Goal: Task Accomplishment & Management: Use online tool/utility

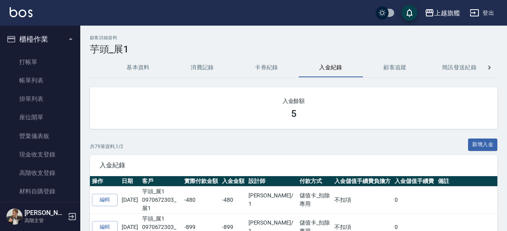
scroll to position [229, 0]
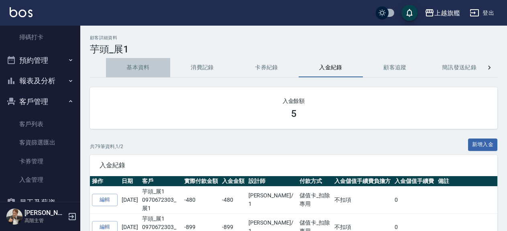
click at [132, 67] on button "基本資料" at bounding box center [138, 67] width 64 height 19
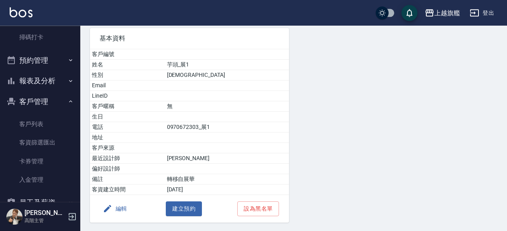
scroll to position [85, 0]
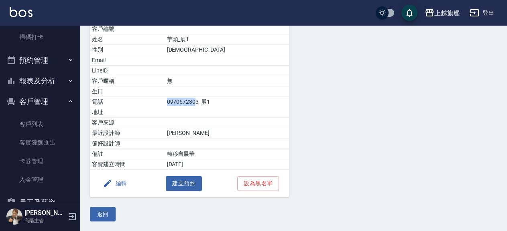
drag, startPoint x: 178, startPoint y: 102, endPoint x: 208, endPoint y: 105, distance: 29.9
click at [208, 105] on tr "電話 [PHONE_NUMBER]_展1" at bounding box center [189, 102] width 199 height 10
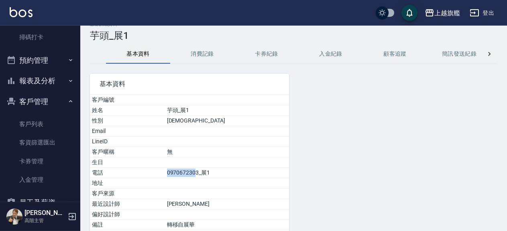
scroll to position [0, 0]
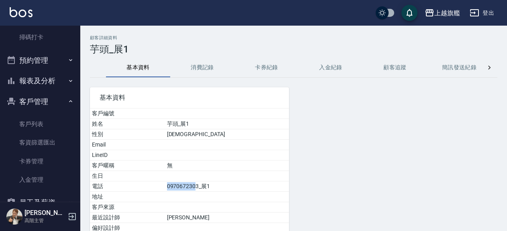
click at [204, 66] on button "消費記錄" at bounding box center [202, 67] width 64 height 19
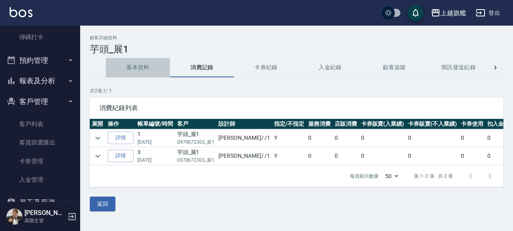
click at [159, 63] on button "基本資料" at bounding box center [138, 67] width 64 height 19
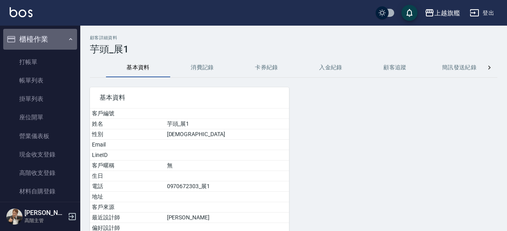
click at [49, 39] on button "櫃檯作業" at bounding box center [40, 39] width 74 height 21
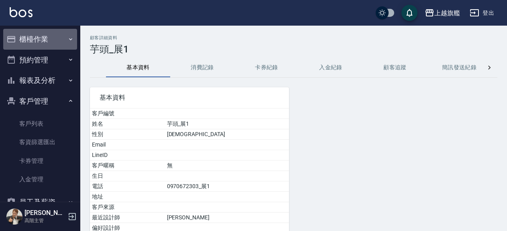
click at [49, 39] on button "櫃檯作業" at bounding box center [40, 39] width 74 height 21
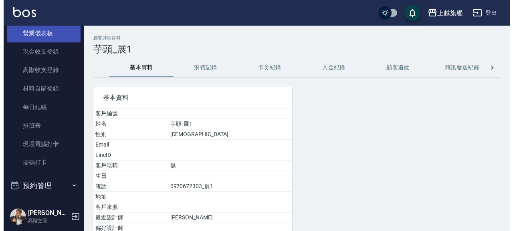
scroll to position [137, 0]
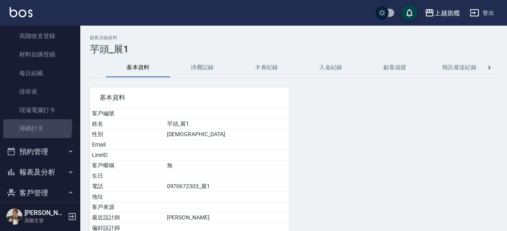
click at [30, 127] on link "掃碼打卡" at bounding box center [40, 129] width 74 height 18
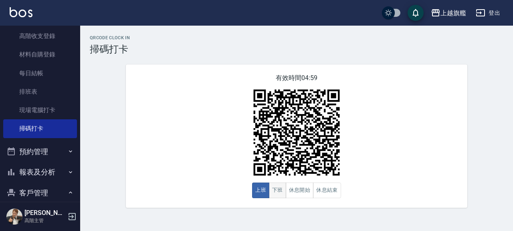
click at [281, 193] on button "下班" at bounding box center [277, 191] width 17 height 16
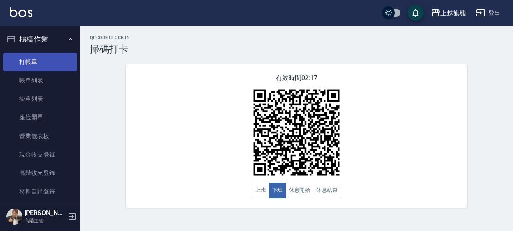
click at [29, 59] on link "打帳單" at bounding box center [40, 62] width 74 height 18
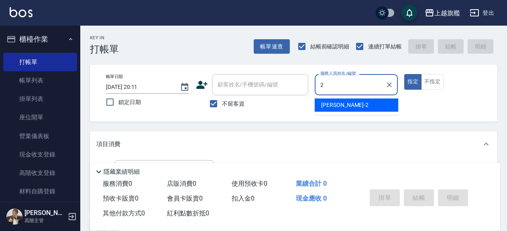
type input "[PERSON_NAME]-2"
type button "true"
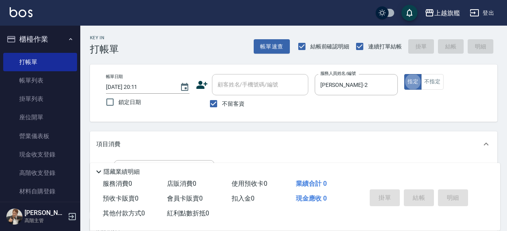
click at [203, 96] on div "不留客資" at bounding box center [252, 103] width 112 height 17
click at [219, 100] on input "不留客資" at bounding box center [213, 103] width 17 height 17
checkbox input "false"
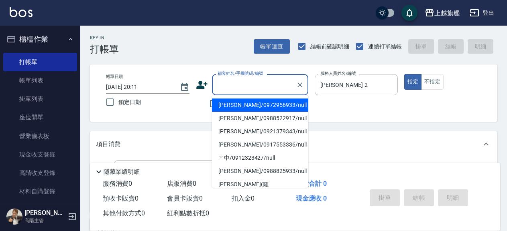
click at [238, 87] on input "顧客姓名/手機號碼/編號" at bounding box center [253, 85] width 77 height 14
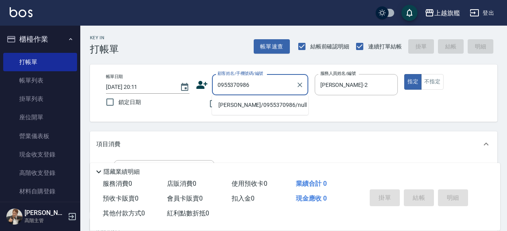
click at [234, 102] on li "[PERSON_NAME]/0955370986/null" at bounding box center [260, 105] width 96 height 13
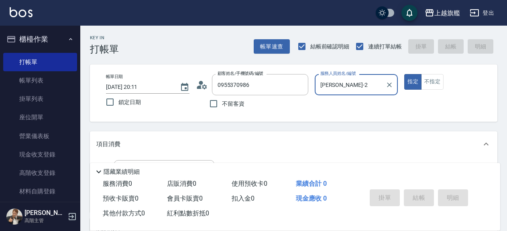
type input "[PERSON_NAME]/0955370986/null"
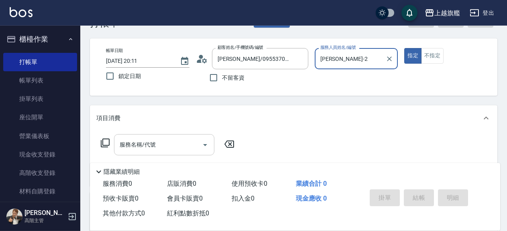
scroll to position [43, 0]
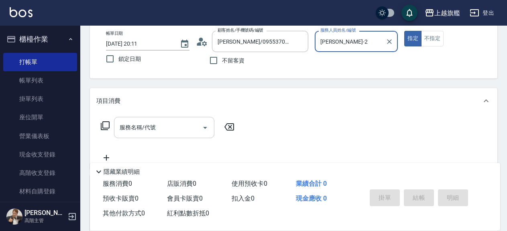
click at [136, 124] on input "服務名稱/代號" at bounding box center [158, 128] width 81 height 14
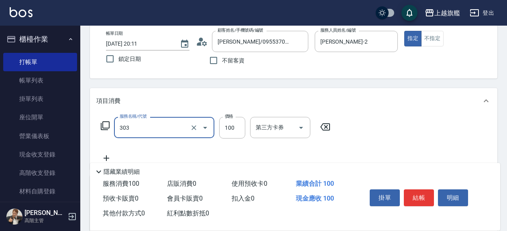
type input "剪髮100(303)"
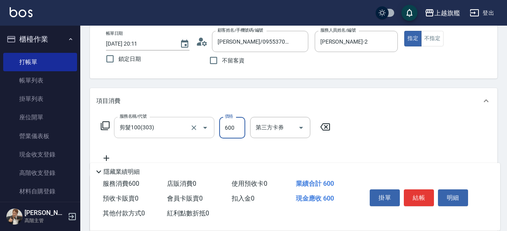
type input "600"
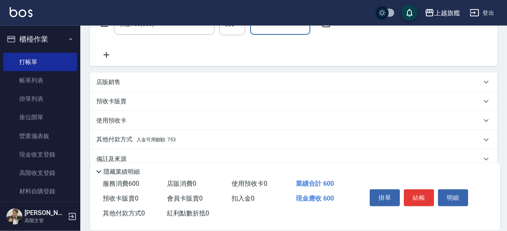
scroll to position [161, 0]
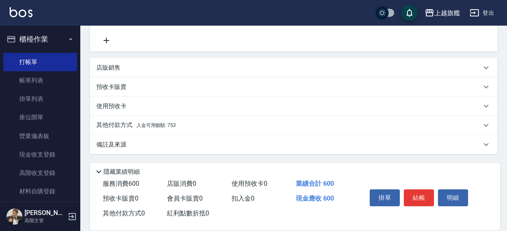
click at [140, 126] on span "入金可用餘額: 753" at bounding box center [155, 126] width 39 height 6
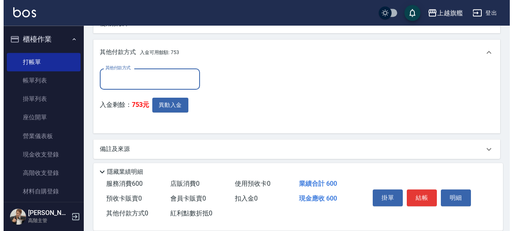
scroll to position [249, 0]
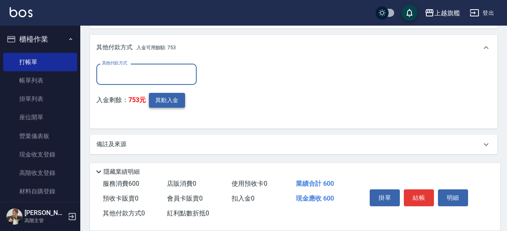
click at [167, 99] on button "異動入金" at bounding box center [167, 100] width 36 height 15
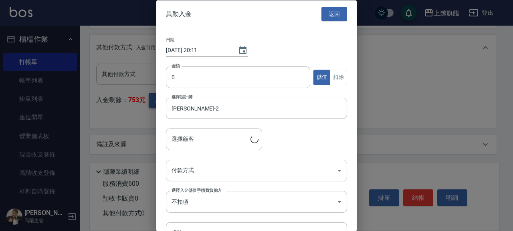
type input "[PERSON_NAME]/0955370986"
click at [206, 74] on input "0" at bounding box center [238, 78] width 144 height 22
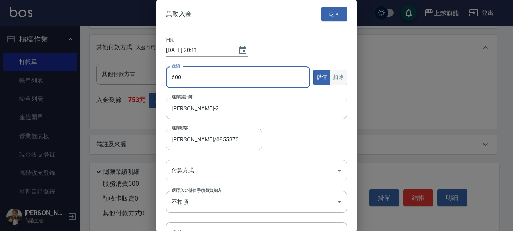
type input "600"
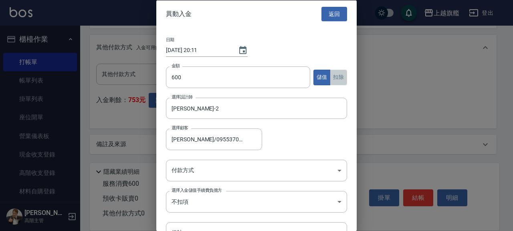
click at [339, 75] on button "扣除" at bounding box center [338, 77] width 17 height 16
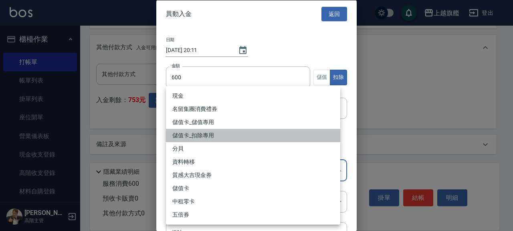
click at [201, 136] on li "儲值卡_扣除專用" at bounding box center [253, 135] width 174 height 13
type input "儲值卡_扣除專用"
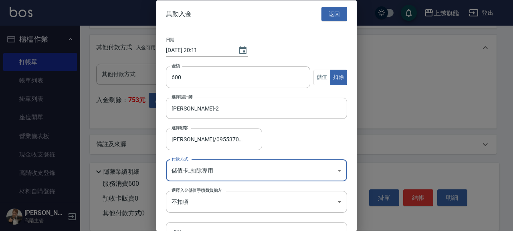
scroll to position [45, 0]
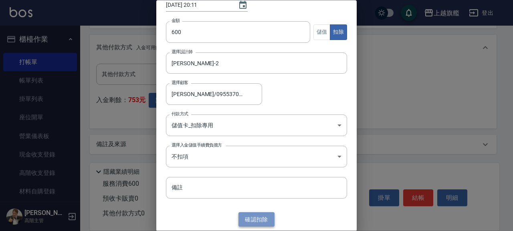
click at [245, 224] on button "確認 扣除" at bounding box center [257, 220] width 36 height 15
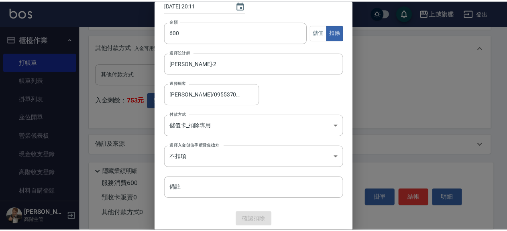
scroll to position [211, 0]
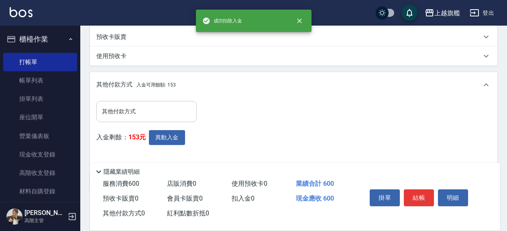
click at [153, 109] on input "其他付款方式" at bounding box center [146, 112] width 93 height 14
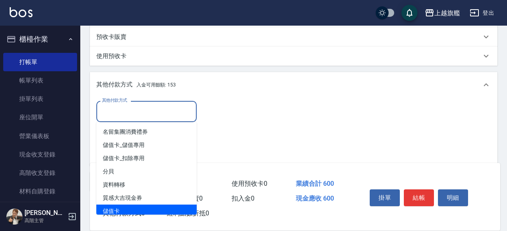
click at [123, 212] on span "儲值卡" at bounding box center [146, 211] width 100 height 13
type input "儲值卡"
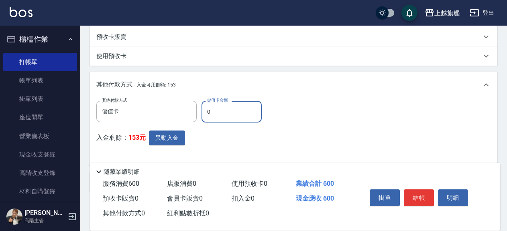
drag, startPoint x: 214, startPoint y: 111, endPoint x: 175, endPoint y: 105, distance: 39.8
click at [201, 105] on input "0" at bounding box center [231, 112] width 60 height 22
type input "600"
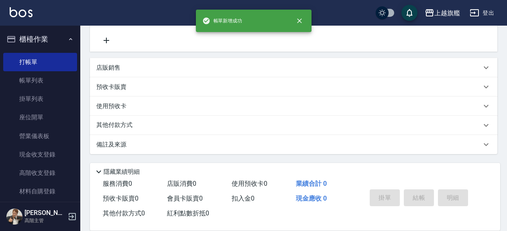
type input "[DATE] 20:12"
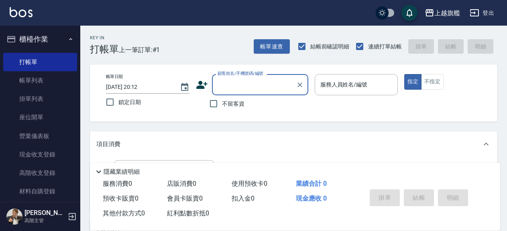
click at [223, 104] on span "不留客資" at bounding box center [233, 104] width 22 height 8
click at [222, 104] on input "不留客資" at bounding box center [213, 103] width 17 height 17
checkbox input "true"
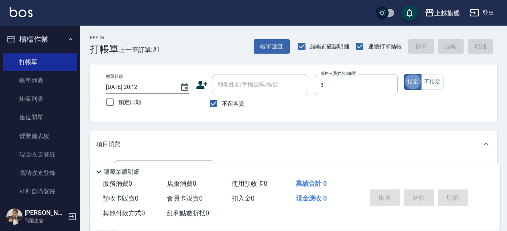
type input "[PERSON_NAME]-3"
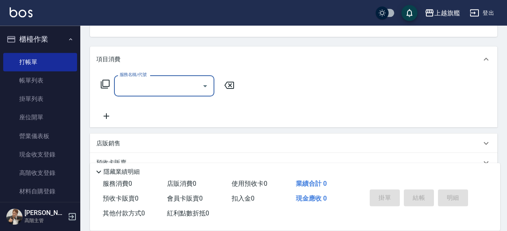
scroll to position [87, 0]
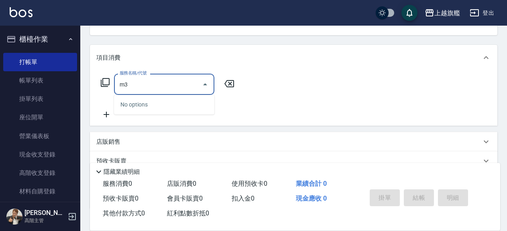
type input "m"
type input "r"
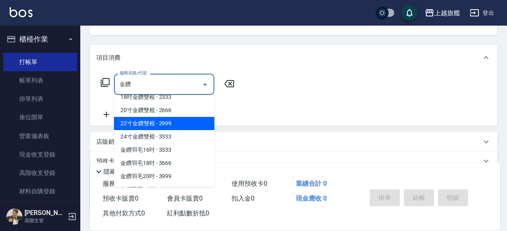
scroll to position [41, 0]
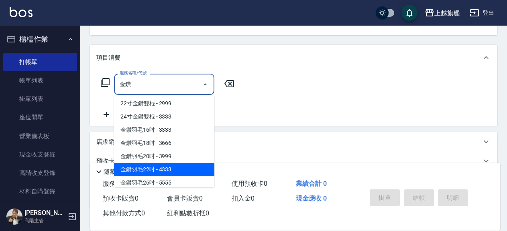
click at [154, 167] on span "金鑽羽毛22吋 - 4333" at bounding box center [164, 169] width 100 height 13
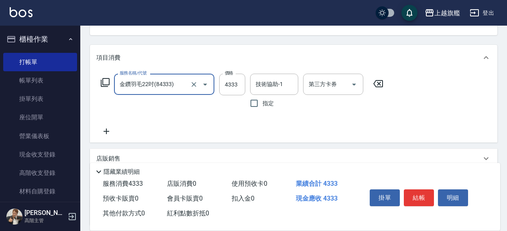
type input "金鑽羽毛22吋(84333)"
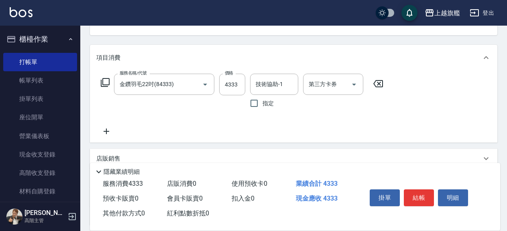
click at [109, 126] on div "服務名稱/代號 金鑽羽毛22吋(84333) 服務名稱/代號 價格 4333 價格 技術協助-1 技術協助-1 指定 第三方卡券 第三方卡券" at bounding box center [242, 105] width 292 height 63
click at [103, 134] on icon at bounding box center [106, 132] width 20 height 10
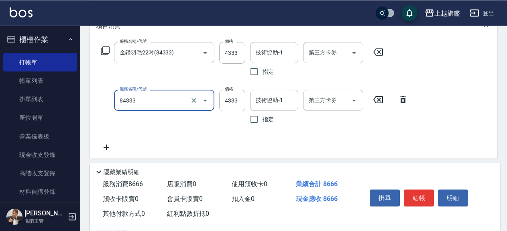
scroll to position [130, 0]
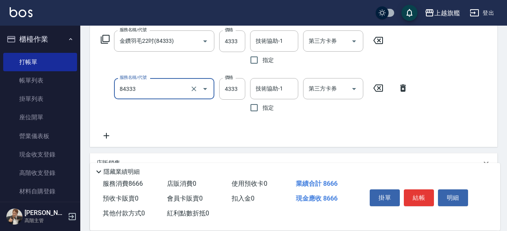
type input "金鑽羽毛22吋(84333)"
click at [110, 138] on icon at bounding box center [106, 136] width 20 height 10
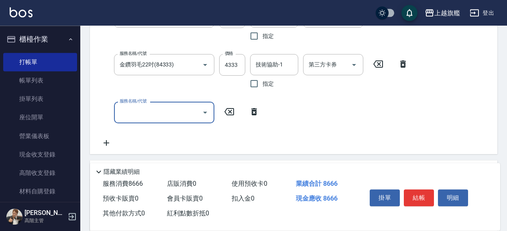
scroll to position [173, 0]
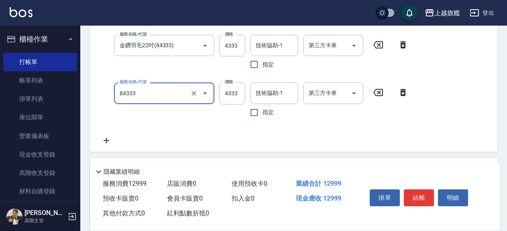
type input "金鑽羽毛22吋(84333)"
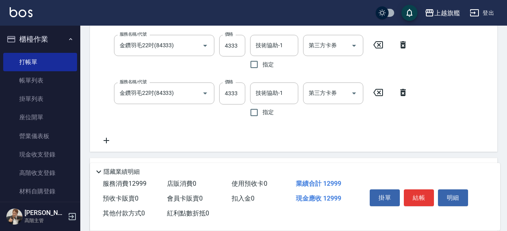
click at [369, 130] on div "服務名稱/代號 金鑽羽毛22吋(84333) 服務名稱/代號 價格 4333 價格 技術協助-1 技術協助-1 指定 第三方卡券 第三方卡券 服務名稱/代號 …" at bounding box center [254, 66] width 316 height 158
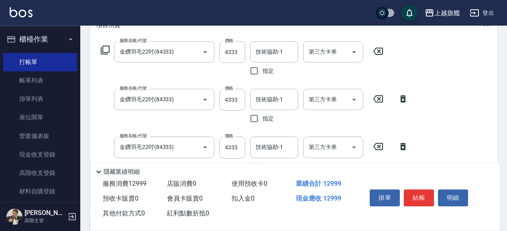
scroll to position [87, 0]
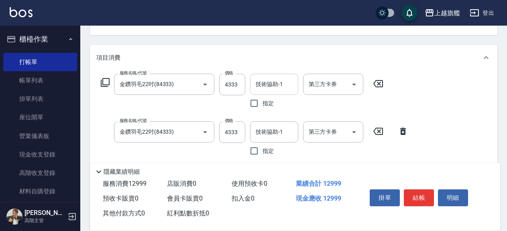
click at [271, 76] on div "技術協助-1" at bounding box center [274, 84] width 48 height 21
type input "瑜兒-46"
click at [268, 126] on input "技術協助-1" at bounding box center [273, 132] width 41 height 14
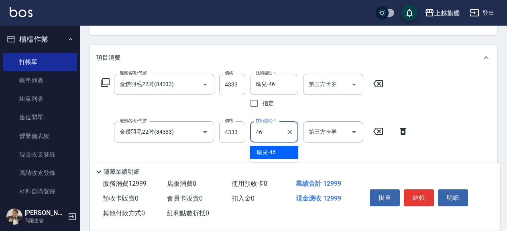
type input "瑜兒-46"
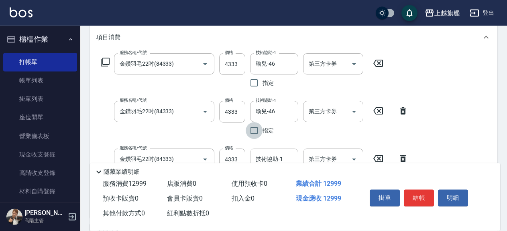
scroll to position [130, 0]
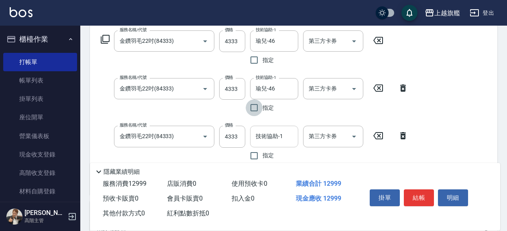
click at [262, 142] on input "技術協助-1" at bounding box center [273, 137] width 41 height 14
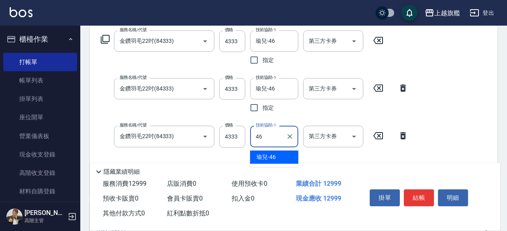
type input "瑜兒-46"
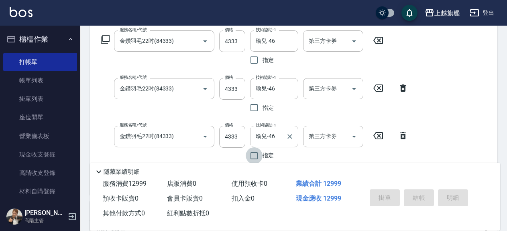
type input "[DATE] 20:13"
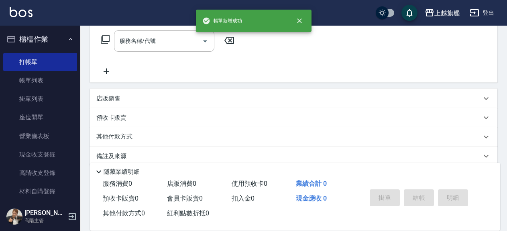
scroll to position [0, 0]
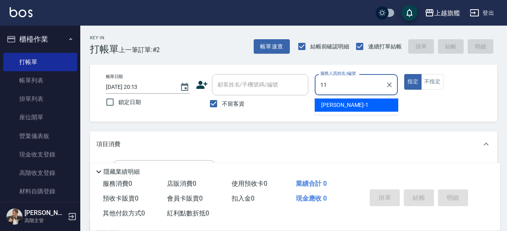
type input "[PERSON_NAME]-11"
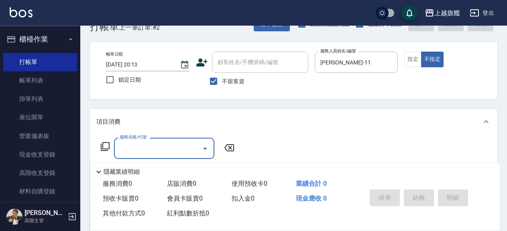
scroll to position [43, 0]
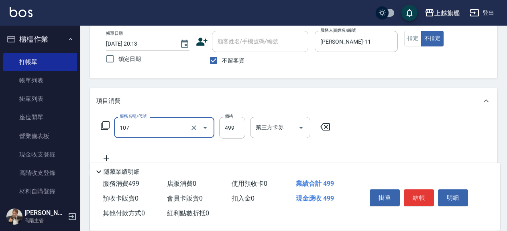
type input "舒活499(107)"
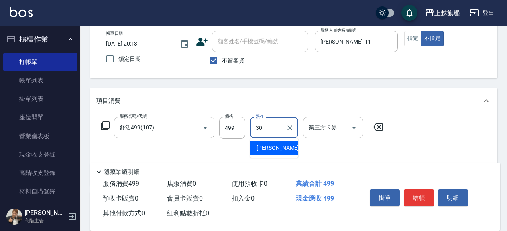
type input "[PERSON_NAME]-30"
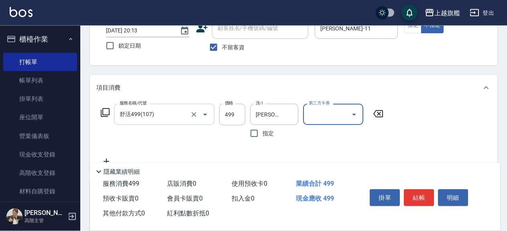
scroll to position [87, 0]
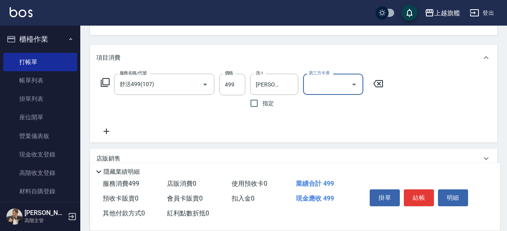
click at [110, 131] on icon at bounding box center [106, 132] width 20 height 10
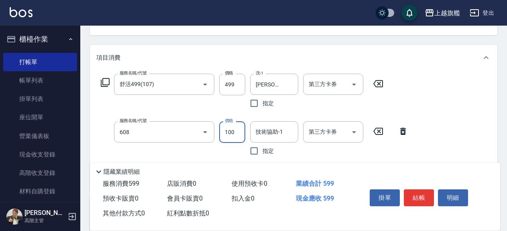
type input "專業/順護100(608)"
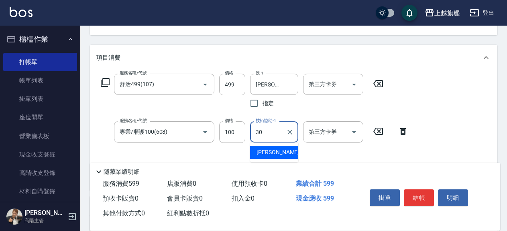
type input "[PERSON_NAME]-30"
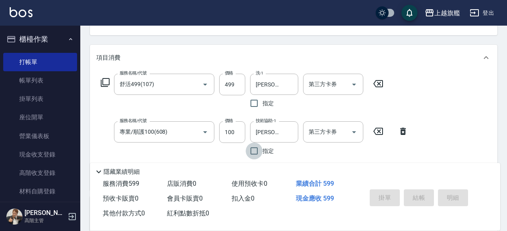
type input "[DATE] 20:14"
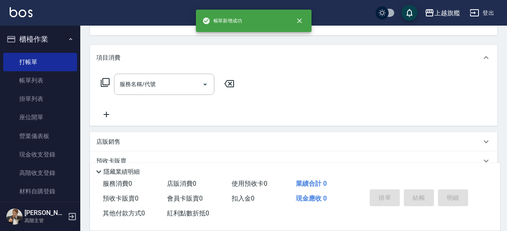
scroll to position [0, 0]
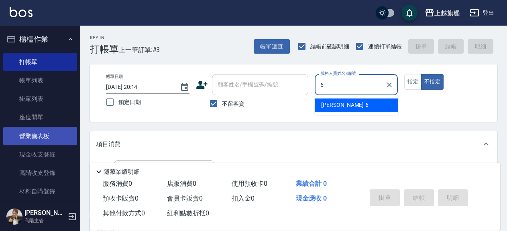
type input "[PERSON_NAME]-6"
type button "false"
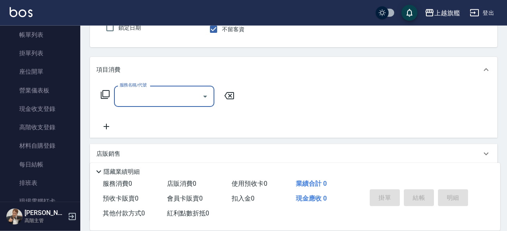
scroll to position [87, 0]
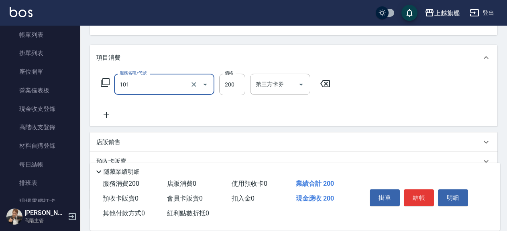
type input "一般洗(101)"
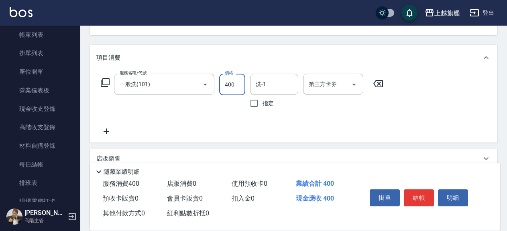
type input "400"
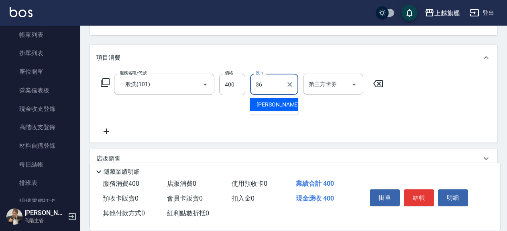
type input "[PERSON_NAME]-36"
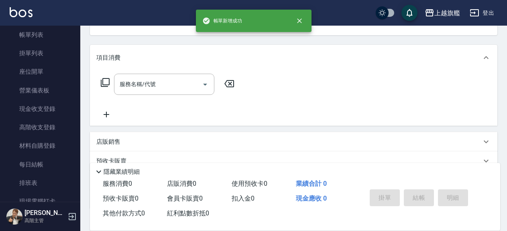
scroll to position [0, 0]
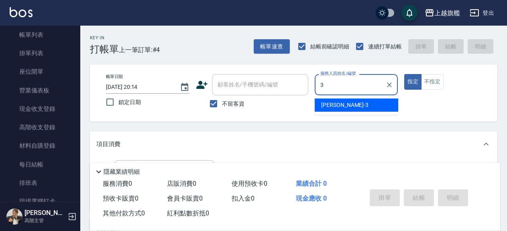
type input "[PERSON_NAME]-3"
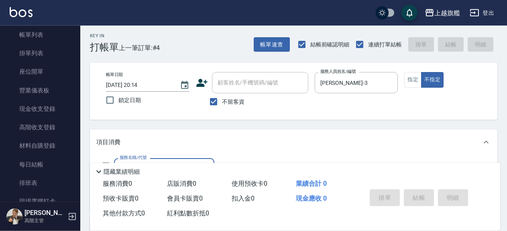
scroll to position [43, 0]
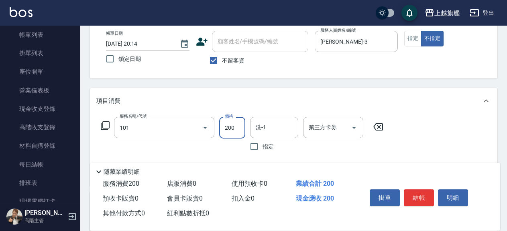
type input "一般洗(101)"
type input "300"
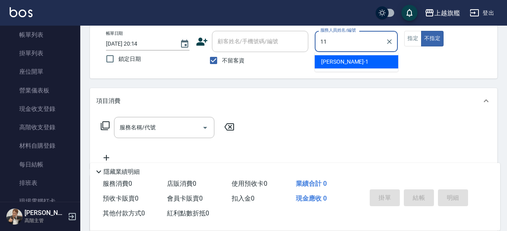
type input "[PERSON_NAME]-11"
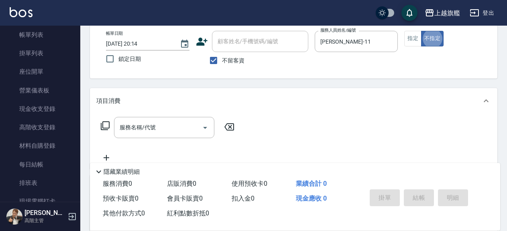
click at [130, 125] on input "服務名稱/代號" at bounding box center [158, 128] width 81 height 14
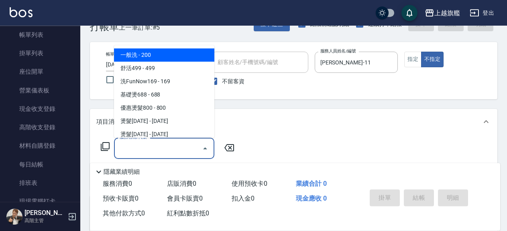
scroll to position [0, 0]
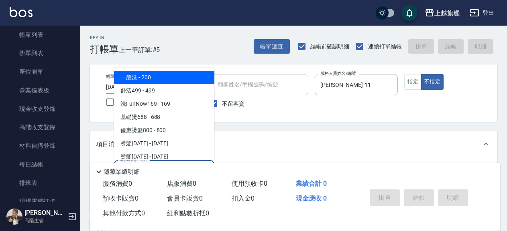
click at [234, 104] on span "不留客資" at bounding box center [233, 104] width 22 height 8
click at [222, 104] on input "不留客資" at bounding box center [213, 103] width 17 height 17
checkbox input "false"
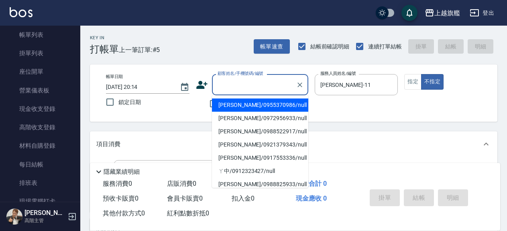
click at [231, 88] on input "顧客姓名/手機號碼/編號" at bounding box center [253, 85] width 77 height 14
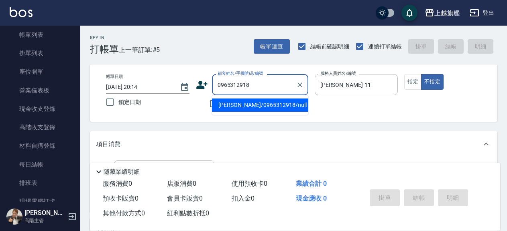
type input "[PERSON_NAME]/0965312918/null"
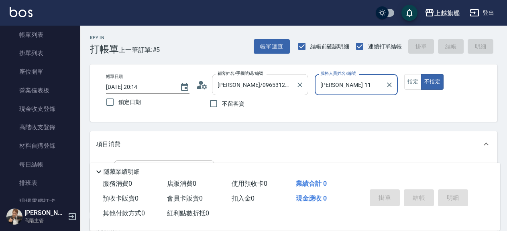
type input "[PERSON_NAME]-7"
click at [421, 74] on button "不指定" at bounding box center [432, 82] width 22 height 16
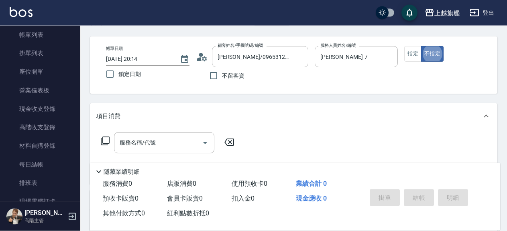
scroll to position [43, 0]
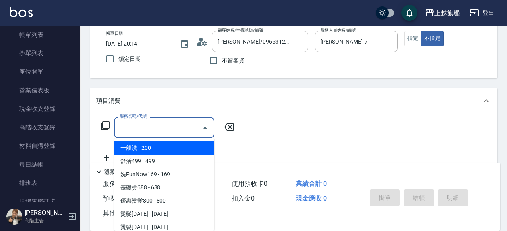
click at [138, 124] on input "服務名稱/代號" at bounding box center [158, 128] width 81 height 14
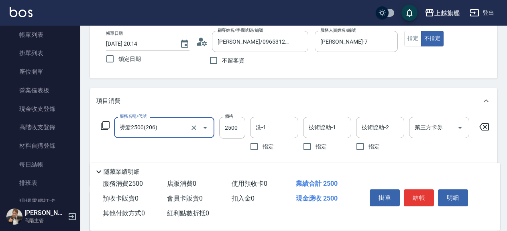
type input "燙髮2500(206)"
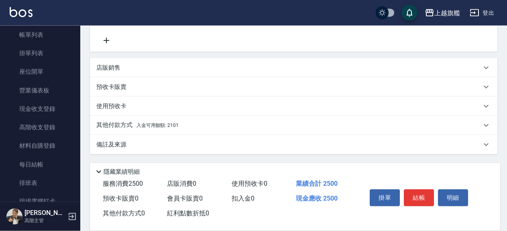
scroll to position [184, 0]
click at [177, 128] on span "入金可用餘額: 2101" at bounding box center [157, 126] width 42 height 6
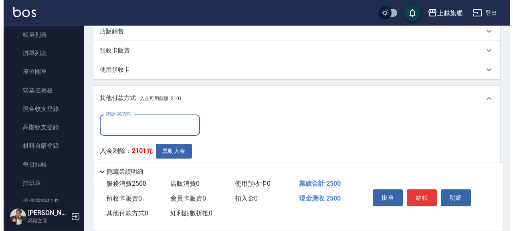
scroll to position [228, 0]
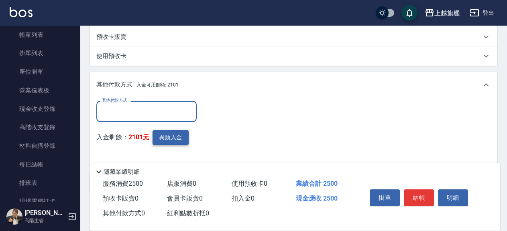
click at [178, 140] on button "異動入金" at bounding box center [170, 137] width 36 height 15
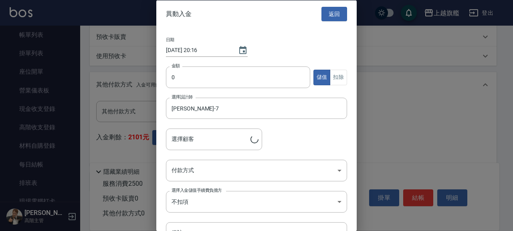
type input "[PERSON_NAME]/0965312918"
click at [236, 82] on input "0" at bounding box center [238, 78] width 144 height 22
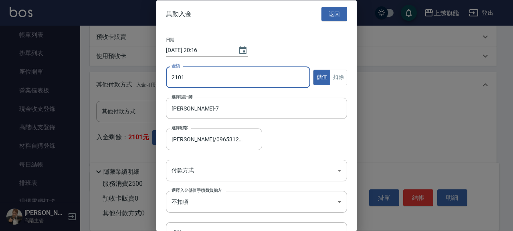
type input "2101"
click at [334, 71] on button "扣除" at bounding box center [338, 77] width 17 height 16
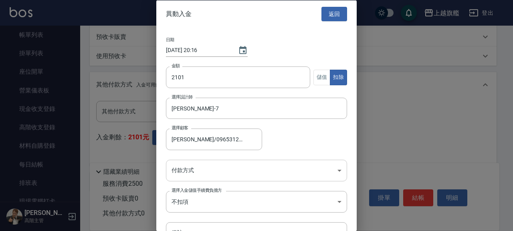
click at [184, 171] on body "上越旗艦 登出 櫃檯作業 打帳單 帳單列表 掛單列表 座位開單 營業儀表板 現金收支登錄 高階收支登錄 材料自購登錄 每日結帳 排班表 現場電腦打卡 掃碼打卡…" at bounding box center [256, 20] width 513 height 497
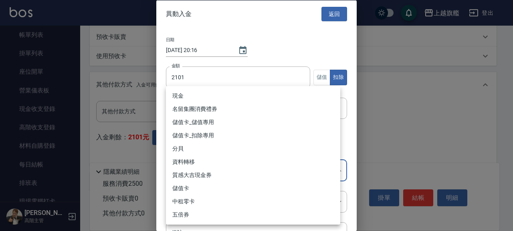
click at [200, 135] on li "儲值卡_扣除專用" at bounding box center [253, 135] width 174 height 13
type input "儲值卡_扣除專用"
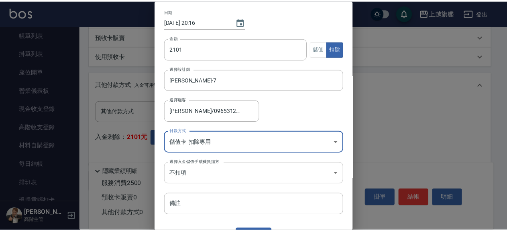
scroll to position [45, 0]
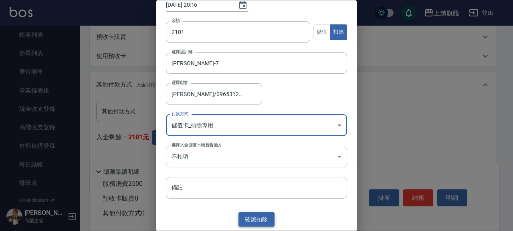
click at [247, 217] on button "確認 扣除" at bounding box center [257, 220] width 36 height 15
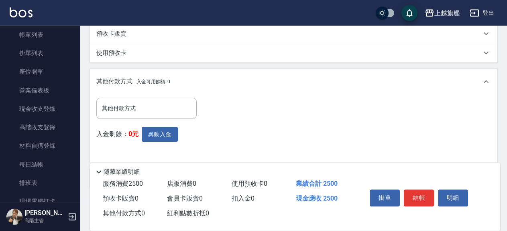
scroll to position [271, 0]
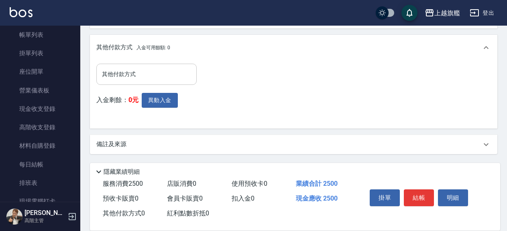
click at [113, 84] on div "其他付款方式" at bounding box center [146, 74] width 100 height 21
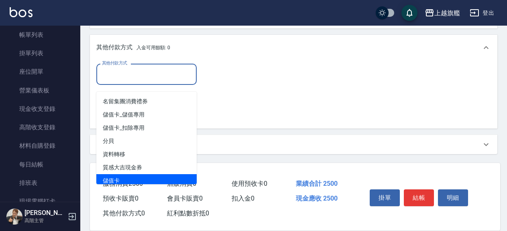
click at [124, 174] on span "儲值卡" at bounding box center [146, 180] width 100 height 13
type input "儲值卡"
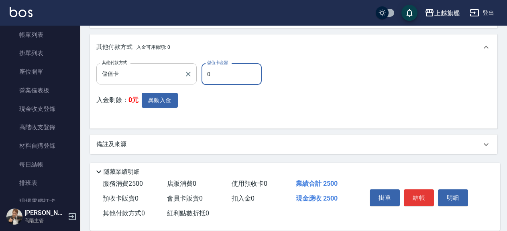
drag, startPoint x: 221, startPoint y: 78, endPoint x: 176, endPoint y: 69, distance: 45.3
click at [201, 68] on input "0" at bounding box center [231, 74] width 60 height 22
type input "2101"
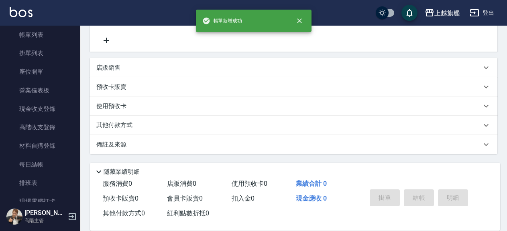
type input "[DATE] 20:16"
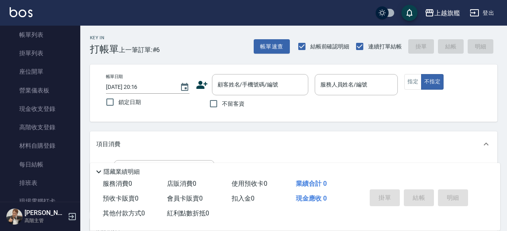
click at [229, 100] on span "不留客資" at bounding box center [233, 104] width 22 height 8
click at [222, 100] on input "不留客資" at bounding box center [213, 103] width 17 height 17
checkbox input "true"
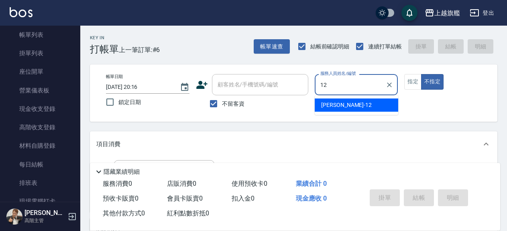
type input "[PERSON_NAME]-12"
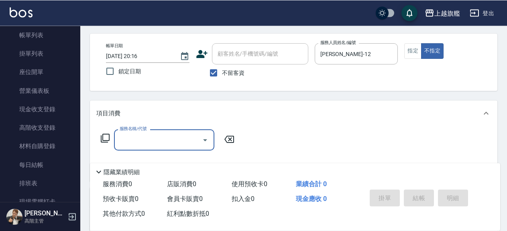
scroll to position [43, 0]
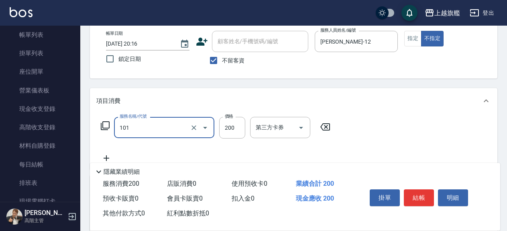
type input "一般洗(101)"
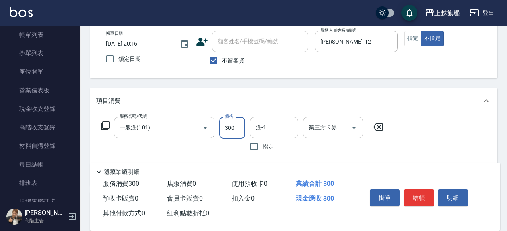
type input "300"
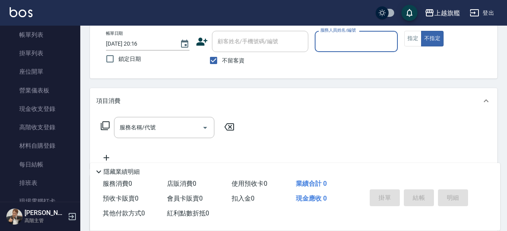
click at [227, 62] on span "不留客資" at bounding box center [233, 61] width 22 height 8
click at [222, 62] on input "不留客資" at bounding box center [213, 60] width 17 height 17
checkbox input "false"
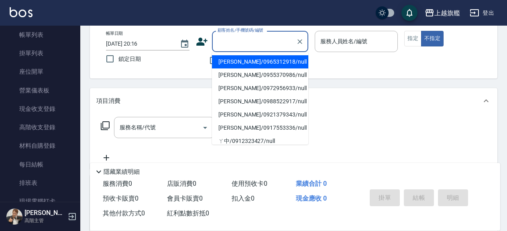
click at [228, 46] on input "顧客姓名/手機號碼/編號" at bounding box center [253, 41] width 77 height 14
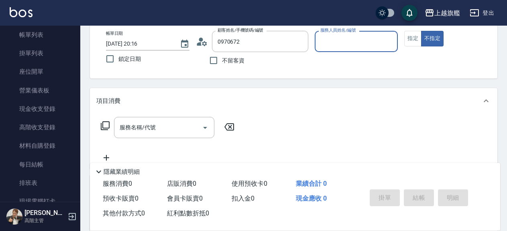
type input "芋頭_展1/0970672303_展1/null"
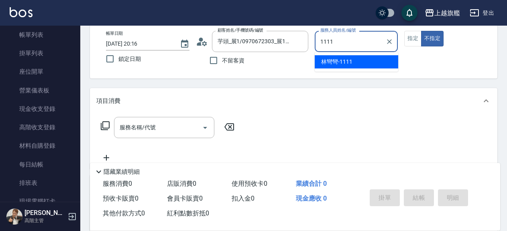
type input "林彎彎-1111"
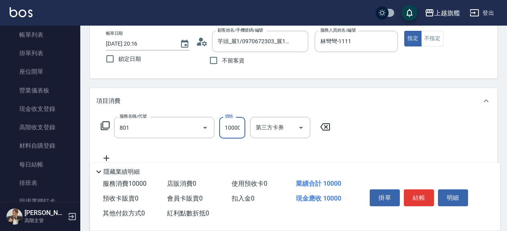
type input "頂級1(801)"
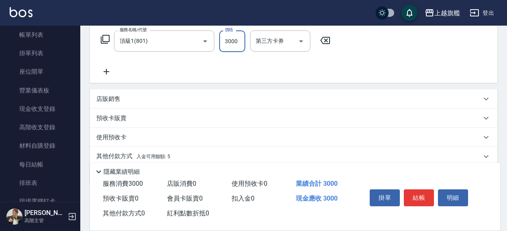
scroll to position [161, 0]
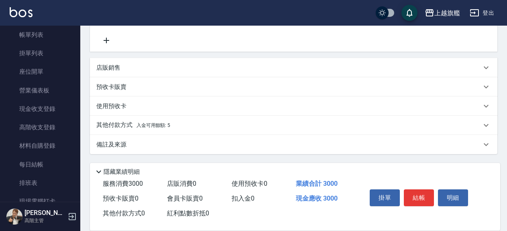
type input "3000"
click at [172, 126] on div "其他付款方式 入金可用餘額: 5" at bounding box center [288, 125] width 385 height 9
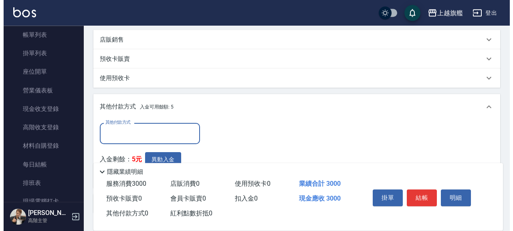
scroll to position [205, 0]
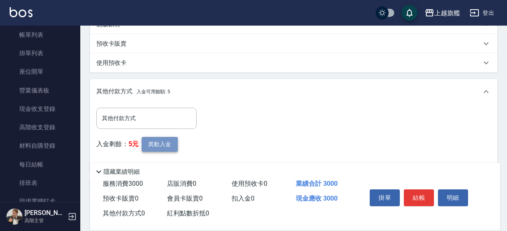
click at [156, 145] on button "異動入金" at bounding box center [160, 144] width 36 height 15
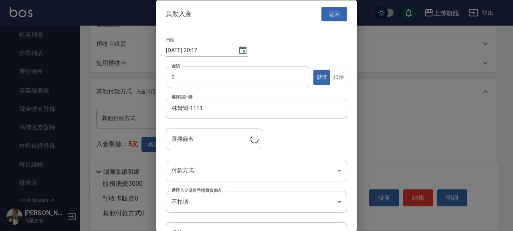
type input "芋頭_展1/0970672303_展1"
drag, startPoint x: 194, startPoint y: 76, endPoint x: 199, endPoint y: 78, distance: 6.1
click at [196, 76] on input "0" at bounding box center [238, 78] width 144 height 22
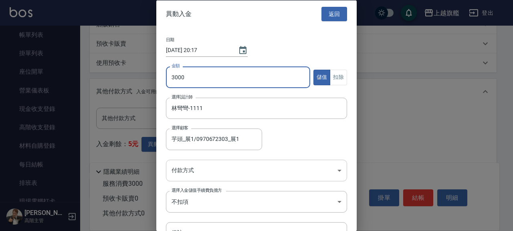
type input "3000"
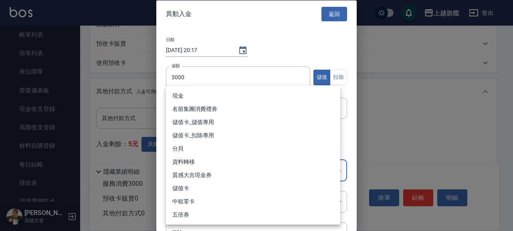
click at [189, 174] on body "上越旗艦 登出 櫃檯作業 打帳單 帳單列表 掛單列表 座位開單 營業儀表板 現金收支登錄 高階收支登錄 材料自購登錄 每日結帳 排班表 現場電腦打卡 掃碼打卡…" at bounding box center [256, 35] width 513 height 480
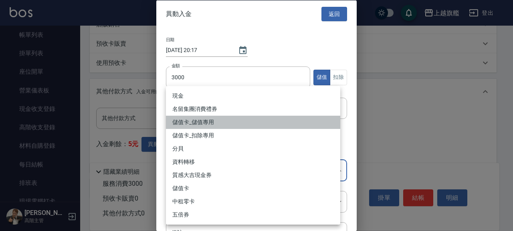
click at [202, 123] on li "儲值卡_儲值專用" at bounding box center [253, 122] width 174 height 13
type input "儲值卡_儲值專用"
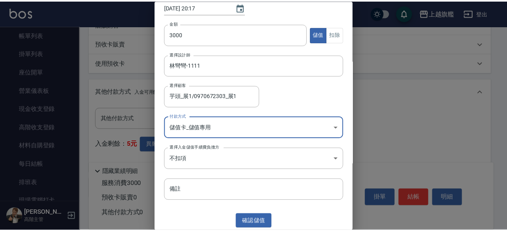
scroll to position [45, 0]
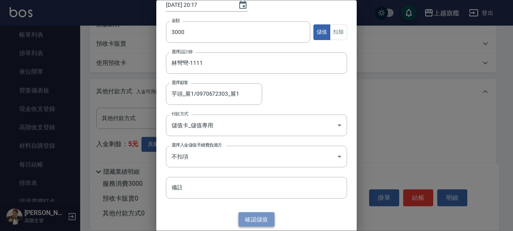
click at [255, 217] on button "確認 儲值" at bounding box center [257, 220] width 36 height 15
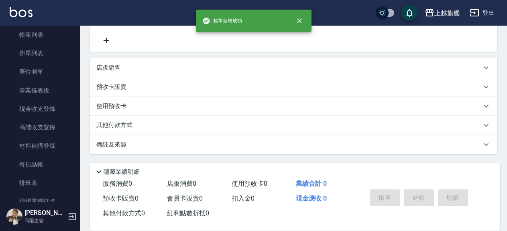
type input "[DATE] 20:17"
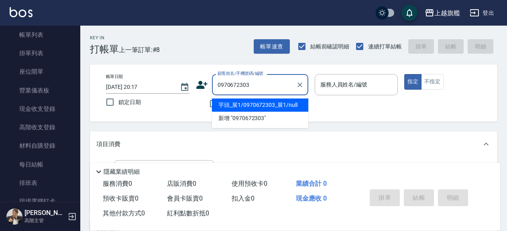
type input "芋頭_展1/0970672303_展1/null"
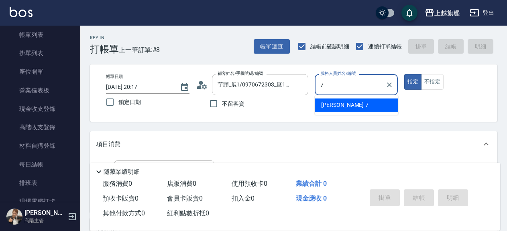
type input "[PERSON_NAME]-7"
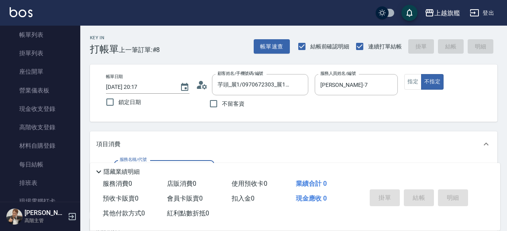
scroll to position [43, 0]
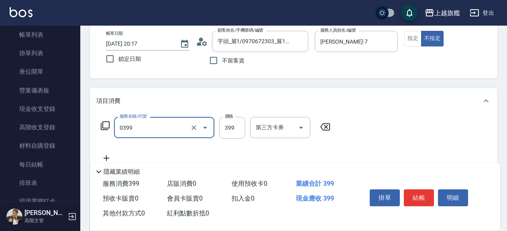
type input "海鹽SPA(0399)"
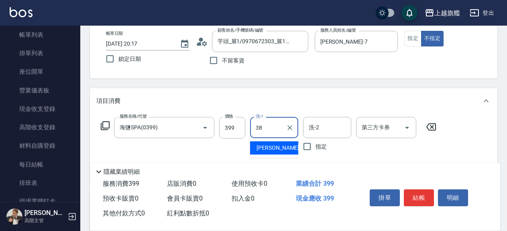
type input "[PERSON_NAME]-38"
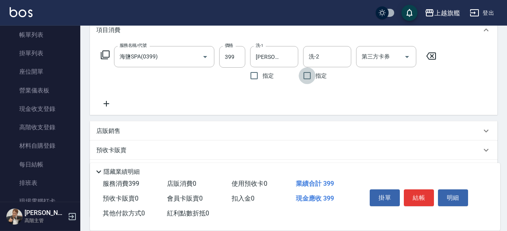
scroll to position [130, 0]
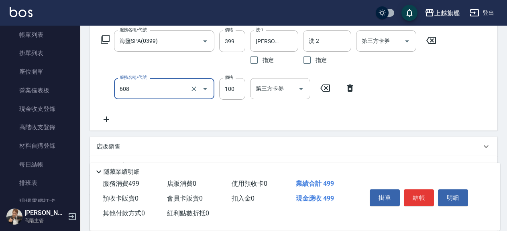
type input "專業/順護100(608)"
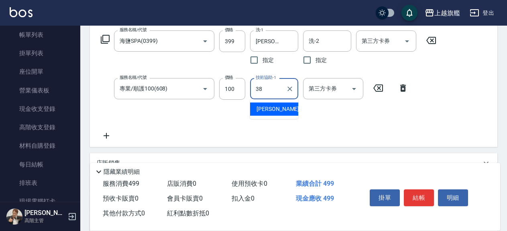
type input "[PERSON_NAME]-38"
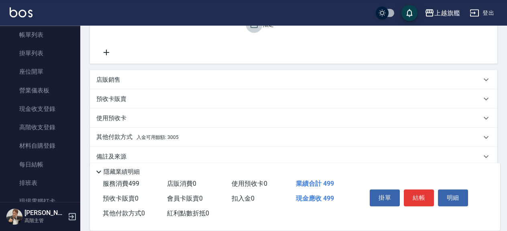
scroll to position [217, 0]
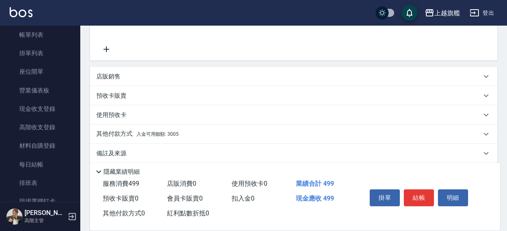
click at [177, 135] on span "入金可用餘額: 3005" at bounding box center [157, 135] width 42 height 6
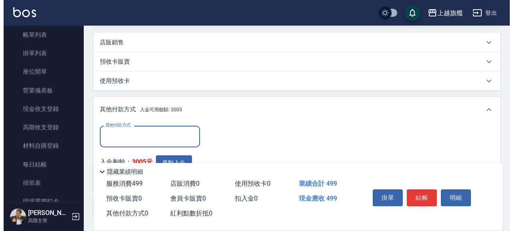
scroll to position [303, 0]
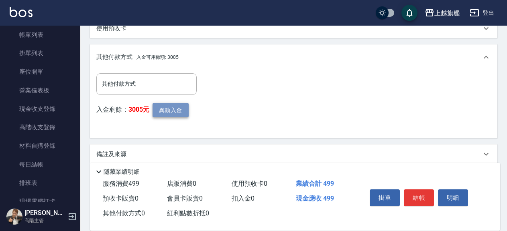
click at [171, 111] on button "異動入金" at bounding box center [170, 110] width 36 height 15
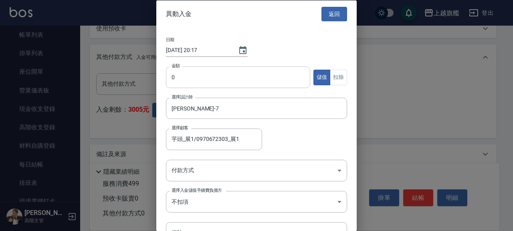
click at [210, 73] on input "0" at bounding box center [238, 78] width 144 height 22
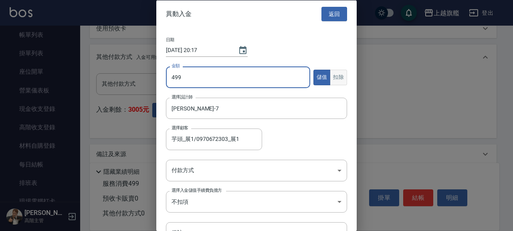
type input "499"
click at [333, 71] on button "扣除" at bounding box center [338, 77] width 17 height 16
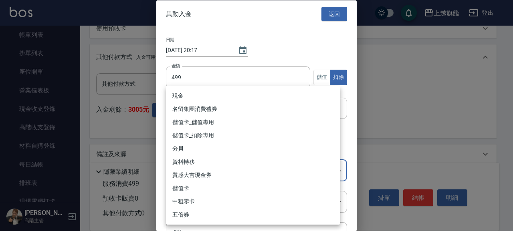
click at [197, 130] on li "儲值卡_扣除專用" at bounding box center [253, 135] width 174 height 13
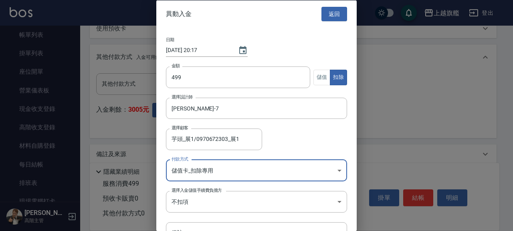
type input "儲值卡_扣除專用"
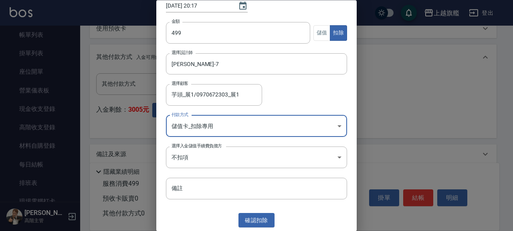
scroll to position [45, 0]
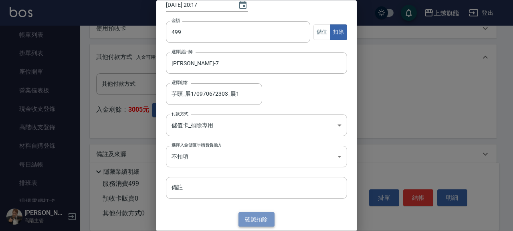
click at [250, 222] on button "確認 扣除" at bounding box center [257, 220] width 36 height 15
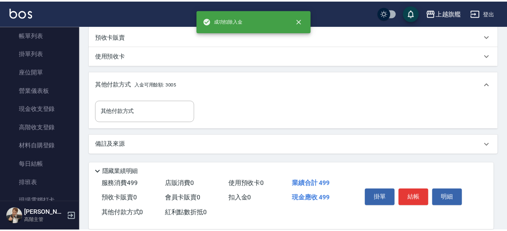
scroll to position [276, 0]
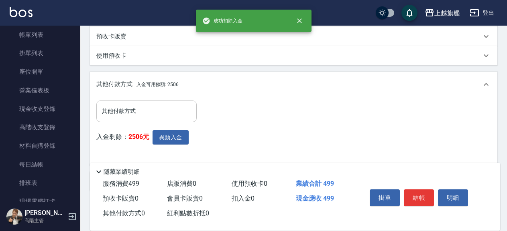
click at [124, 112] on input "其他付款方式" at bounding box center [146, 111] width 93 height 14
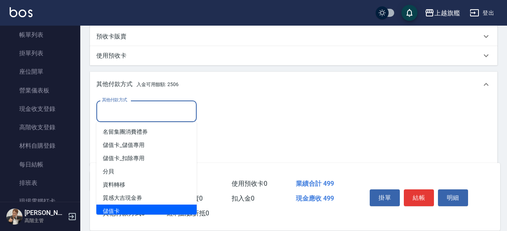
click at [118, 207] on span "儲值卡" at bounding box center [146, 211] width 100 height 13
type input "儲值卡"
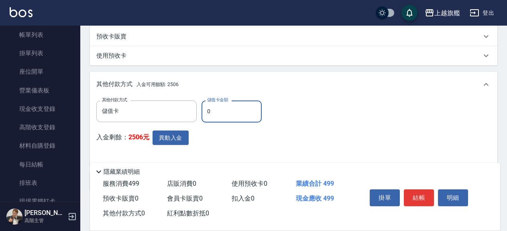
drag, startPoint x: 212, startPoint y: 108, endPoint x: 195, endPoint y: 107, distance: 16.5
click at [201, 107] on input "0" at bounding box center [231, 112] width 60 height 22
type input "499"
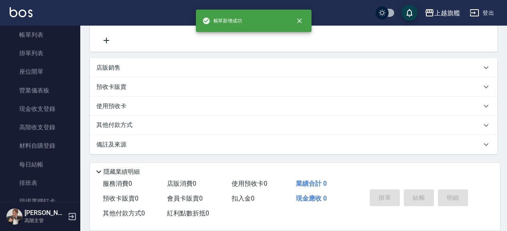
scroll to position [0, 0]
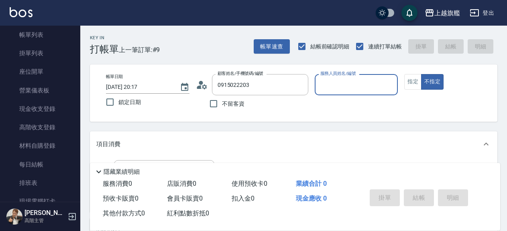
type input "[PERSON_NAME]/0915022203/null"
type input "[PERSON_NAME]-3"
click at [421, 74] on button "不指定" at bounding box center [432, 82] width 22 height 16
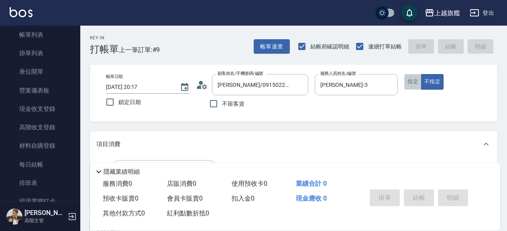
click at [411, 81] on button "指定" at bounding box center [412, 82] width 17 height 16
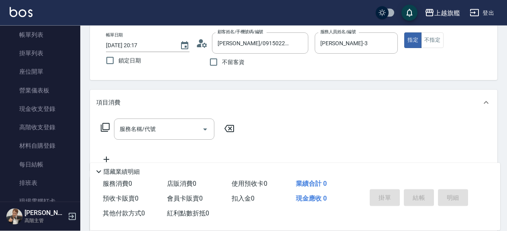
scroll to position [87, 0]
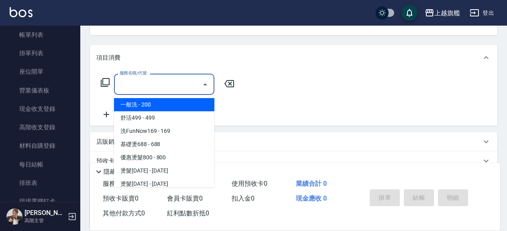
click at [158, 79] on input "服務名稱/代號" at bounding box center [158, 84] width 81 height 14
type input "3"
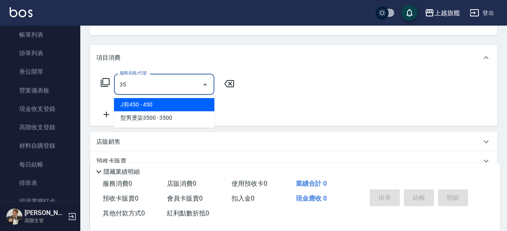
type input "3"
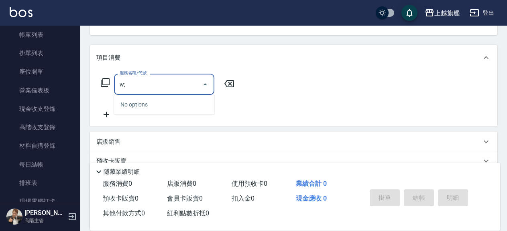
type input "w"
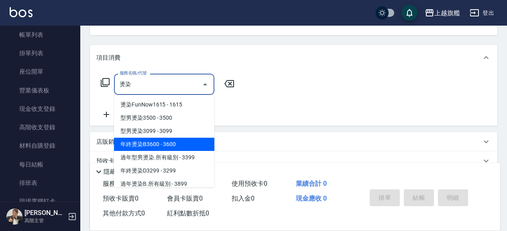
click at [171, 142] on span "年終燙染B3600 - 3600" at bounding box center [164, 144] width 100 height 13
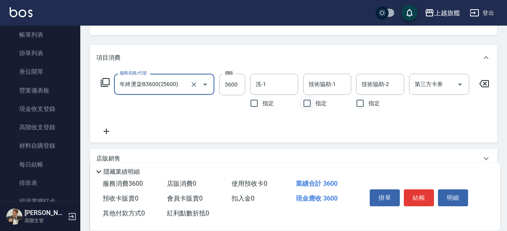
type input "年終燙染B3600(25600)"
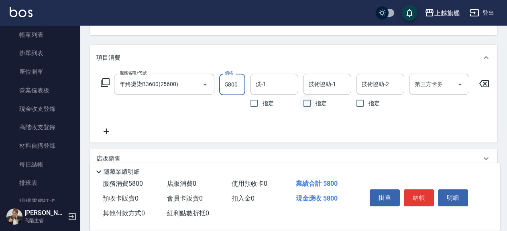
type input "5800"
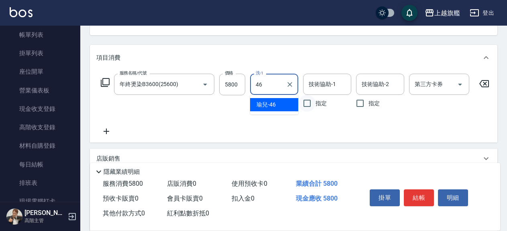
type input "瑜兒-46"
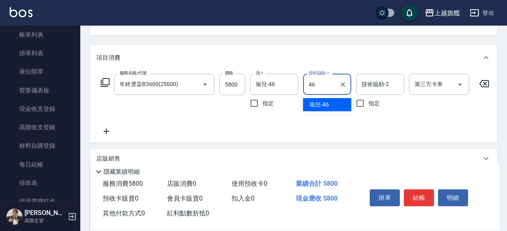
type input "瑜兒-46"
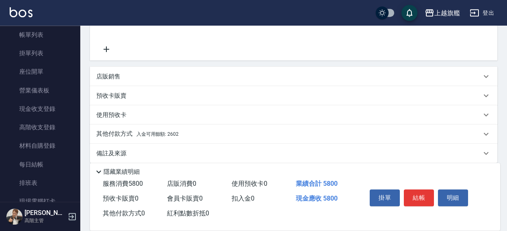
scroll to position [184, 0]
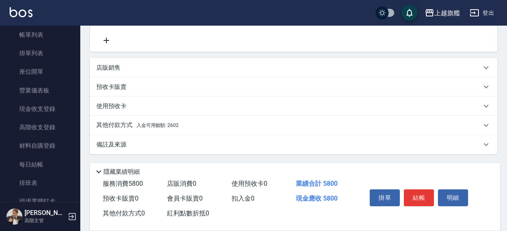
click at [185, 123] on div "其他付款方式 入金可用餘額: 2602" at bounding box center [288, 125] width 385 height 9
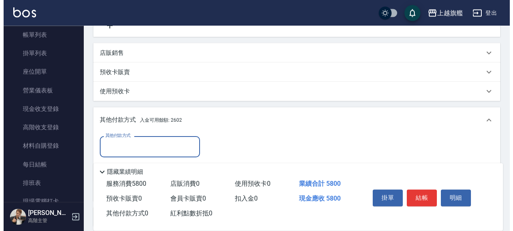
scroll to position [271, 0]
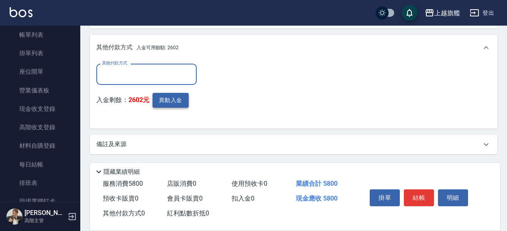
click at [168, 97] on button "異動入金" at bounding box center [170, 100] width 36 height 15
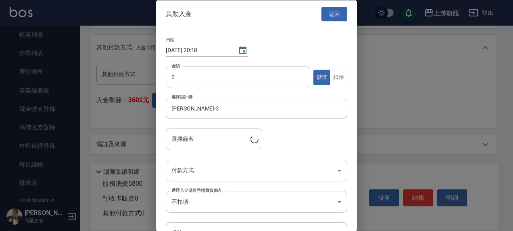
type input "[PERSON_NAME]/0915022203"
click at [221, 71] on input "0" at bounding box center [238, 78] width 144 height 22
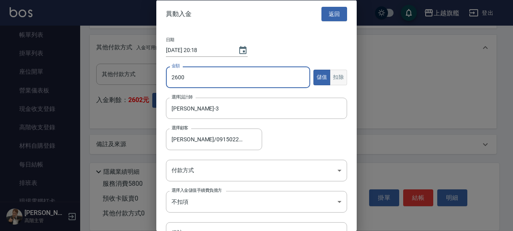
type input "2600"
click at [334, 75] on button "扣除" at bounding box center [338, 77] width 17 height 16
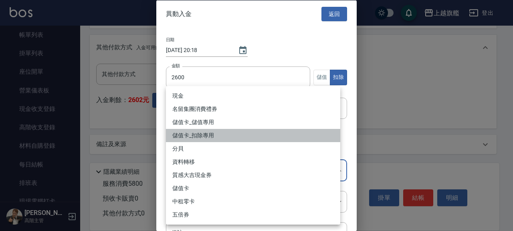
click at [215, 136] on li "儲值卡_扣除專用" at bounding box center [253, 135] width 174 height 13
type input "儲值卡_扣除專用"
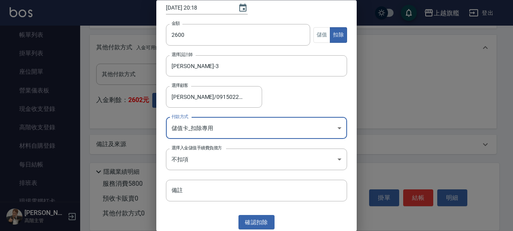
scroll to position [45, 0]
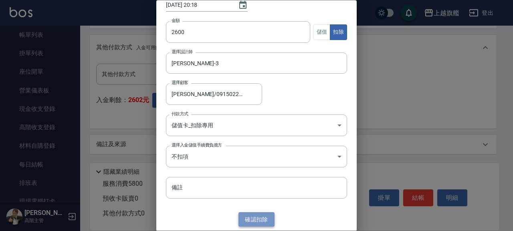
click at [259, 219] on button "確認 扣除" at bounding box center [257, 220] width 36 height 15
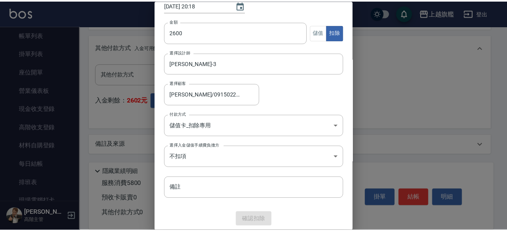
scroll to position [235, 0]
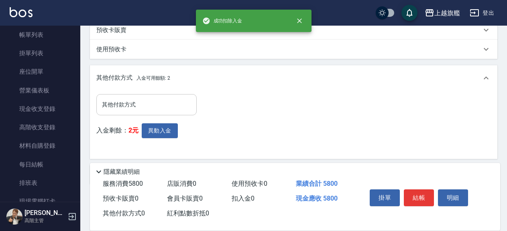
click at [128, 112] on input "其他付款方式" at bounding box center [146, 105] width 93 height 14
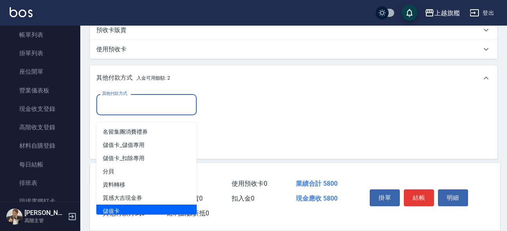
click at [116, 212] on span "儲值卡" at bounding box center [146, 211] width 100 height 13
type input "儲值卡"
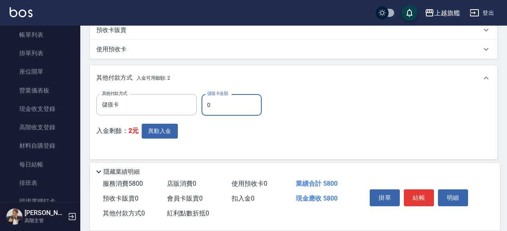
drag, startPoint x: 209, startPoint y: 113, endPoint x: 200, endPoint y: 107, distance: 10.1
click at [201, 110] on input "0" at bounding box center [231, 105] width 60 height 22
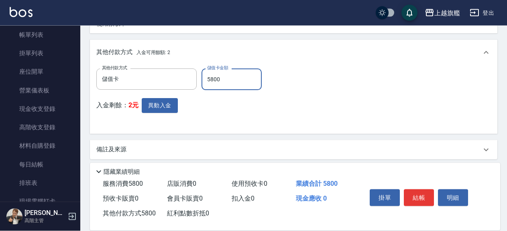
scroll to position [272, 0]
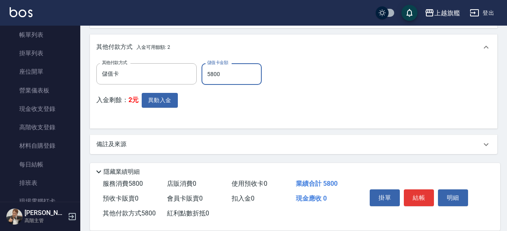
drag, startPoint x: 227, startPoint y: 78, endPoint x: 179, endPoint y: 69, distance: 48.9
click at [201, 69] on input "5800" at bounding box center [231, 74] width 60 height 22
type input "2600"
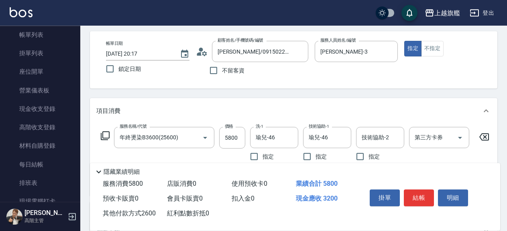
scroll to position [260, 0]
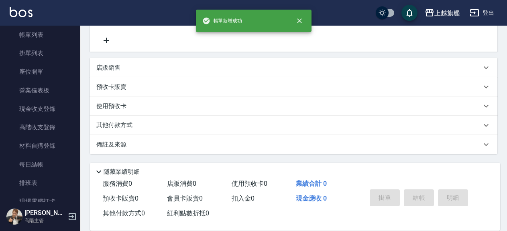
type input "[DATE] 20:19"
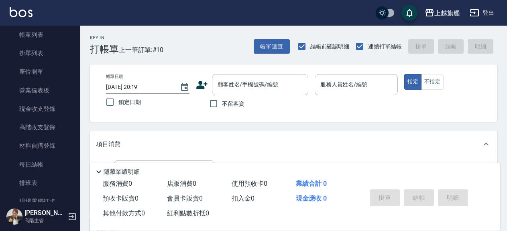
click at [224, 103] on span "不留客資" at bounding box center [233, 104] width 22 height 8
click at [222, 103] on input "不留客資" at bounding box center [213, 103] width 17 height 17
checkbox input "true"
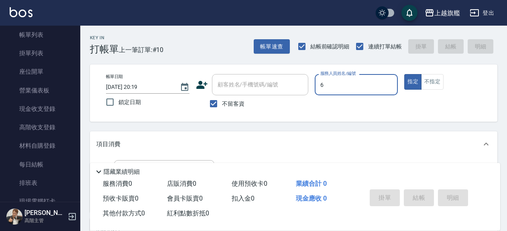
type input "[PERSON_NAME]-6"
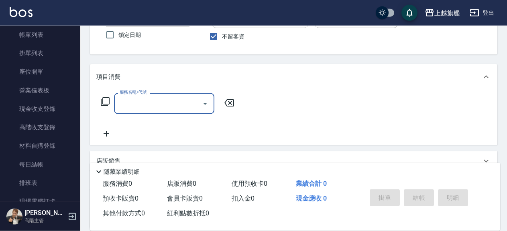
scroll to position [87, 0]
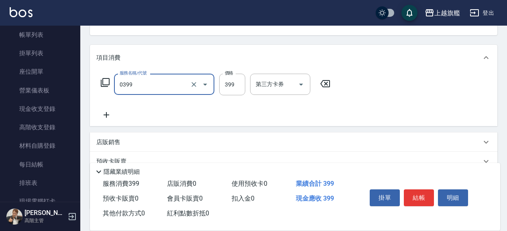
type input "海鹽SPA(0399)"
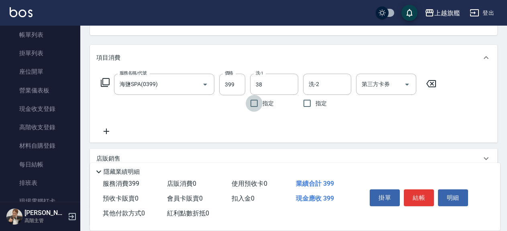
type input "[PERSON_NAME]-38"
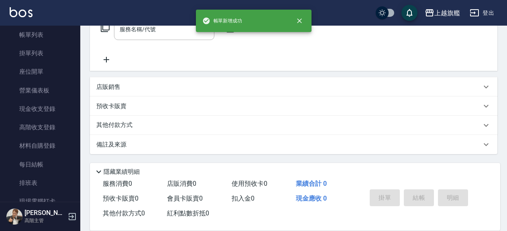
scroll to position [0, 0]
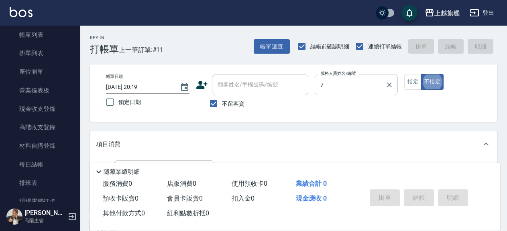
type input "[PERSON_NAME]-7"
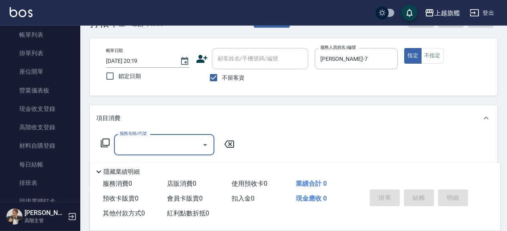
scroll to position [43, 0]
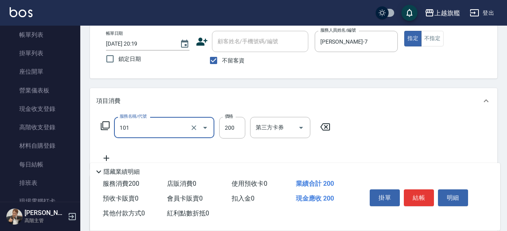
type input "一般洗(101)"
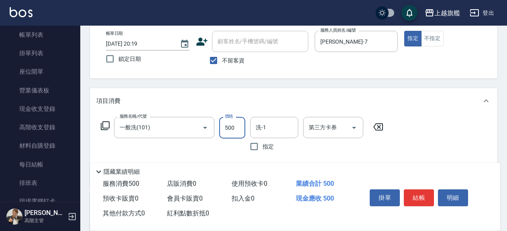
type input "500"
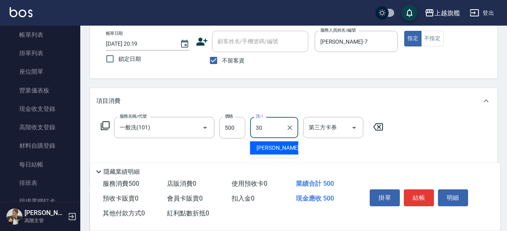
type input "[PERSON_NAME]-30"
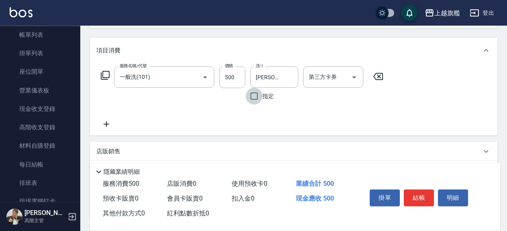
scroll to position [130, 0]
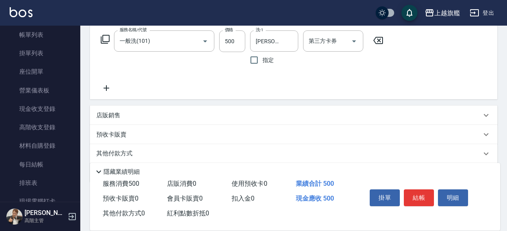
click at [111, 88] on icon at bounding box center [106, 88] width 20 height 10
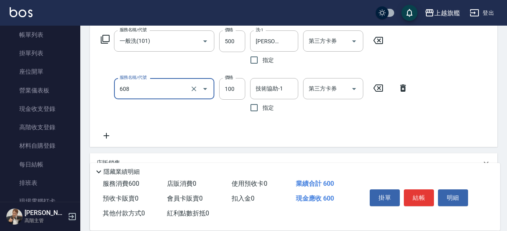
type input "專業/順護100(608)"
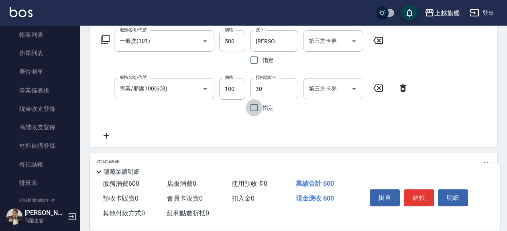
type input "[PERSON_NAME]-30"
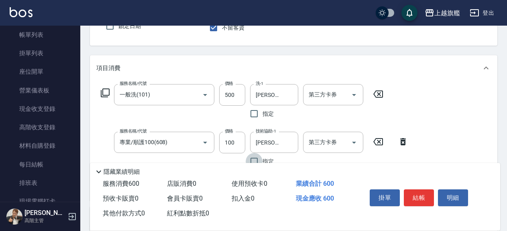
scroll to position [0, 0]
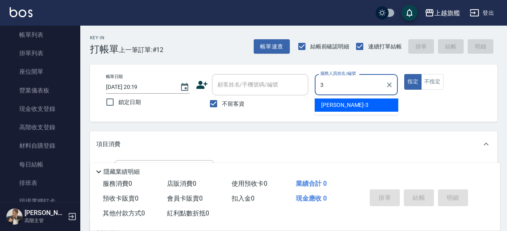
type input "[PERSON_NAME]-3"
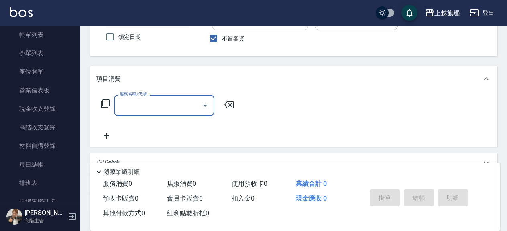
scroll to position [43, 0]
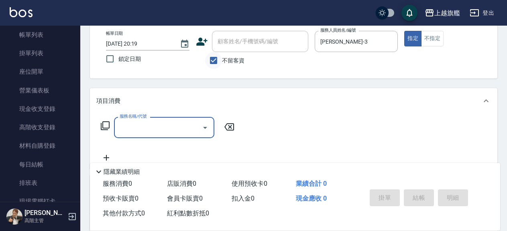
drag, startPoint x: 220, startPoint y: 60, endPoint x: 236, endPoint y: 49, distance: 19.8
click at [220, 60] on input "不留客資" at bounding box center [213, 60] width 17 height 17
checkbox input "false"
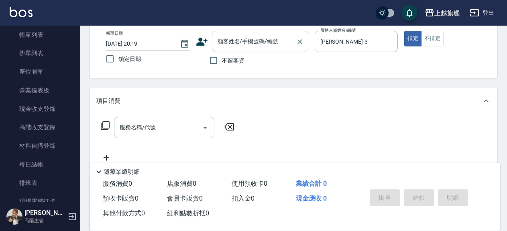
click at [242, 37] on input "顧客姓名/手機號碼/編號" at bounding box center [253, 41] width 77 height 14
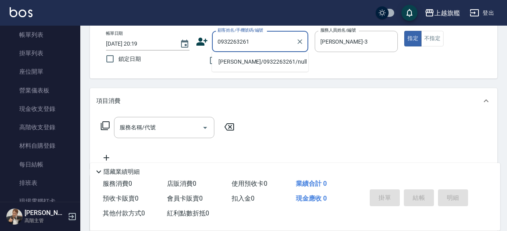
click at [249, 59] on li "[PERSON_NAME]/0932263261/null" at bounding box center [260, 61] width 96 height 13
type input "[PERSON_NAME]/0932263261/null"
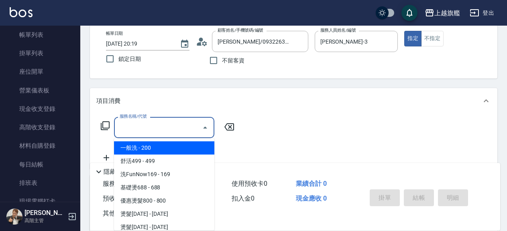
click at [164, 124] on input "服務名稱/代號" at bounding box center [158, 128] width 81 height 14
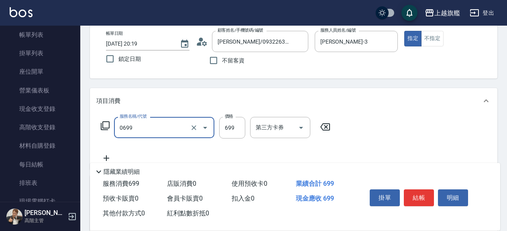
type input "精油SPA(0699)"
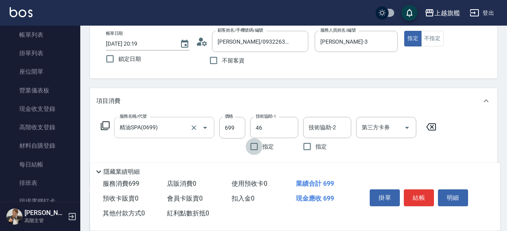
type input "瑜兒-46"
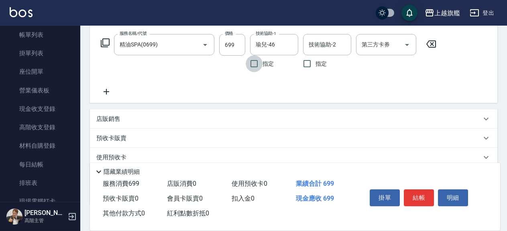
scroll to position [130, 0]
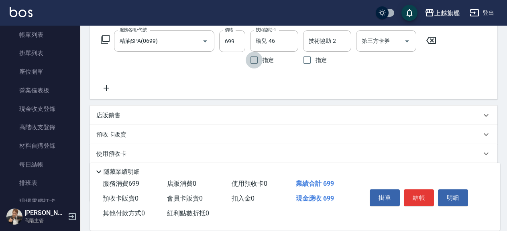
drag, startPoint x: 115, startPoint y: 93, endPoint x: 111, endPoint y: 89, distance: 6.5
click at [115, 93] on div "服務名稱/代號 精油SPA(0699) 服務名稱/代號 價格 699 價格 技術協助-1 瑜兒-46 技術協助-1 指定 技術協助-2 技術協助-2 指定 第…" at bounding box center [293, 63] width 407 height 72
click at [107, 86] on icon at bounding box center [106, 88] width 6 height 6
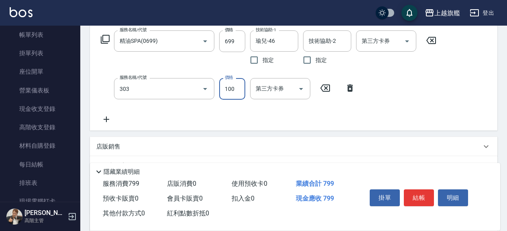
type input "剪髮100(303)"
type input "500"
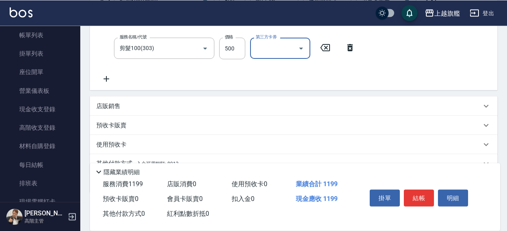
scroll to position [209, 0]
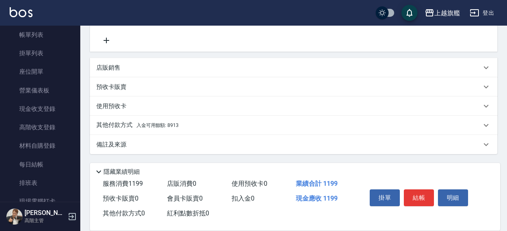
click at [158, 128] on p "其他付款方式 入金可用餘額: 8913" at bounding box center [137, 125] width 82 height 9
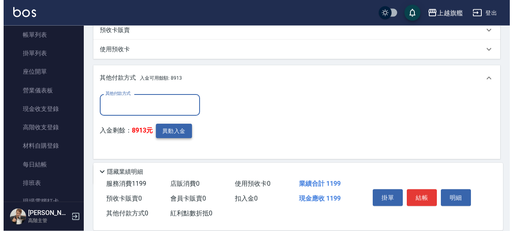
scroll to position [295, 0]
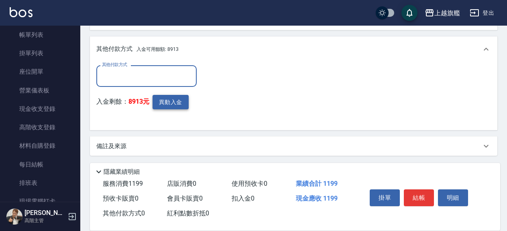
click at [175, 101] on button "異動入金" at bounding box center [170, 102] width 36 height 15
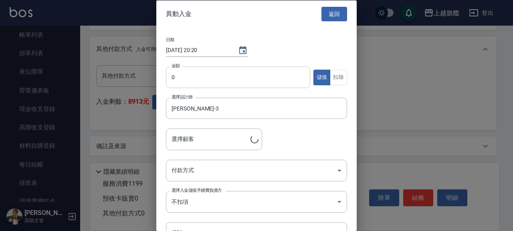
click at [201, 73] on input "0" at bounding box center [238, 78] width 144 height 22
type input "[PERSON_NAME]/0932263261"
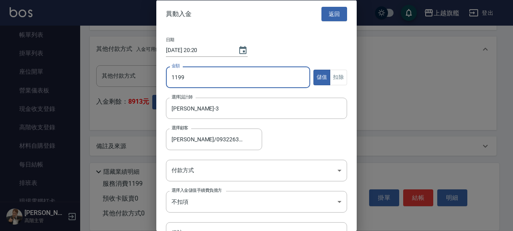
type input "1199"
click at [334, 71] on div "金額 1199 金額 儲值 扣除" at bounding box center [256, 82] width 181 height 31
click at [334, 74] on button "扣除" at bounding box center [338, 77] width 17 height 16
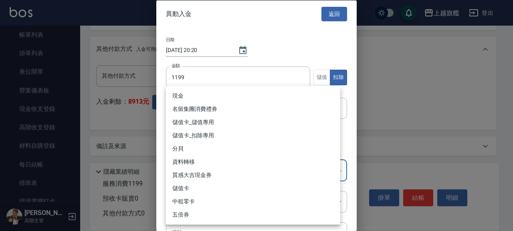
click at [217, 133] on li "儲值卡_扣除專用" at bounding box center [253, 135] width 174 height 13
type input "儲值卡_扣除專用"
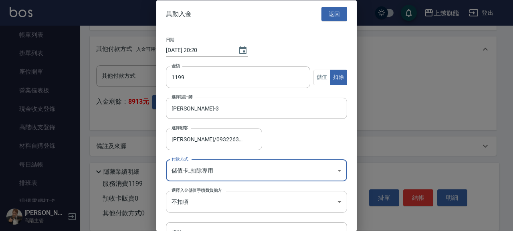
scroll to position [45, 0]
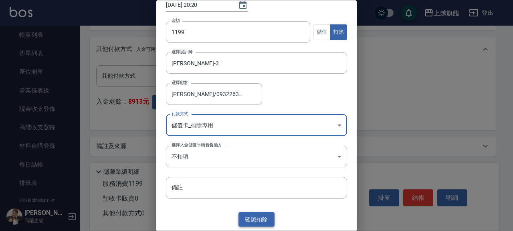
click at [259, 222] on button "確認 扣除" at bounding box center [257, 220] width 36 height 15
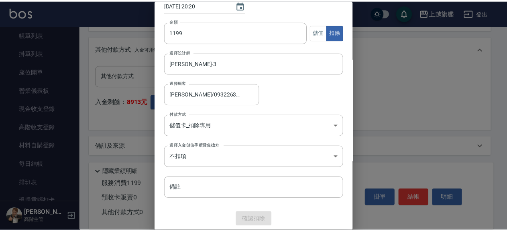
scroll to position [259, 0]
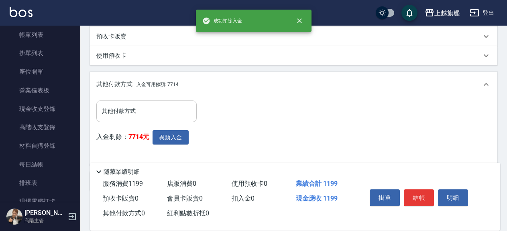
click at [141, 105] on input "其他付款方式" at bounding box center [146, 111] width 93 height 14
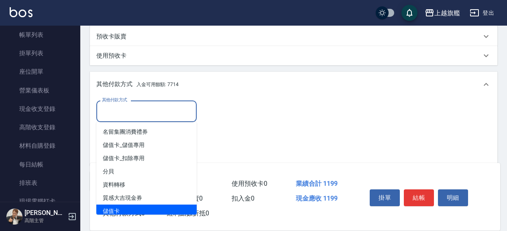
click at [128, 208] on span "儲值卡" at bounding box center [146, 211] width 100 height 13
type input "儲值卡"
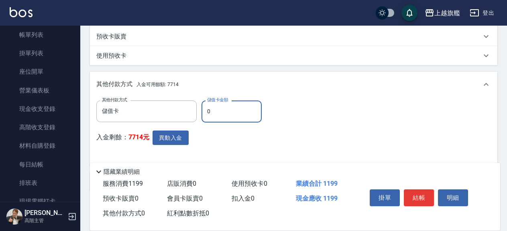
drag, startPoint x: 216, startPoint y: 114, endPoint x: 168, endPoint y: 101, distance: 49.5
click at [201, 101] on input "0" at bounding box center [231, 112] width 60 height 22
type input "1199"
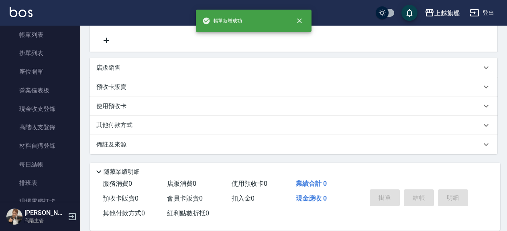
type input "[DATE] 20:20"
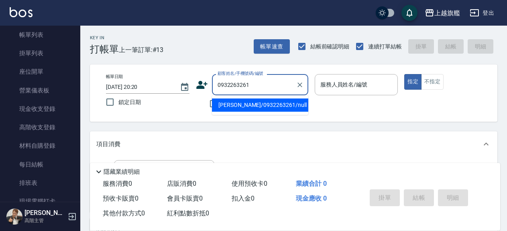
type input "[PERSON_NAME]/0932263261/null"
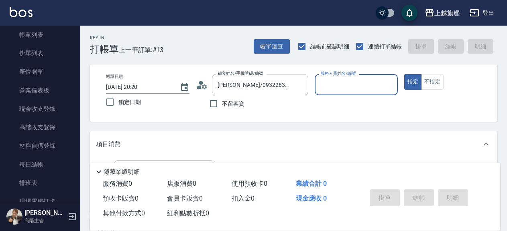
type input "[PERSON_NAME]-3"
click at [404, 74] on button "指定" at bounding box center [412, 82] width 17 height 16
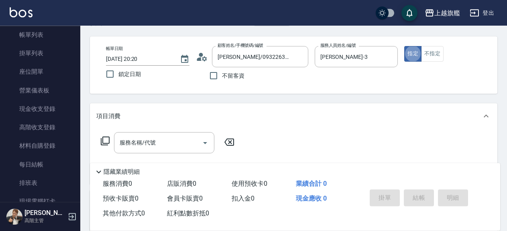
scroll to position [43, 0]
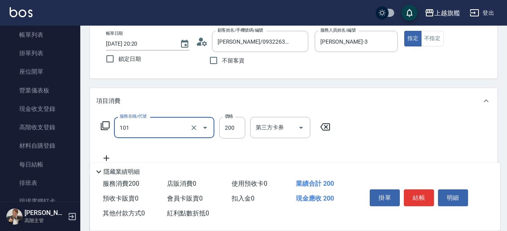
type input "一般洗(101)"
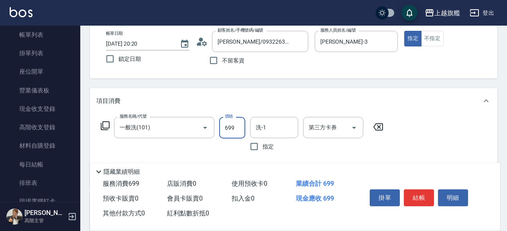
type input "699"
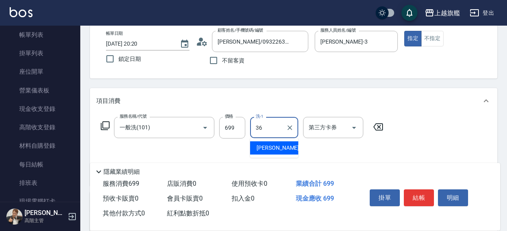
type input "[PERSON_NAME]-36"
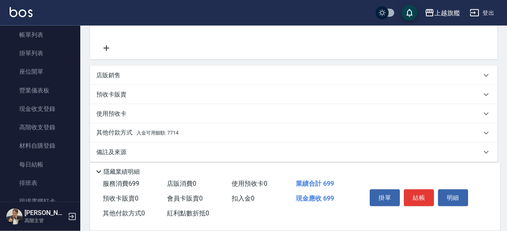
scroll to position [178, 0]
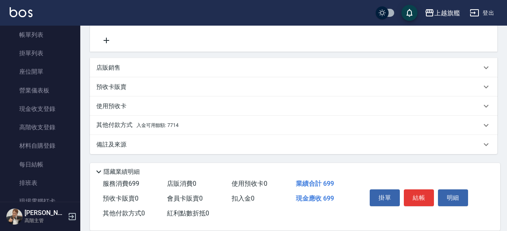
click at [167, 126] on span "入金可用餘額: 7714" at bounding box center [157, 126] width 42 height 6
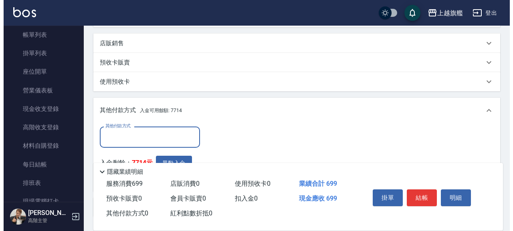
scroll to position [264, 0]
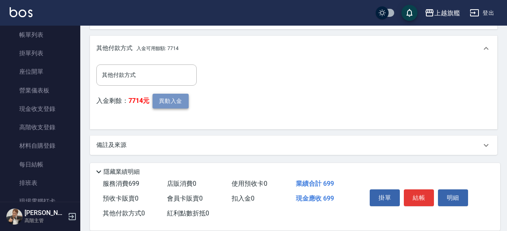
click at [175, 107] on button "異動入金" at bounding box center [170, 101] width 36 height 15
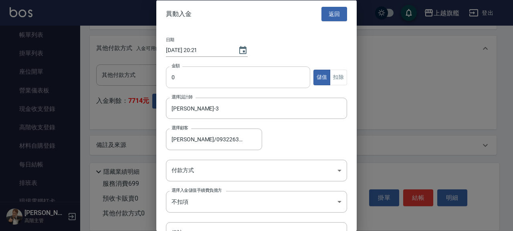
click at [212, 77] on input "0" at bounding box center [238, 78] width 144 height 22
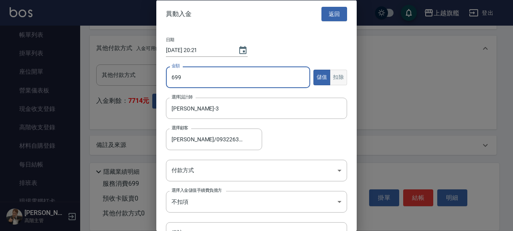
type input "699"
click at [337, 76] on button "扣除" at bounding box center [338, 77] width 17 height 16
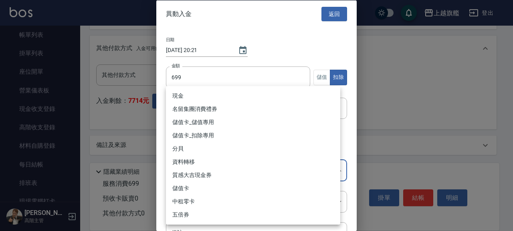
click at [198, 136] on li "儲值卡_扣除專用" at bounding box center [253, 135] width 174 height 13
type input "儲值卡_扣除專用"
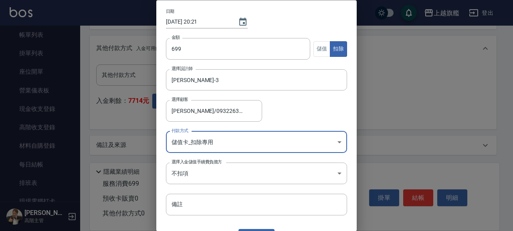
scroll to position [45, 0]
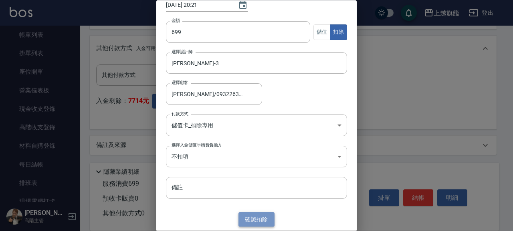
click at [247, 217] on button "確認 扣除" at bounding box center [257, 220] width 36 height 15
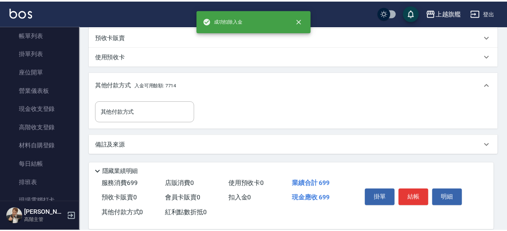
scroll to position [228, 0]
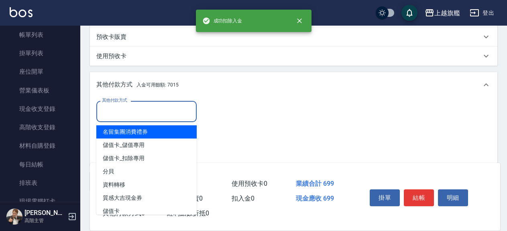
click at [131, 113] on input "其他付款方式" at bounding box center [146, 112] width 93 height 14
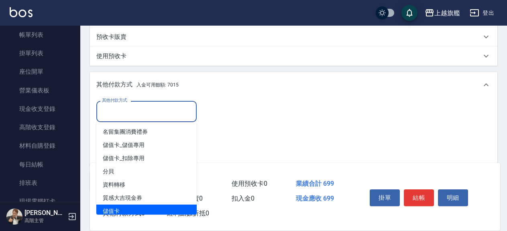
click at [119, 207] on span "儲值卡" at bounding box center [146, 211] width 100 height 13
type input "儲值卡"
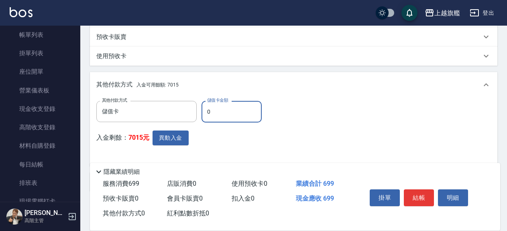
drag, startPoint x: 223, startPoint y: 107, endPoint x: 199, endPoint y: 102, distance: 25.0
click at [201, 102] on input "0" at bounding box center [231, 112] width 60 height 22
type input "699"
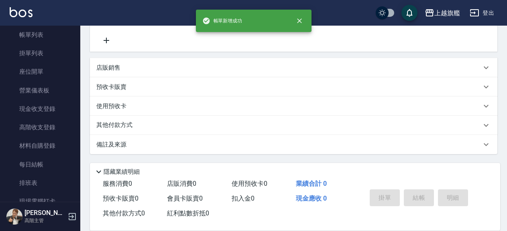
type input "[DATE] 20:21"
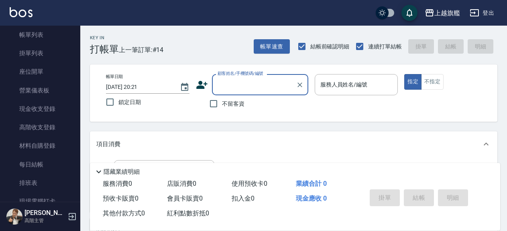
click at [233, 105] on span "不留客資" at bounding box center [233, 104] width 22 height 8
click at [222, 105] on input "不留客資" at bounding box center [213, 103] width 17 height 17
checkbox input "true"
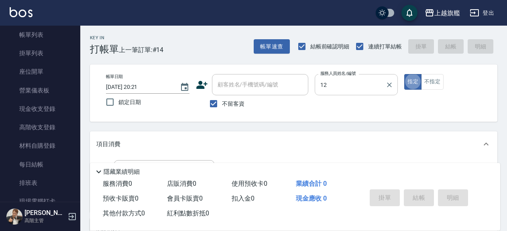
type input "[PERSON_NAME]-12"
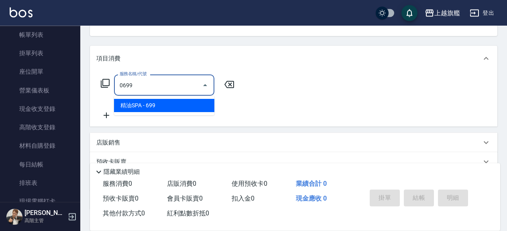
scroll to position [87, 0]
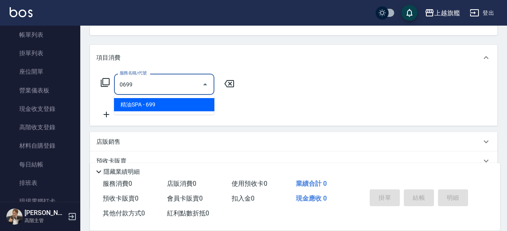
click at [141, 101] on span "精油SPA - 699" at bounding box center [164, 104] width 100 height 13
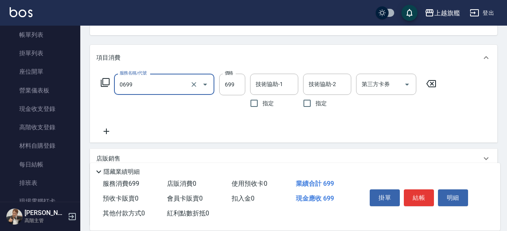
type input "精油SPA(0699)"
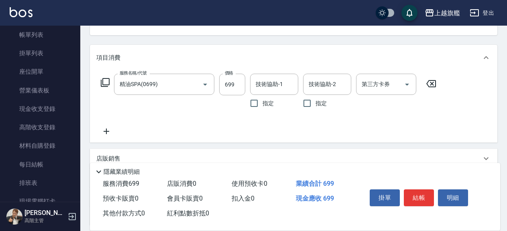
click at [106, 132] on icon at bounding box center [106, 132] width 6 height 6
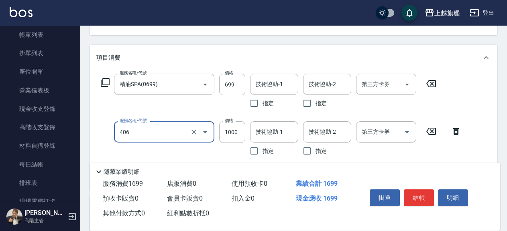
type input "水漾護1000(406)"
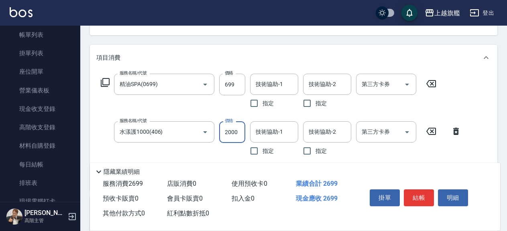
type input "2000"
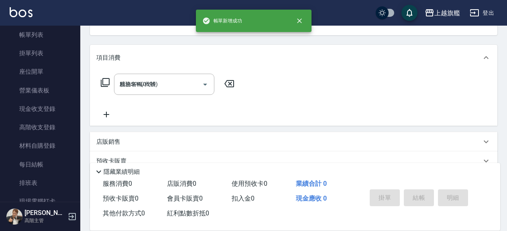
type input "[DATE] 20:22"
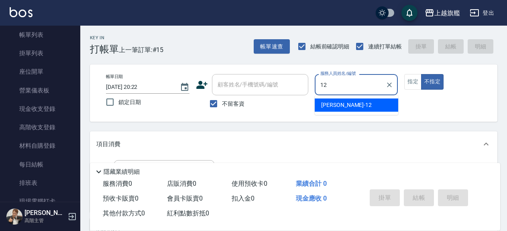
type input "[PERSON_NAME]-12"
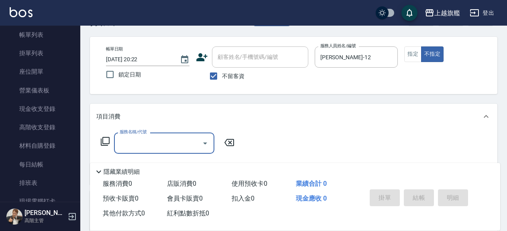
scroll to position [43, 0]
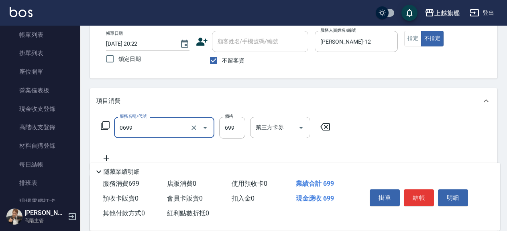
type input "精油SPA(0699)"
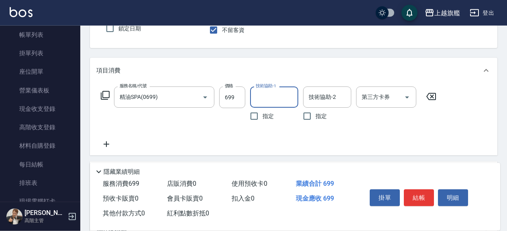
scroll to position [87, 0]
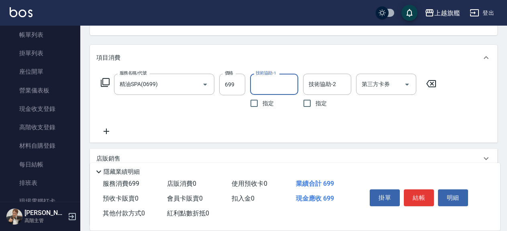
click at [111, 129] on icon at bounding box center [106, 132] width 20 height 10
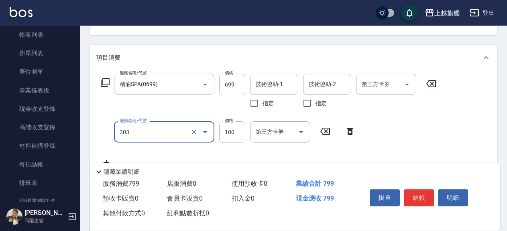
type input "剪髮100(303)"
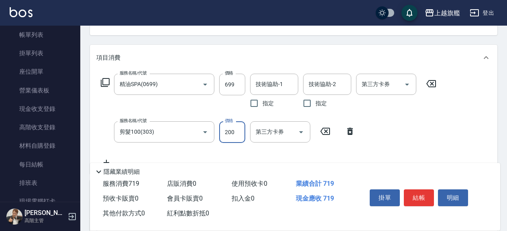
type input "200"
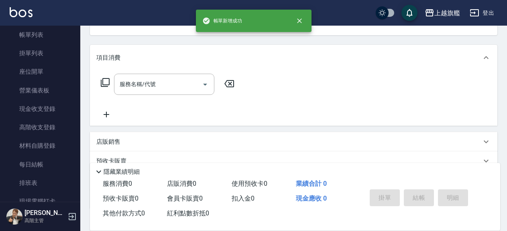
scroll to position [0, 0]
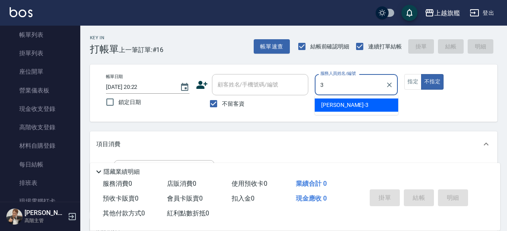
type input "[PERSON_NAME]-3"
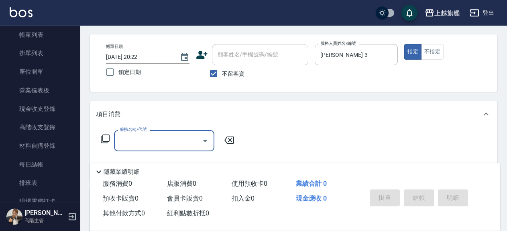
scroll to position [43, 0]
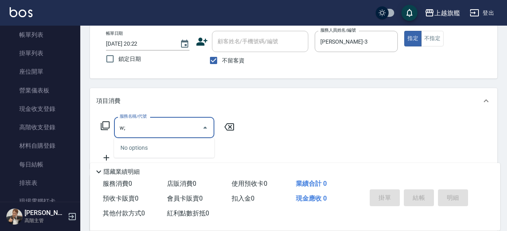
type input "w"
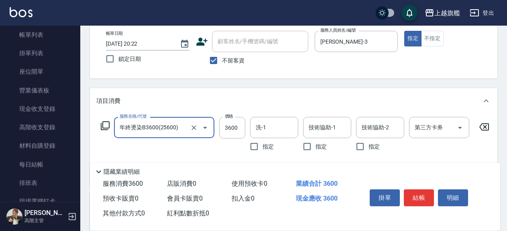
type input "年終燙染B3600(25600)"
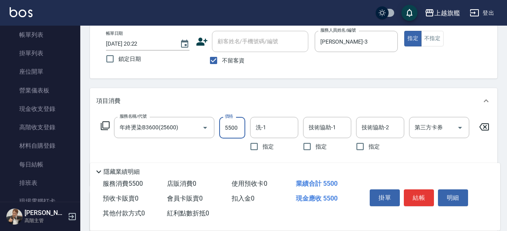
type input "5500"
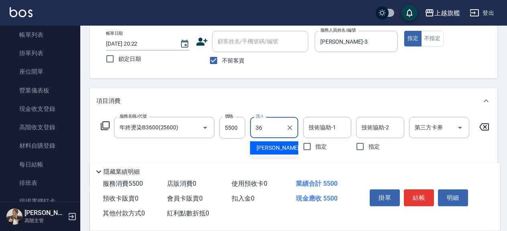
type input "[PERSON_NAME]-36"
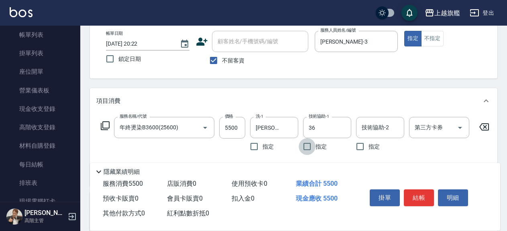
type input "[PERSON_NAME]-36"
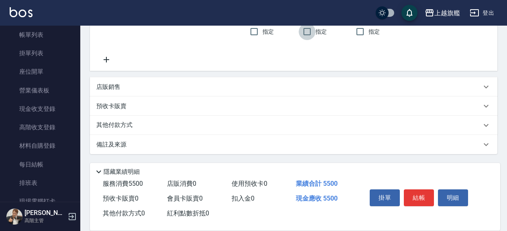
scroll to position [0, 0]
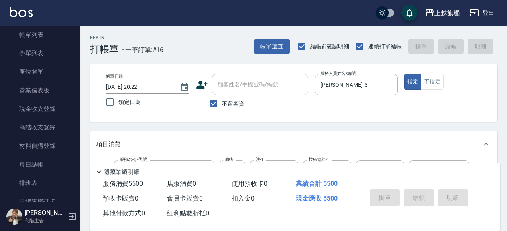
type input "[DATE] 20:23"
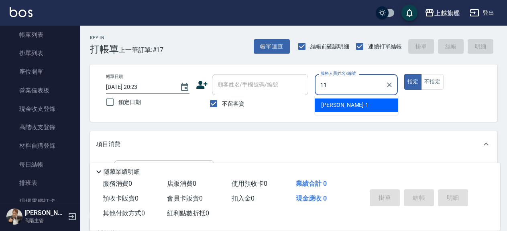
type input "[PERSON_NAME]-11"
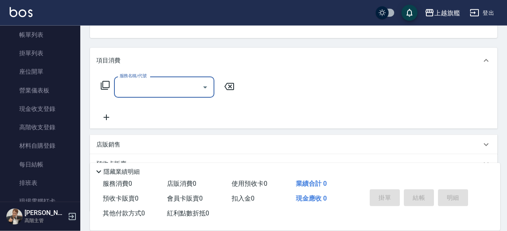
scroll to position [87, 0]
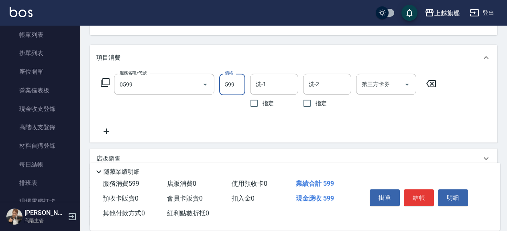
type input "去角質ITELY.(0599)"
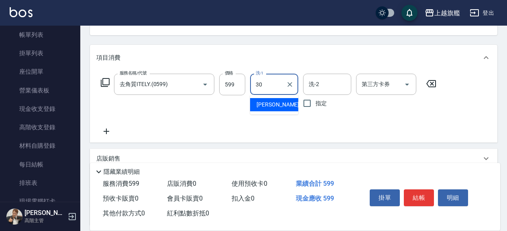
type input "[PERSON_NAME]-30"
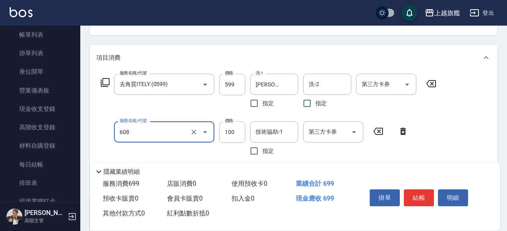
type input "專業/順護100(608)"
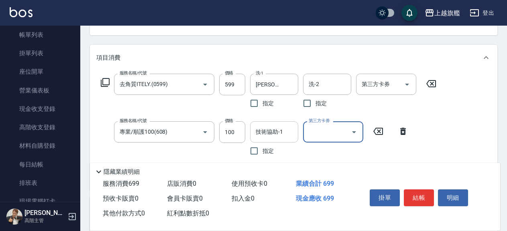
click at [272, 126] on input "技術協助-1" at bounding box center [273, 132] width 41 height 14
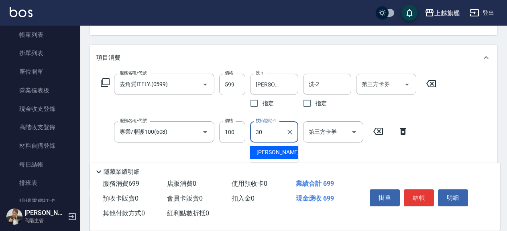
type input "[PERSON_NAME]-30"
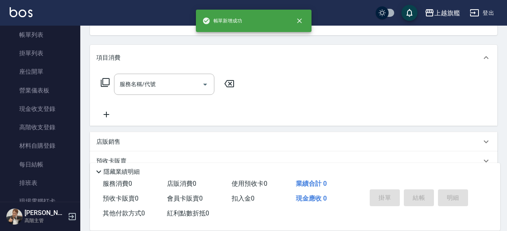
scroll to position [0, 0]
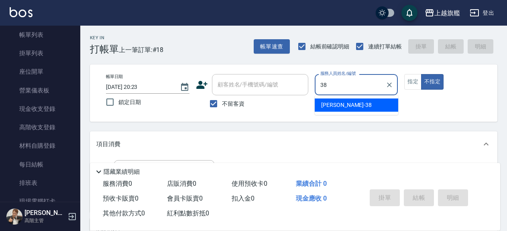
type input "[PERSON_NAME]-38"
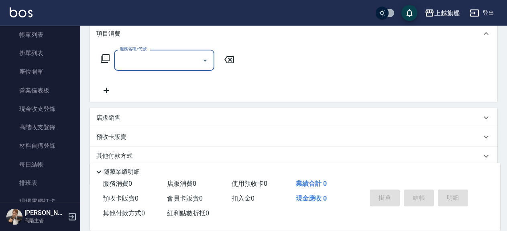
scroll to position [87, 0]
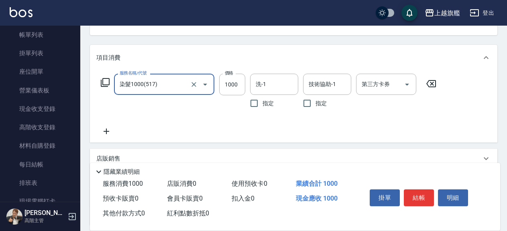
type input "染髮1000(517)"
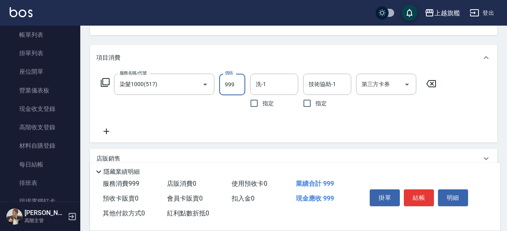
click at [231, 84] on input "999" at bounding box center [232, 85] width 26 height 22
type input "1399"
click at [111, 129] on icon at bounding box center [106, 132] width 20 height 10
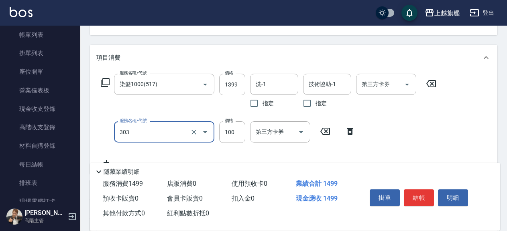
type input "剪髮100(303)"
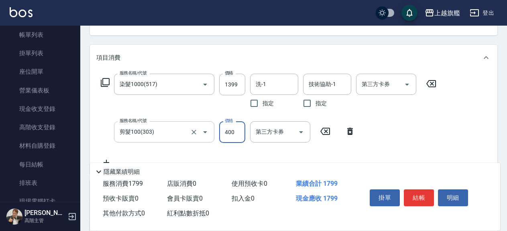
type input "400"
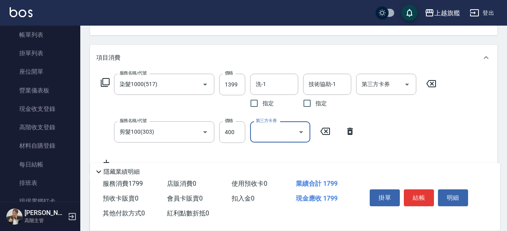
click at [326, 134] on icon at bounding box center [325, 132] width 20 height 10
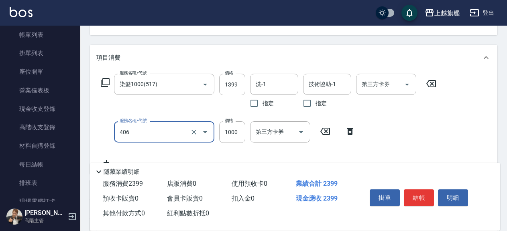
type input "水漾護1000(406)"
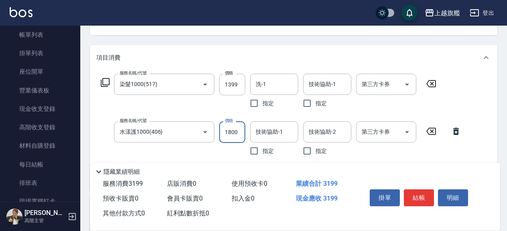
type input "1800"
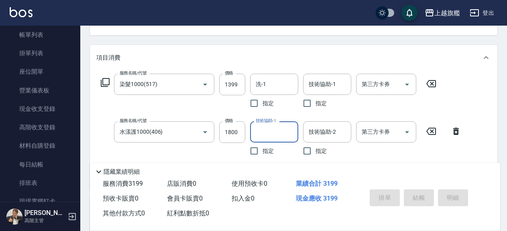
type input "[DATE] 20:24"
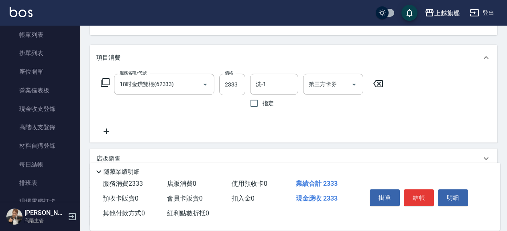
click at [102, 132] on icon at bounding box center [106, 132] width 20 height 10
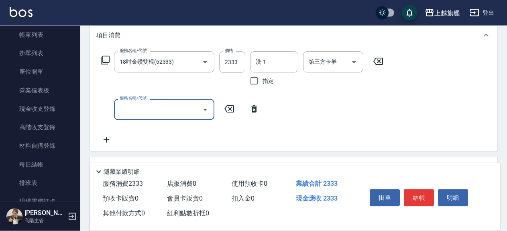
scroll to position [130, 0]
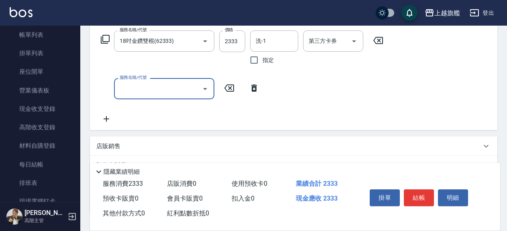
click at [106, 118] on icon at bounding box center [106, 119] width 6 height 6
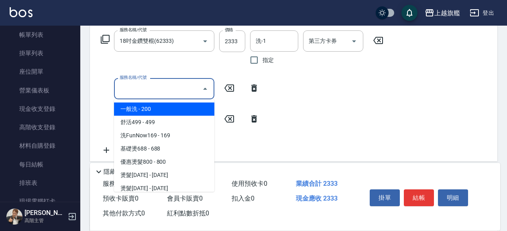
click at [157, 85] on input "服務名稱/代號" at bounding box center [158, 89] width 81 height 14
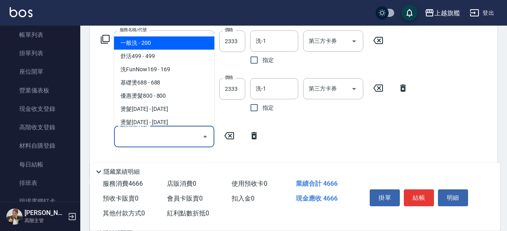
click at [131, 140] on input "服務名稱/代號" at bounding box center [158, 137] width 81 height 14
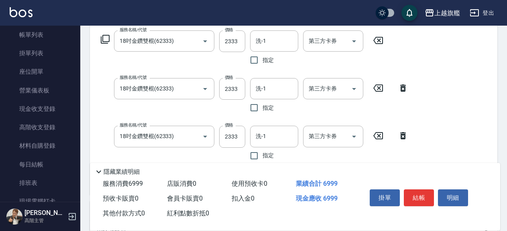
click at [236, 114] on div "價格 2333 價格" at bounding box center [232, 97] width 26 height 38
drag, startPoint x: 402, startPoint y: 135, endPoint x: 403, endPoint y: 100, distance: 34.5
click at [403, 135] on icon at bounding box center [403, 135] width 6 height 7
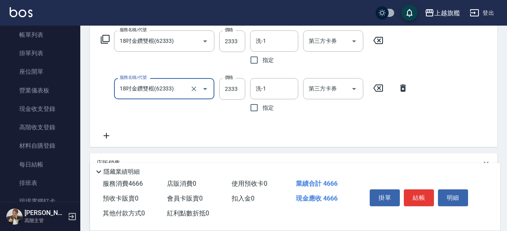
click at [401, 87] on icon at bounding box center [403, 88] width 6 height 7
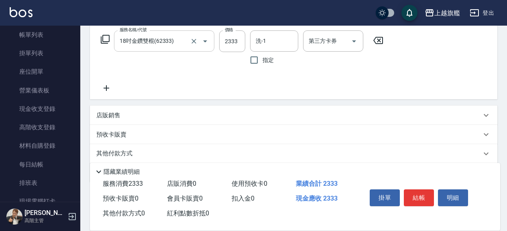
click at [174, 43] on input "18吋金鑽雙棍(62333)" at bounding box center [153, 41] width 71 height 14
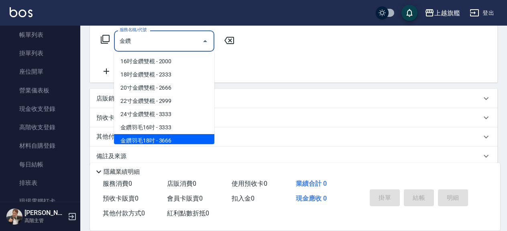
scroll to position [3, 0]
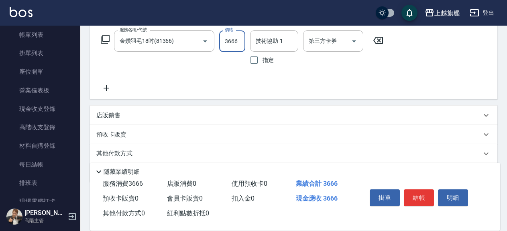
click at [110, 87] on icon at bounding box center [106, 88] width 20 height 10
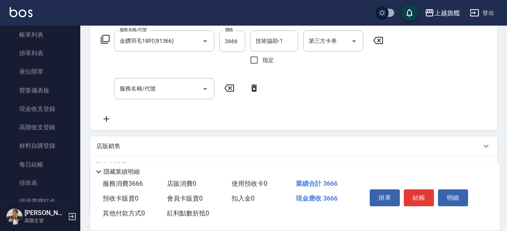
click at [109, 120] on icon at bounding box center [106, 119] width 20 height 10
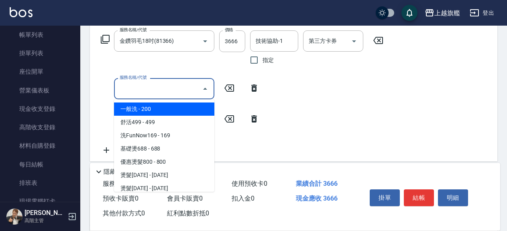
click at [151, 90] on input "服務名稱/代號" at bounding box center [158, 89] width 81 height 14
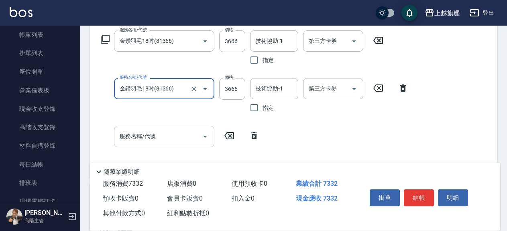
click at [136, 135] on input "服務名稱/代號" at bounding box center [158, 137] width 81 height 14
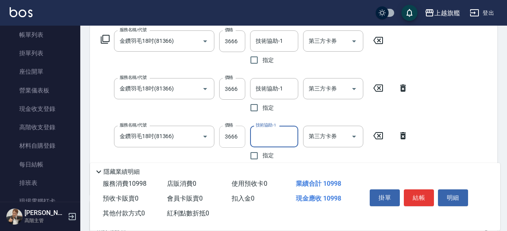
click at [241, 136] on input "3666" at bounding box center [232, 137] width 26 height 22
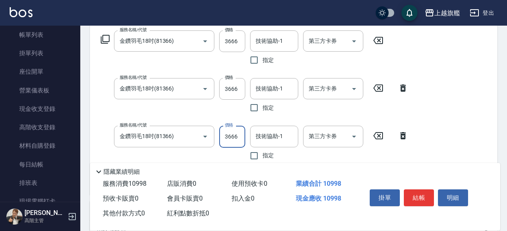
click at [241, 136] on input "3666" at bounding box center [232, 137] width 26 height 22
click at [283, 47] on input "技術協助-1" at bounding box center [273, 41] width 41 height 14
click at [272, 88] on input "技術協助-1" at bounding box center [273, 89] width 41 height 14
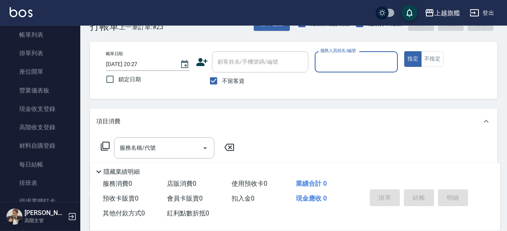
scroll to position [43, 0]
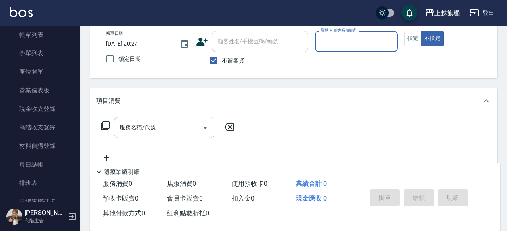
click at [232, 61] on span "不留客資" at bounding box center [233, 61] width 22 height 8
click at [222, 61] on input "不留客資" at bounding box center [213, 60] width 17 height 17
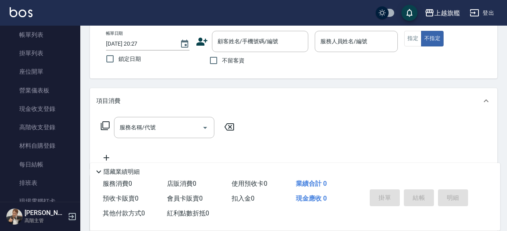
click at [234, 53] on label "不留客資" at bounding box center [224, 60] width 39 height 17
click at [222, 53] on input "不留客資" at bounding box center [213, 60] width 17 height 17
drag, startPoint x: 226, startPoint y: 63, endPoint x: 225, endPoint y: 57, distance: 6.1
click at [226, 61] on span "不留客資" at bounding box center [233, 61] width 22 height 8
click at [217, 56] on input "不留客資" at bounding box center [213, 60] width 17 height 17
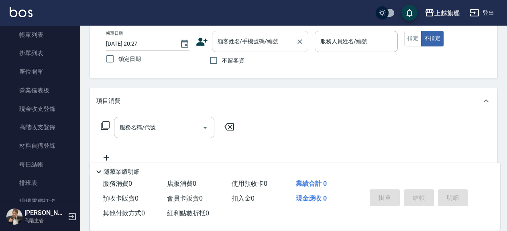
click at [219, 38] on input "顧客姓名/手機號碼/編號" at bounding box center [253, 41] width 77 height 14
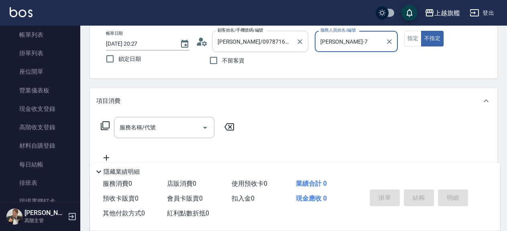
click at [421, 31] on button "不指定" at bounding box center [432, 39] width 22 height 16
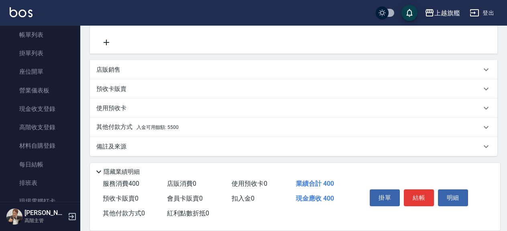
scroll to position [178, 0]
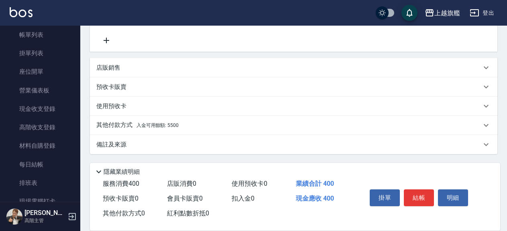
click at [154, 128] on span "入金可用餘額: 5500" at bounding box center [157, 126] width 42 height 6
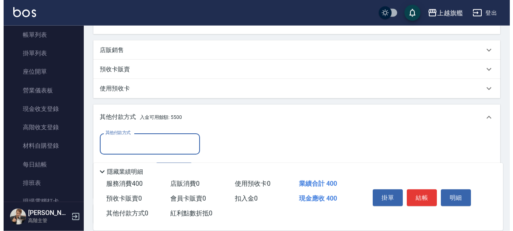
scroll to position [221, 0]
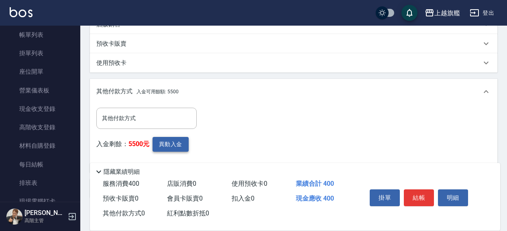
drag, startPoint x: 170, startPoint y: 136, endPoint x: 168, endPoint y: 145, distance: 9.4
click at [169, 142] on div "其他付款方式 其他付款方式 入金剩餘： 5500元 異動入金" at bounding box center [148, 137] width 105 height 59
click at [168, 145] on button "異動入金" at bounding box center [170, 144] width 36 height 15
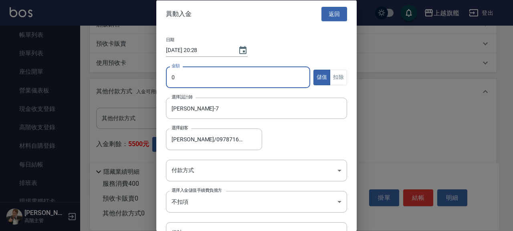
click at [213, 72] on input "0" at bounding box center [238, 78] width 144 height 22
click at [336, 76] on button "扣除" at bounding box center [338, 77] width 17 height 16
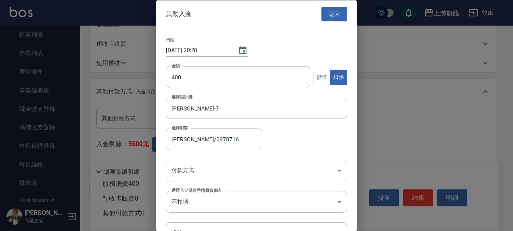
click at [240, 171] on body "上越旗艦 登出 櫃檯作業 打帳單 帳單列表 掛單列表 座位開單 營業儀表板 現金收支登錄 高階收支登錄 材料自購登錄 每日結帳 排班表 現場電腦打卡 掃碼打卡…" at bounding box center [256, 27] width 513 height 497
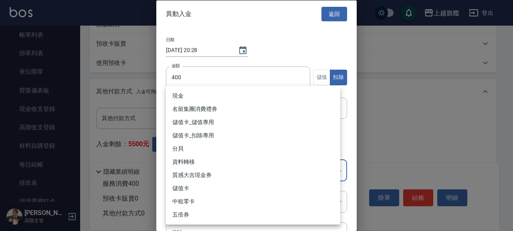
click at [237, 136] on li "儲值卡_扣除專用" at bounding box center [253, 135] width 174 height 13
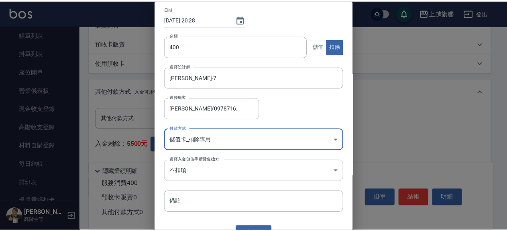
scroll to position [45, 0]
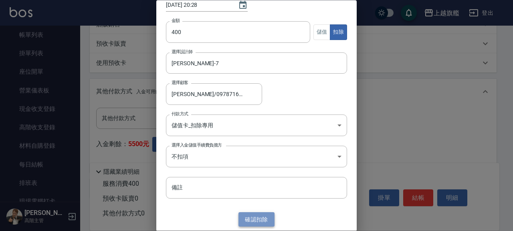
click at [254, 217] on button "確認 扣除" at bounding box center [257, 220] width 36 height 15
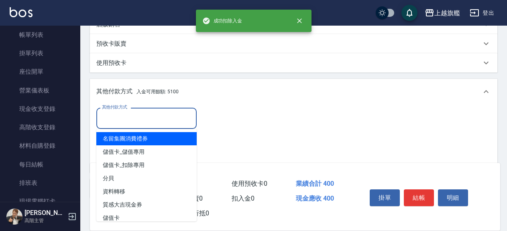
click at [156, 114] on input "其他付款方式" at bounding box center [146, 118] width 93 height 14
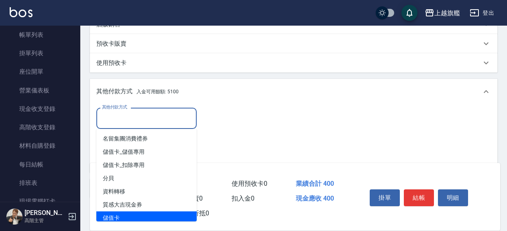
click at [132, 215] on span "儲值卡" at bounding box center [146, 218] width 100 height 13
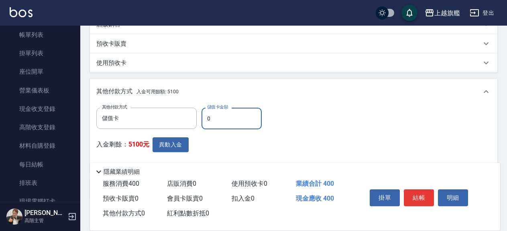
drag, startPoint x: 211, startPoint y: 119, endPoint x: 198, endPoint y: 118, distance: 12.9
click at [201, 118] on input "0" at bounding box center [231, 119] width 60 height 22
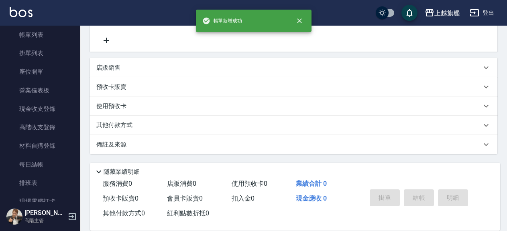
scroll to position [0, 0]
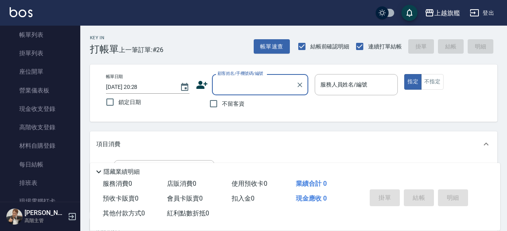
click at [227, 105] on span "不留客資" at bounding box center [233, 104] width 22 height 8
click at [222, 105] on input "不留客資" at bounding box center [213, 103] width 17 height 17
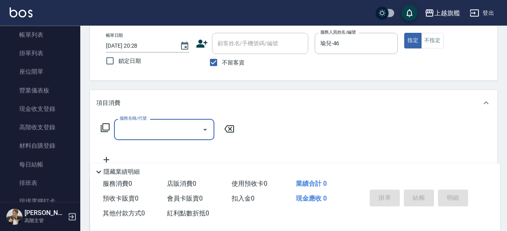
scroll to position [43, 0]
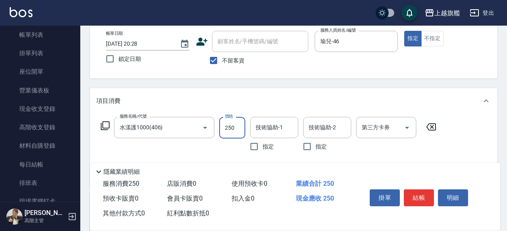
click at [237, 129] on input "250" at bounding box center [232, 128] width 26 height 22
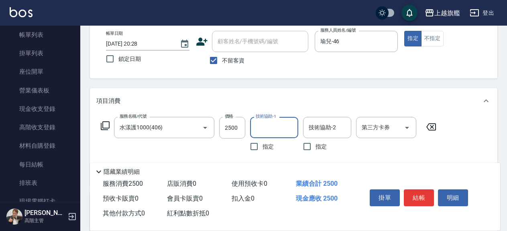
scroll to position [87, 0]
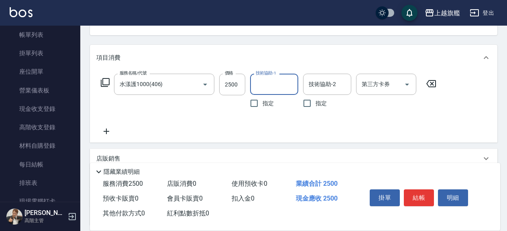
click at [110, 133] on icon at bounding box center [106, 132] width 20 height 10
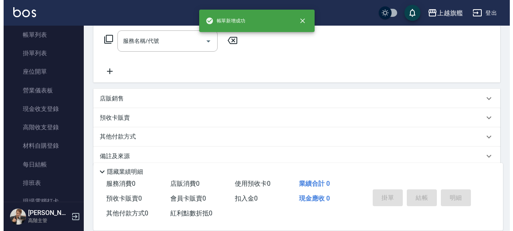
scroll to position [0, 0]
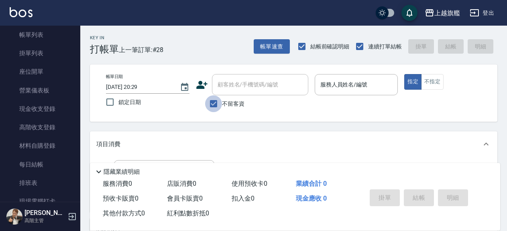
click at [218, 101] on input "不留客資" at bounding box center [213, 103] width 17 height 17
click at [235, 89] on input "顧客姓名/手機號碼/編號" at bounding box center [253, 85] width 77 height 14
click at [207, 85] on icon at bounding box center [202, 85] width 12 height 12
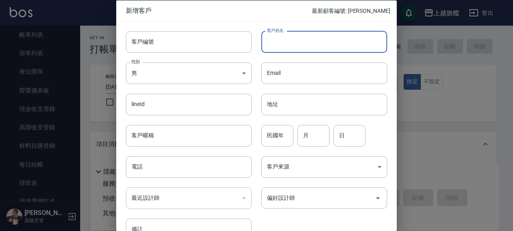
click at [315, 43] on input "客戶姓名" at bounding box center [324, 42] width 126 height 22
click at [204, 70] on body "上越旗艦 登出 櫃檯作業 打帳單 帳單列表 掛單列表 座位開單 營業儀表板 現金收支登錄 高階收支登錄 材料自購登錄 每日結帳 排班表 現場電腦打卡 掃碼打卡…" at bounding box center [256, 196] width 513 height 392
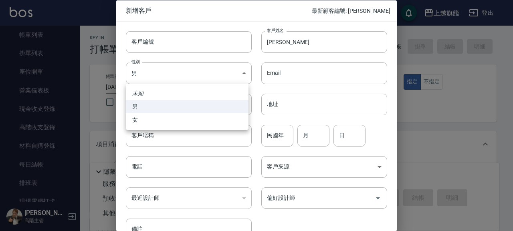
click at [148, 122] on li "女" at bounding box center [187, 120] width 123 height 13
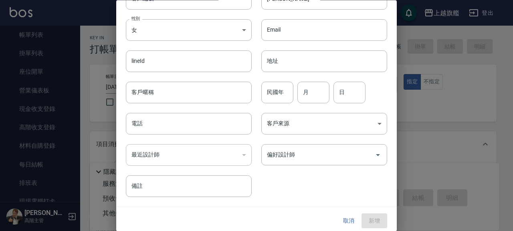
scroll to position [47, 0]
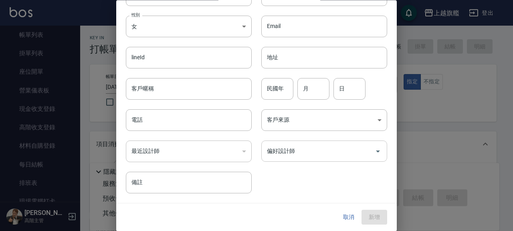
click at [284, 146] on input "偏好設計師" at bounding box center [318, 152] width 107 height 14
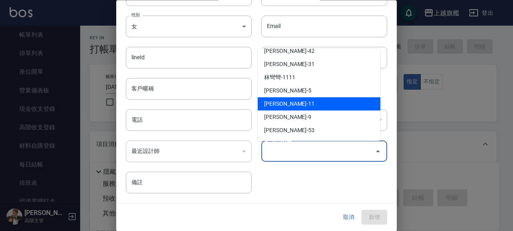
scroll to position [286, 0]
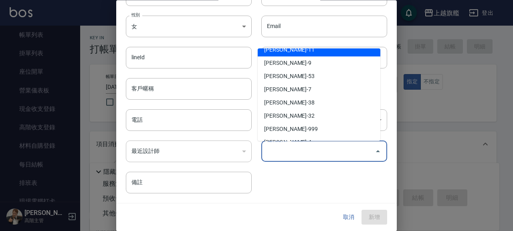
click at [286, 52] on li "[PERSON_NAME]-11" at bounding box center [319, 49] width 123 height 13
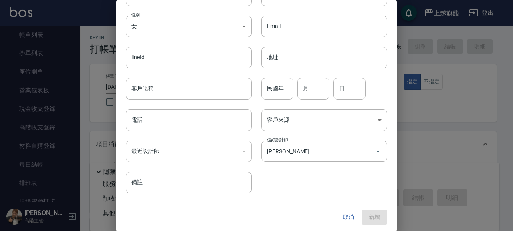
click at [315, 186] on div "客戶編號 客戶編號 客戶姓名 [PERSON_NAME] 客戶姓名 性別 女 [DEMOGRAPHIC_DATA] 性別 Email Email lineId…" at bounding box center [251, 84] width 271 height 219
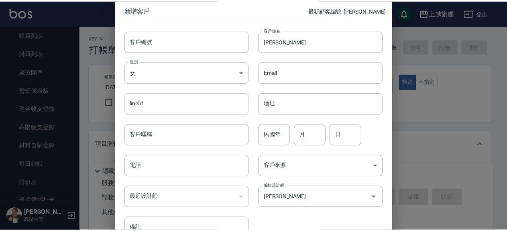
scroll to position [47, 0]
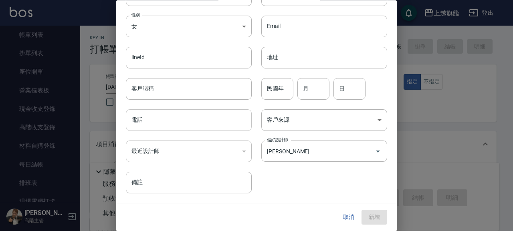
click at [166, 122] on input "電話" at bounding box center [189, 121] width 126 height 22
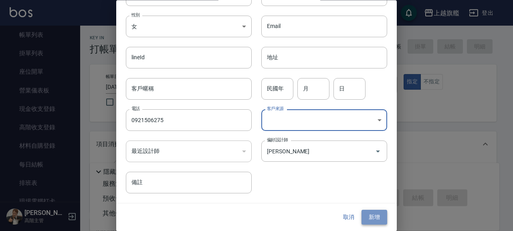
click at [367, 214] on button "新增" at bounding box center [375, 218] width 26 height 15
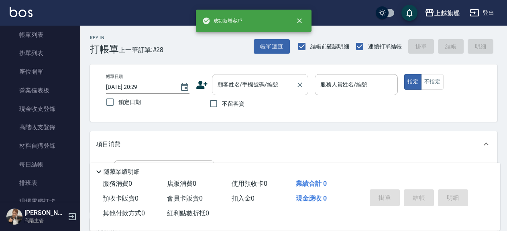
click at [265, 85] on input "顧客姓名/手機號碼/編號" at bounding box center [253, 85] width 77 height 14
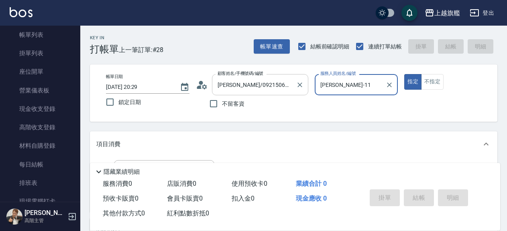
click at [404, 74] on button "指定" at bounding box center [412, 82] width 17 height 16
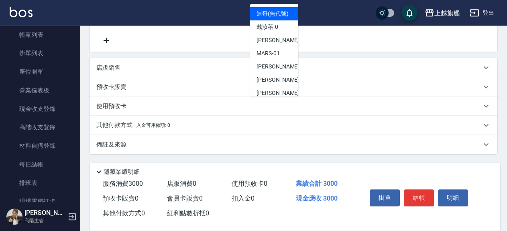
scroll to position [184, 0]
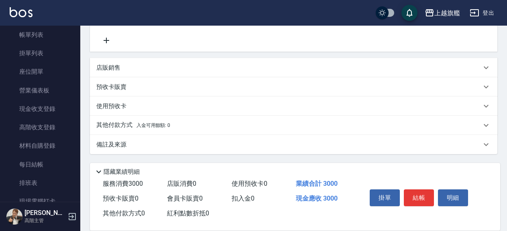
click at [139, 91] on div "預收卡販賣" at bounding box center [288, 87] width 385 height 8
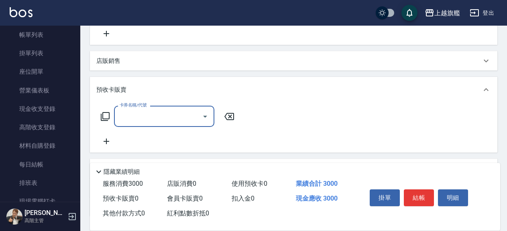
click at [120, 63] on div "店販銷售" at bounding box center [293, 60] width 407 height 19
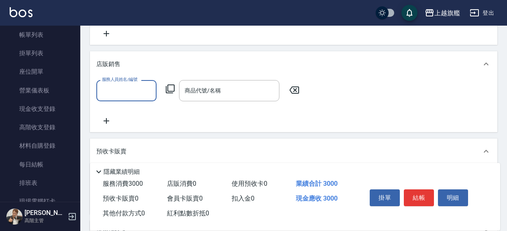
scroll to position [0, 0]
click at [113, 69] on p "店販銷售" at bounding box center [108, 64] width 24 height 8
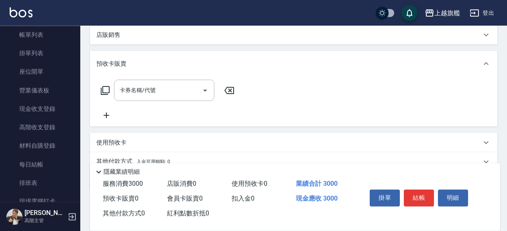
scroll to position [228, 0]
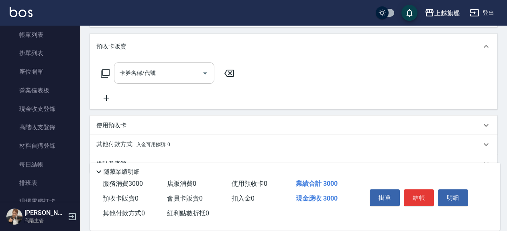
click at [133, 80] on input "卡券名稱/代號" at bounding box center [158, 73] width 81 height 14
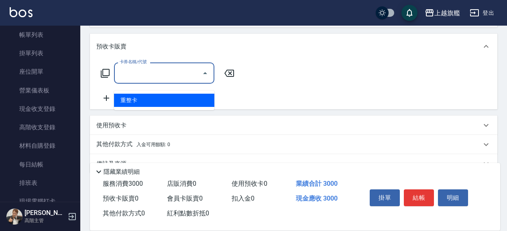
click at [132, 98] on span "重整卡" at bounding box center [164, 100] width 100 height 13
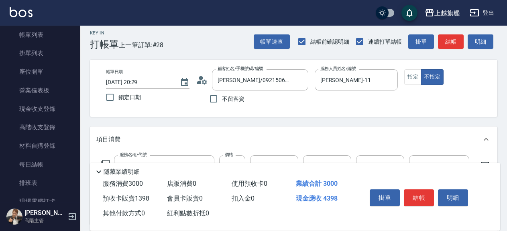
scroll to position [0, 0]
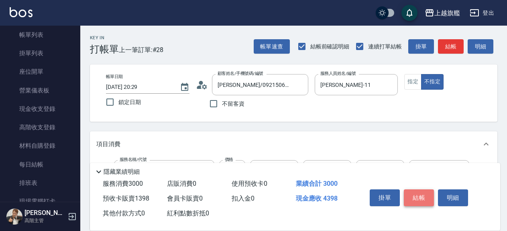
click at [417, 197] on button "結帳" at bounding box center [418, 198] width 30 height 17
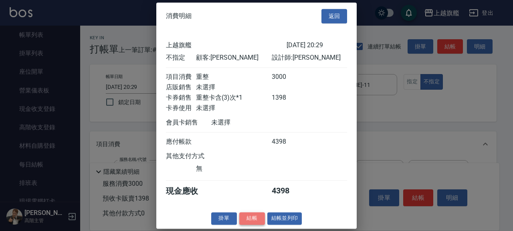
click at [251, 225] on button "結帳" at bounding box center [252, 219] width 26 height 12
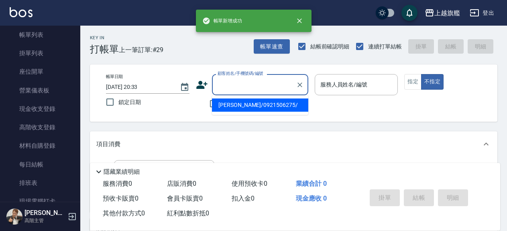
click at [235, 85] on input "顧客姓名/手機號碼/編號" at bounding box center [253, 85] width 77 height 14
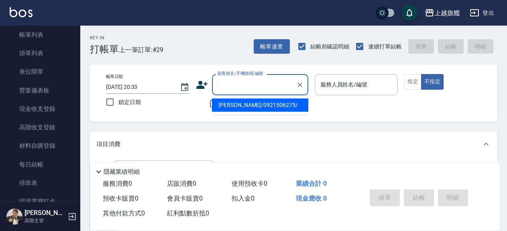
click at [235, 105] on li "[PERSON_NAME]/0921506275/" at bounding box center [260, 105] width 96 height 13
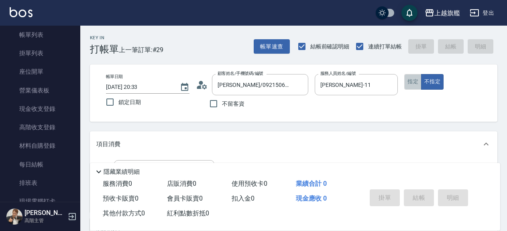
click at [417, 81] on button "指定" at bounding box center [412, 82] width 17 height 16
click at [433, 81] on button "不指定" at bounding box center [432, 82] width 22 height 16
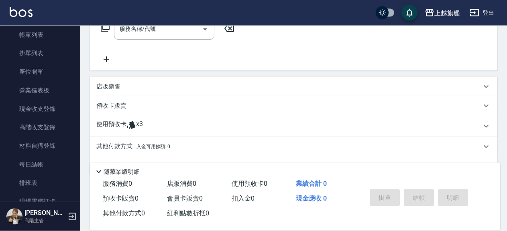
scroll to position [163, 0]
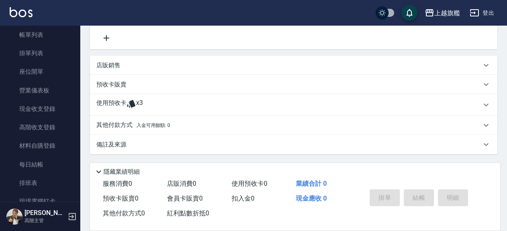
click at [142, 101] on span "x3" at bounding box center [139, 105] width 7 height 12
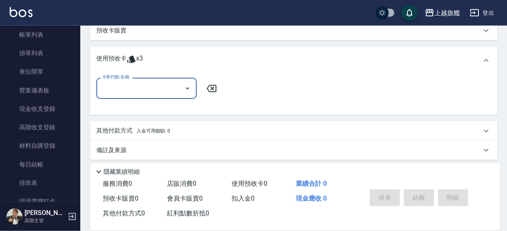
scroll to position [223, 0]
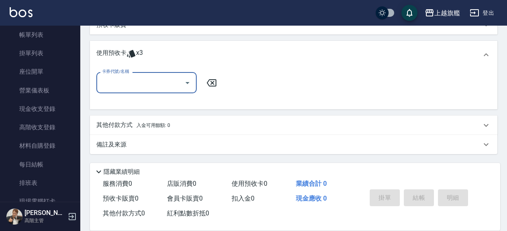
click at [150, 84] on input "卡券代號/名稱" at bounding box center [140, 83] width 81 height 14
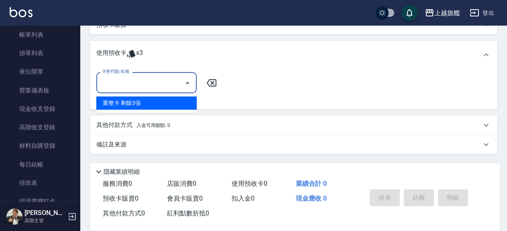
click at [129, 104] on div "重整卡 剩餘3張" at bounding box center [146, 103] width 100 height 13
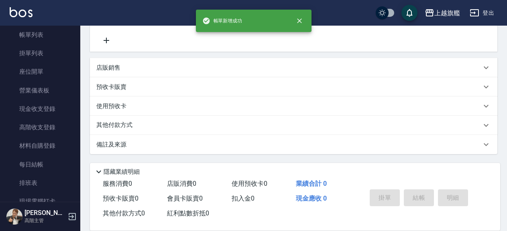
scroll to position [0, 0]
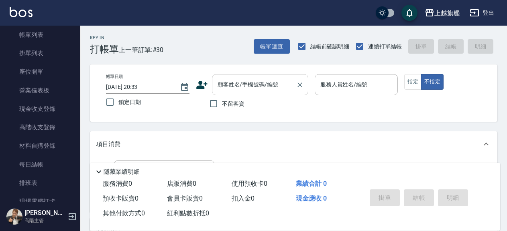
drag, startPoint x: 243, startPoint y: 101, endPoint x: 267, endPoint y: 94, distance: 24.4
click at [243, 103] on span "不留客資" at bounding box center [233, 104] width 22 height 8
click at [213, 105] on input "不留客資" at bounding box center [213, 103] width 17 height 17
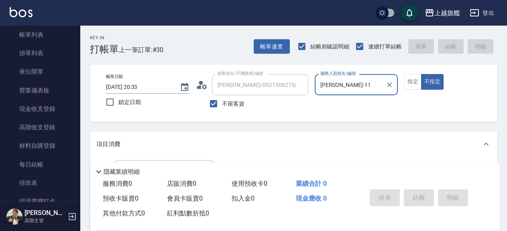
click at [421, 74] on button "不指定" at bounding box center [432, 82] width 22 height 16
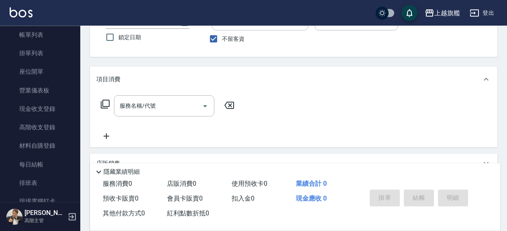
scroll to position [87, 0]
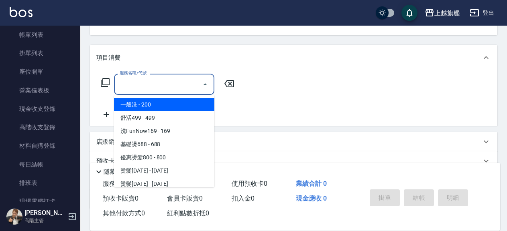
click at [122, 88] on input "服務名稱/代號" at bounding box center [158, 84] width 81 height 14
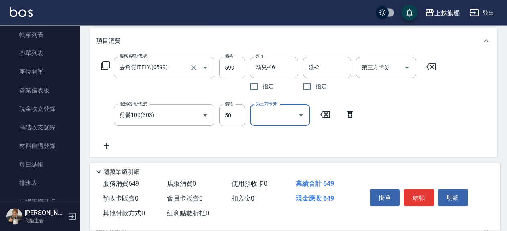
scroll to position [130, 0]
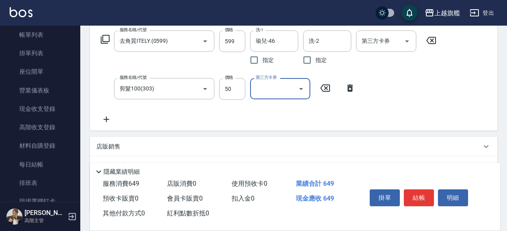
click at [111, 127] on div "服務名稱/代號 去角質ITELY.(0599) 服務名稱/代號 價格 599 價格 洗-1 瑜兒-46 洗-1 指定 洗-2 洗-2 指定 第三方卡券 第三方…" at bounding box center [293, 78] width 407 height 103
click at [111, 123] on icon at bounding box center [106, 120] width 20 height 10
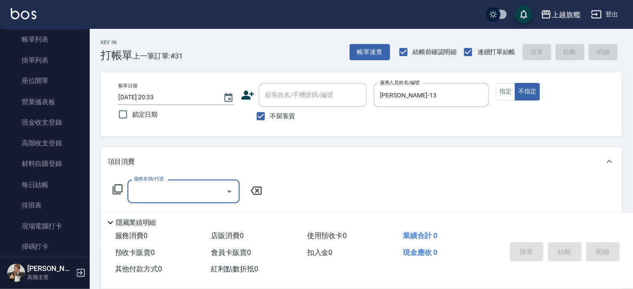
scroll to position [45, 0]
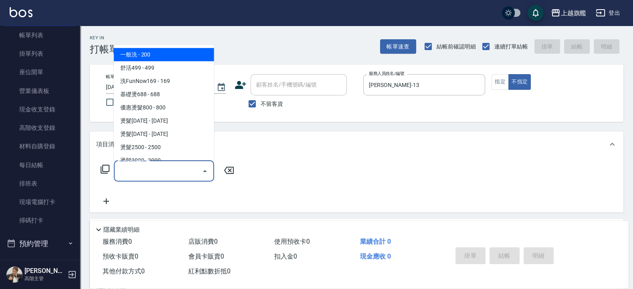
click at [148, 167] on input "服務名稱/代號" at bounding box center [158, 171] width 81 height 14
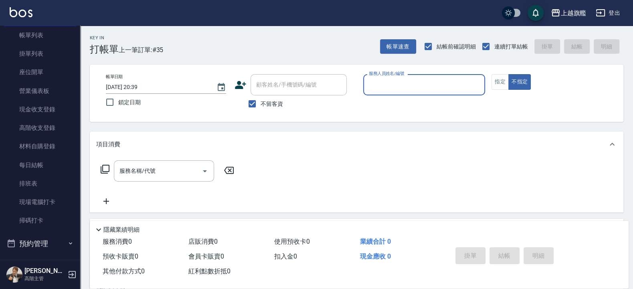
click at [270, 105] on span "不留客資" at bounding box center [272, 104] width 22 height 8
click at [261, 105] on input "不留客資" at bounding box center [252, 103] width 17 height 17
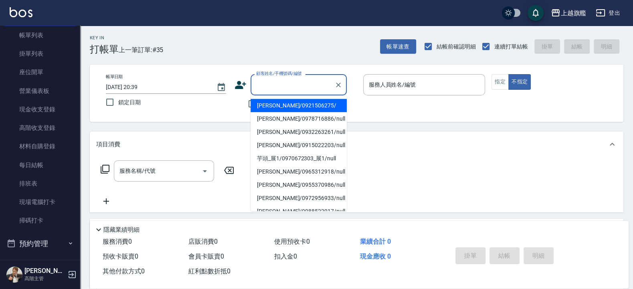
click at [272, 87] on input "顧客姓名/手機號碼/編號" at bounding box center [292, 85] width 77 height 14
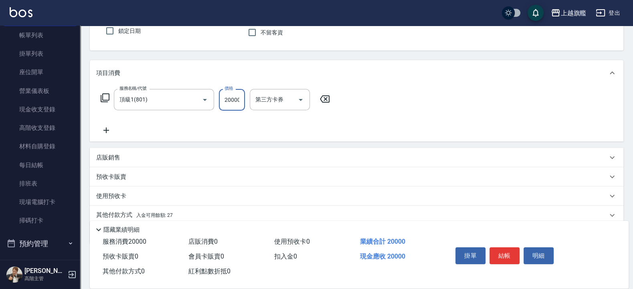
scroll to position [96, 0]
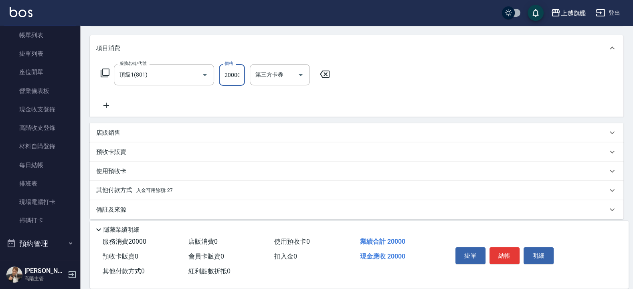
click at [176, 196] on div "其他付款方式 入金可用餘額: 27" at bounding box center [357, 190] width 534 height 19
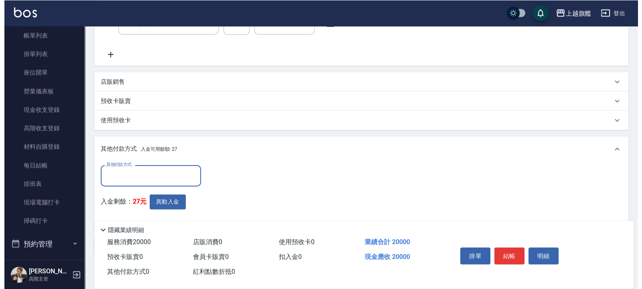
scroll to position [191, 0]
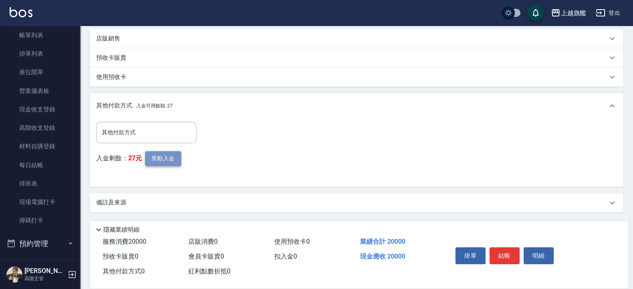
click at [168, 160] on button "異動入金" at bounding box center [163, 158] width 36 height 15
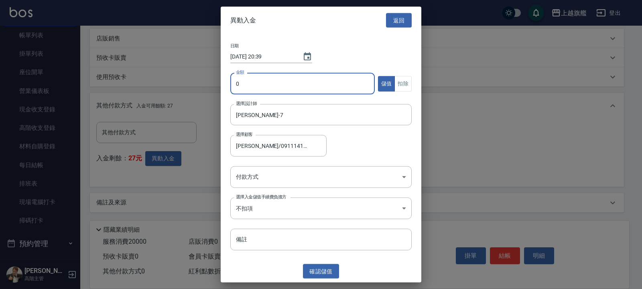
click at [262, 82] on input "0" at bounding box center [302, 84] width 144 height 22
click at [291, 178] on body "上越旗艦 登出 櫃檯作業 打帳單 帳單列表 掛單列表 座位開單 營業儀表板 現金收支登錄 高階收支登錄 材料自購登錄 每日結帳 排班表 現場電腦打卡 掃碼打卡…" at bounding box center [321, 49] width 642 height 480
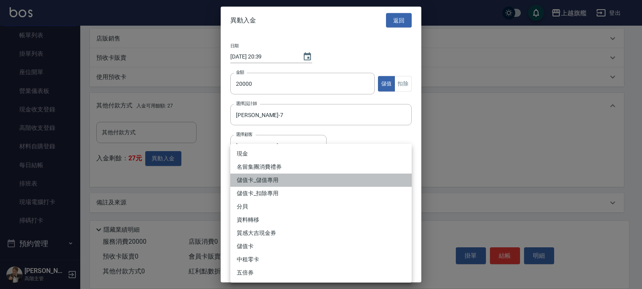
click at [270, 182] on li "儲值卡_儲值專用" at bounding box center [320, 180] width 181 height 13
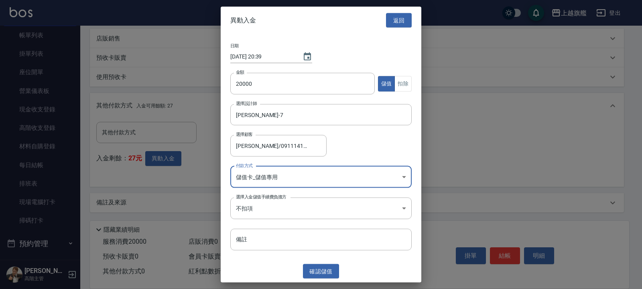
click at [319, 231] on button "確認 儲值" at bounding box center [321, 271] width 36 height 15
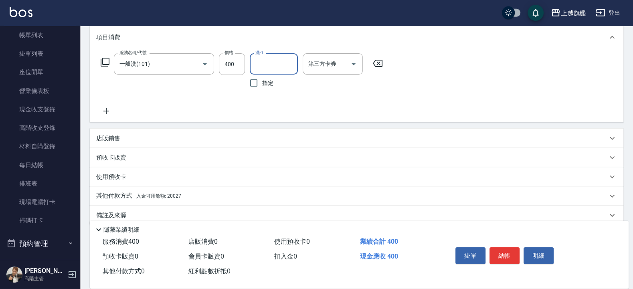
scroll to position [119, 0]
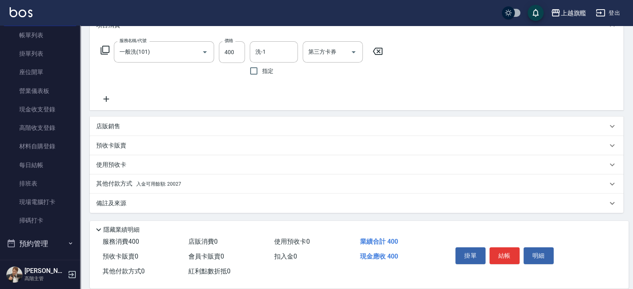
click at [164, 176] on div "其他付款方式 入金可用餘額: 20027" at bounding box center [357, 183] width 534 height 19
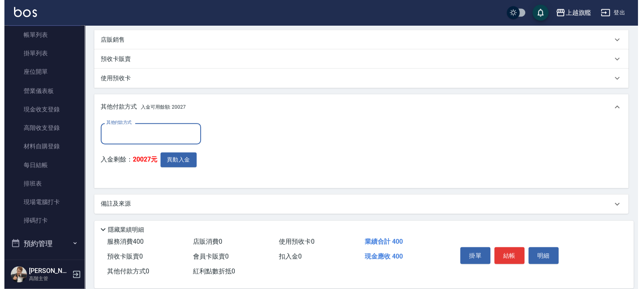
scroll to position [207, 0]
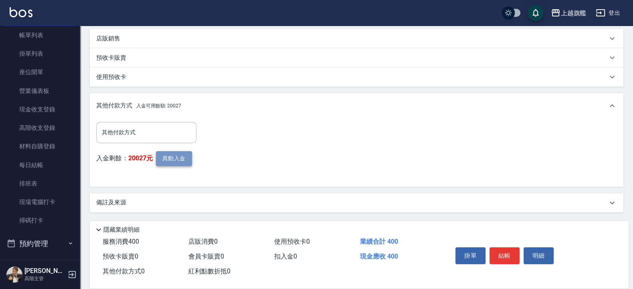
click at [174, 162] on button "異動入金" at bounding box center [174, 158] width 36 height 15
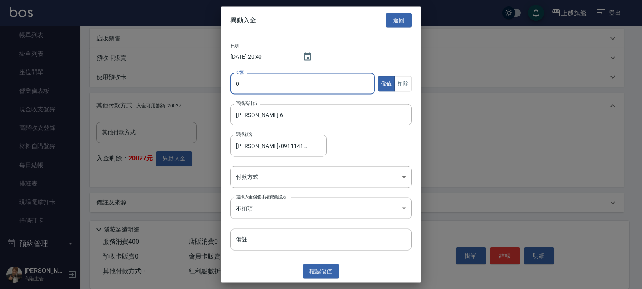
click at [294, 79] on input "0" at bounding box center [302, 84] width 144 height 22
click at [405, 86] on button "扣除" at bounding box center [402, 84] width 17 height 16
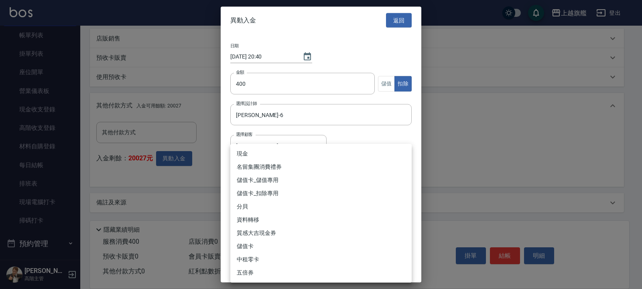
click at [263, 168] on body "上越旗艦 登出 櫃檯作業 打帳單 帳單列表 掛單列表 座位開單 營業儀表板 現金收支登錄 高階收支登錄 材料自購登錄 每日結帳 排班表 現場電腦打卡 掃碼打卡…" at bounding box center [321, 41] width 642 height 496
click at [267, 188] on li "儲值卡_扣除專用" at bounding box center [320, 193] width 181 height 13
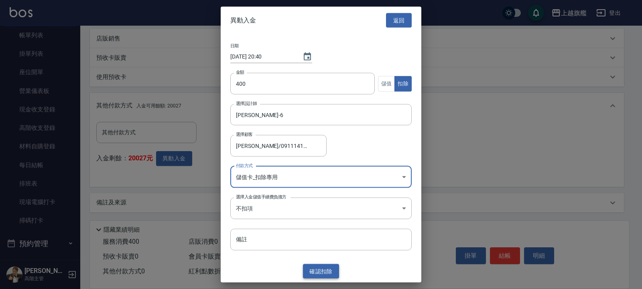
click at [323, 231] on button "確認 扣除" at bounding box center [321, 271] width 36 height 15
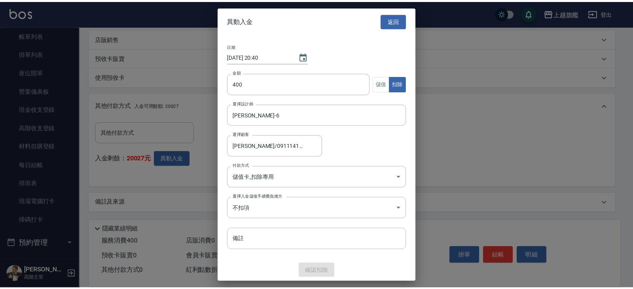
scroll to position [170, 0]
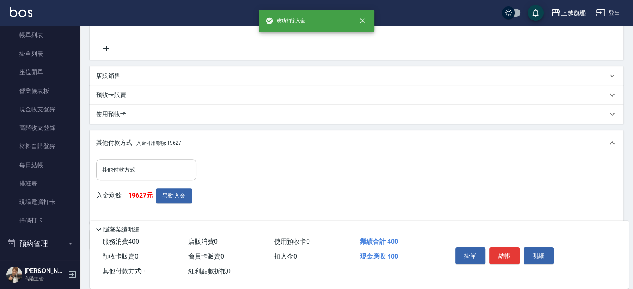
click at [171, 168] on input "其他付款方式" at bounding box center [146, 170] width 93 height 14
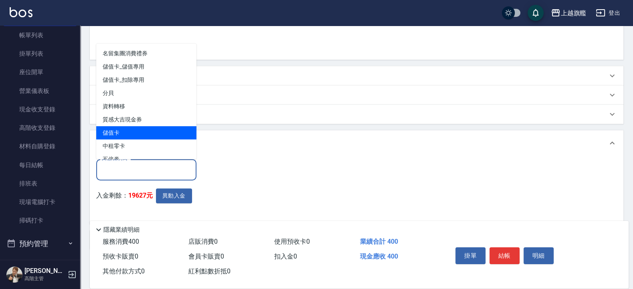
click at [148, 131] on span "儲值卡" at bounding box center [146, 132] width 100 height 13
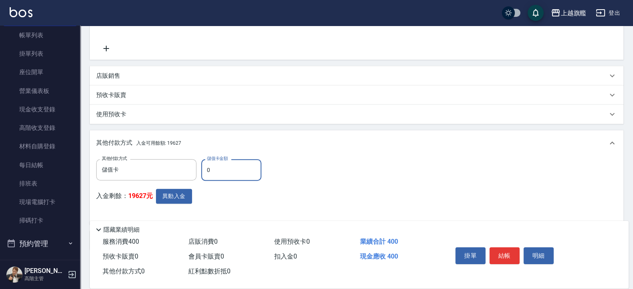
drag, startPoint x: 229, startPoint y: 170, endPoint x: 187, endPoint y: 162, distance: 42.6
click at [201, 162] on input "0" at bounding box center [231, 170] width 60 height 22
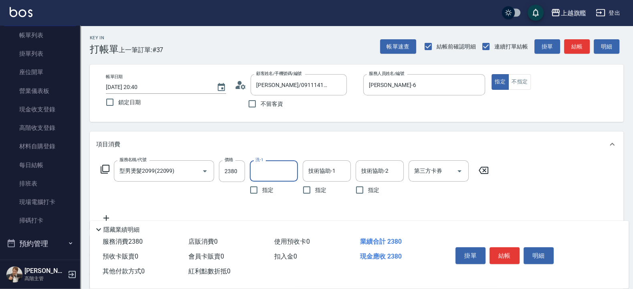
scroll to position [119, 0]
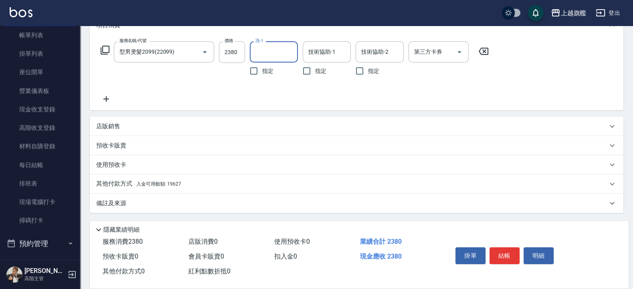
click at [176, 184] on span "入金可用餘額: 19627" at bounding box center [158, 184] width 45 height 6
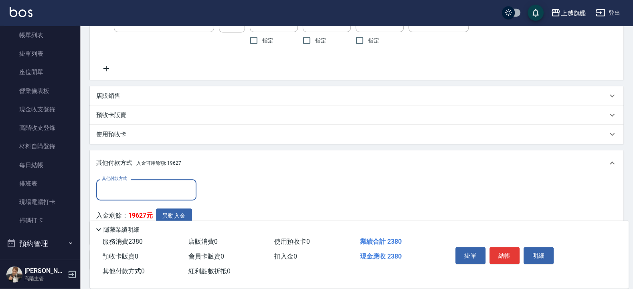
scroll to position [167, 0]
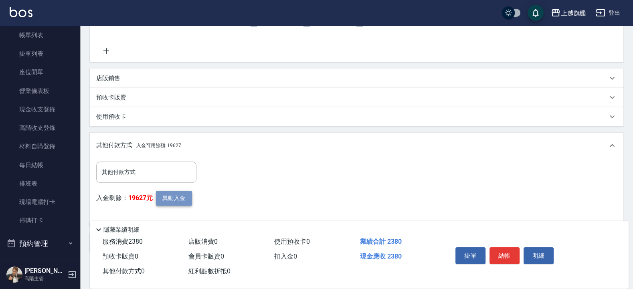
click at [172, 198] on button "異動入金" at bounding box center [174, 198] width 36 height 15
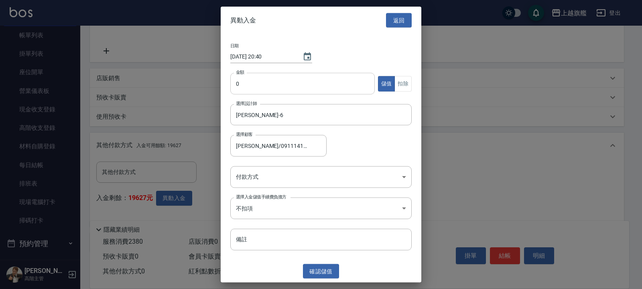
click at [245, 87] on input "0" at bounding box center [302, 84] width 144 height 22
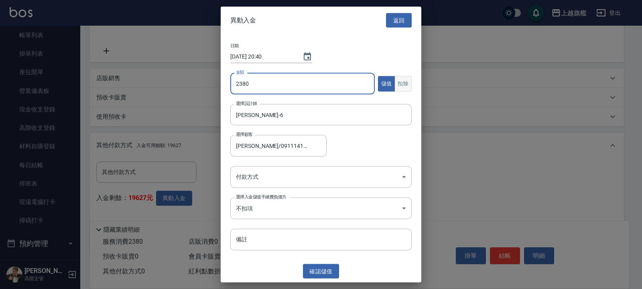
click at [409, 79] on button "扣除" at bounding box center [402, 84] width 17 height 16
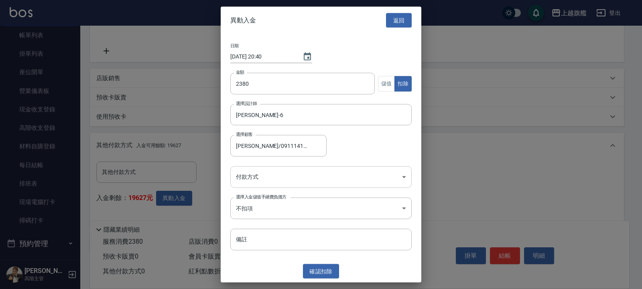
click at [290, 172] on body "上越旗艦 登出 櫃檯作業 打帳單 帳單列表 掛單列表 座位開單 營業儀表板 現金收支登錄 高階收支登錄 材料自購登錄 每日結帳 排班表 現場電腦打卡 掃碼打卡…" at bounding box center [321, 81] width 642 height 496
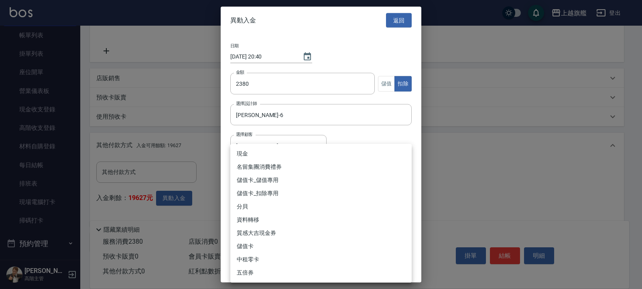
click at [281, 193] on li "儲值卡_扣除專用" at bounding box center [320, 193] width 181 height 13
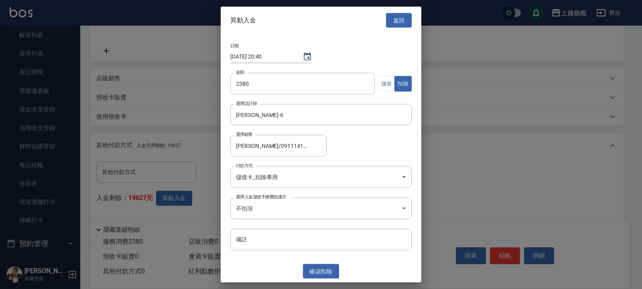
click at [323, 231] on div "異動入金 返回 日期 [DATE] 20:40 金額 2380 金額 儲值 扣除 選擇設計師 [PERSON_NAME]-6 選擇設計師 選擇顧客 [PERS…" at bounding box center [321, 144] width 201 height 276
click at [314, 231] on button "確認 扣除" at bounding box center [321, 271] width 36 height 15
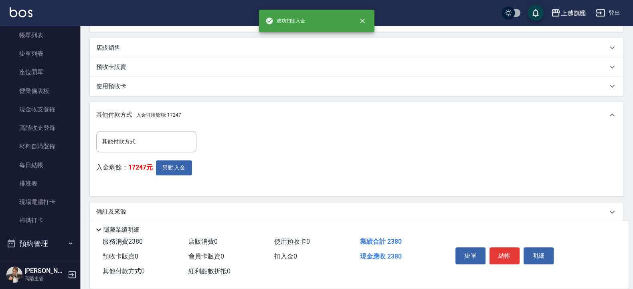
scroll to position [207, 0]
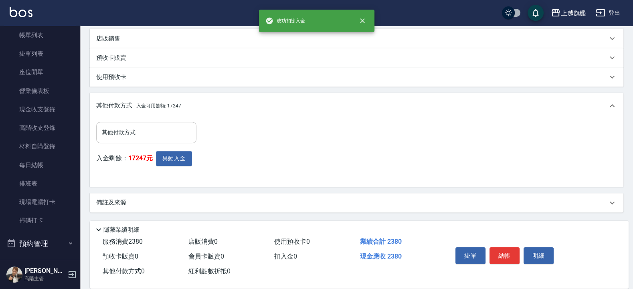
click at [146, 130] on input "其他付款方式" at bounding box center [146, 133] width 93 height 14
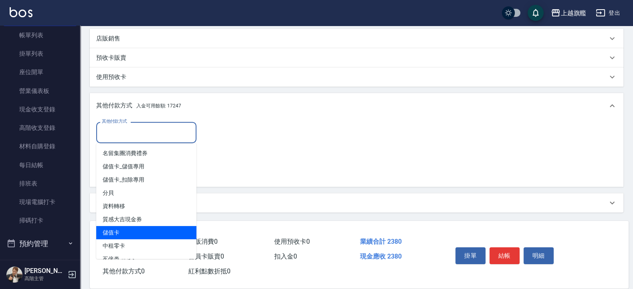
click at [123, 231] on span "儲值卡" at bounding box center [146, 232] width 100 height 13
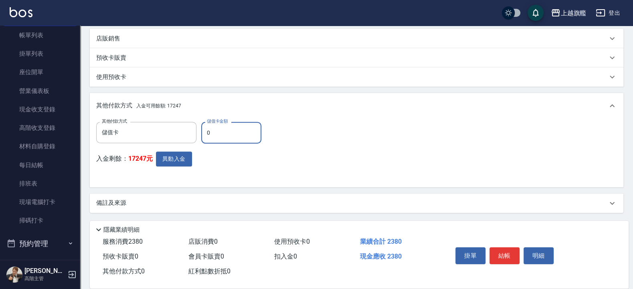
drag, startPoint x: 218, startPoint y: 132, endPoint x: 134, endPoint y: 119, distance: 85.2
click at [201, 122] on input "0" at bounding box center [231, 133] width 60 height 22
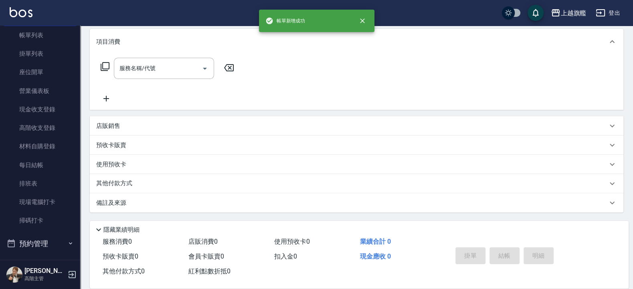
scroll to position [0, 0]
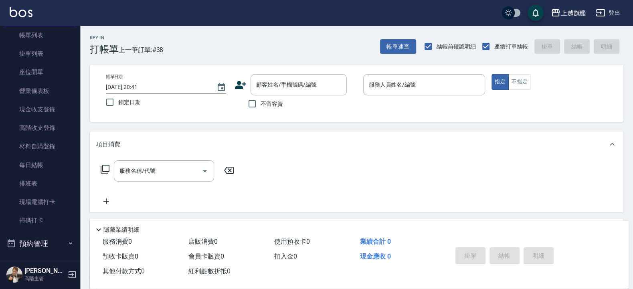
click at [263, 107] on span "不留客資" at bounding box center [272, 104] width 22 height 8
click at [261, 107] on input "不留客資" at bounding box center [252, 103] width 17 height 17
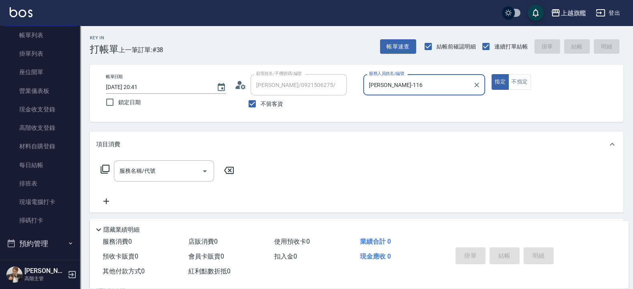
click at [492, 74] on button "指定" at bounding box center [500, 82] width 17 height 16
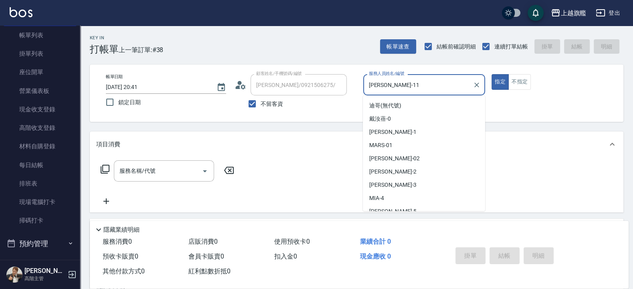
drag, startPoint x: 403, startPoint y: 81, endPoint x: 297, endPoint y: 71, distance: 107.2
click at [367, 78] on input "[PERSON_NAME]-11" at bounding box center [418, 85] width 103 height 14
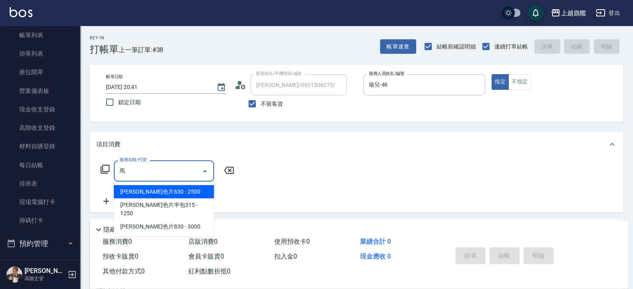
click at [154, 196] on span "[PERSON_NAME]色片630 - 2500" at bounding box center [164, 191] width 100 height 13
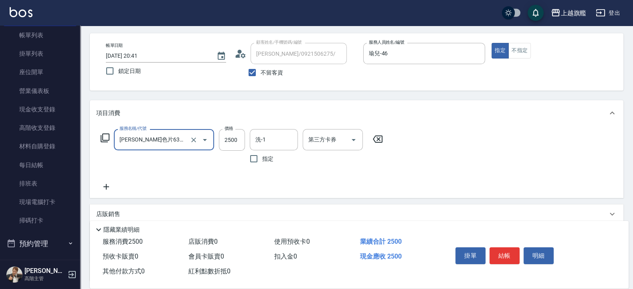
scroll to position [48, 0]
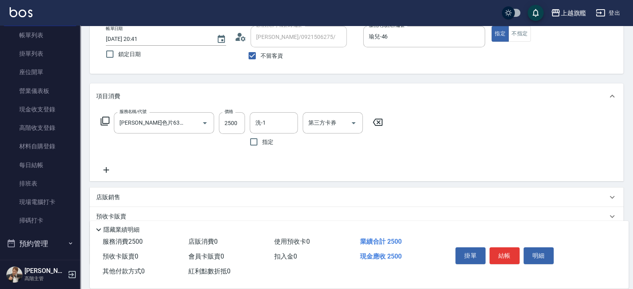
click at [116, 163] on div "服務名稱/代號 [PERSON_NAME]色片630(72500) 服務名稱/代號 價格 2500 價格 洗-1 洗-1 指定 第三方卡券 第三方卡券" at bounding box center [242, 143] width 292 height 63
click at [108, 168] on icon at bounding box center [106, 170] width 20 height 10
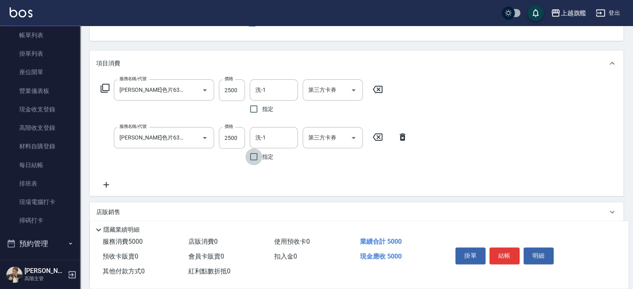
scroll to position [96, 0]
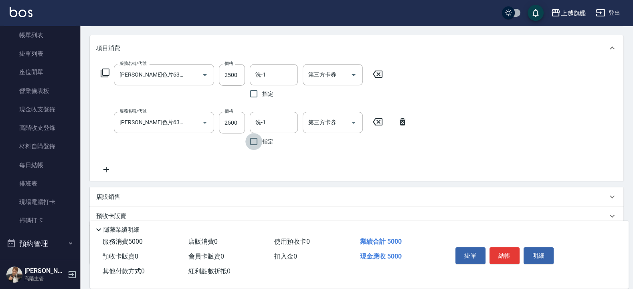
click at [109, 166] on icon at bounding box center [106, 170] width 20 height 10
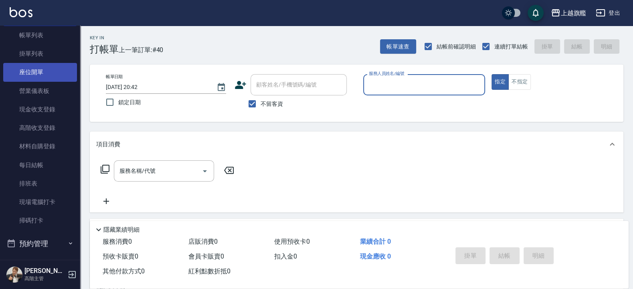
scroll to position [0, 0]
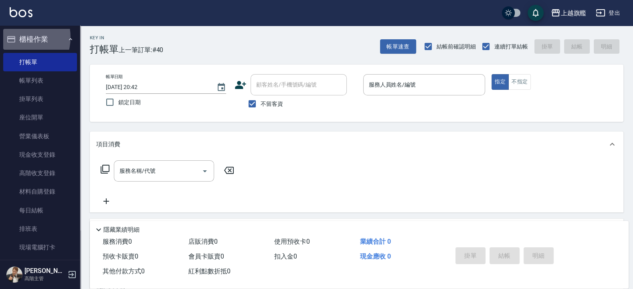
click at [16, 37] on button "櫃檯作業" at bounding box center [40, 39] width 74 height 21
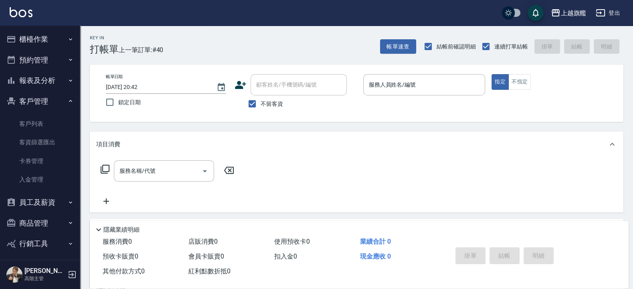
click at [41, 104] on button "客戶管理" at bounding box center [40, 101] width 74 height 21
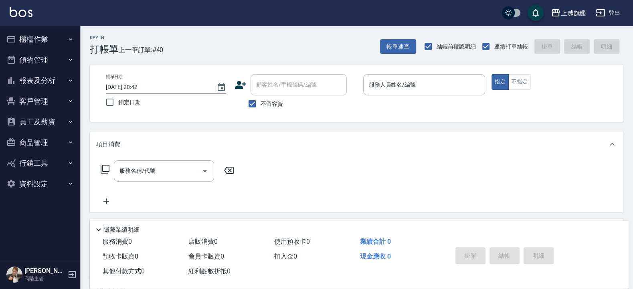
click at [42, 74] on button "報表及分析" at bounding box center [40, 80] width 74 height 21
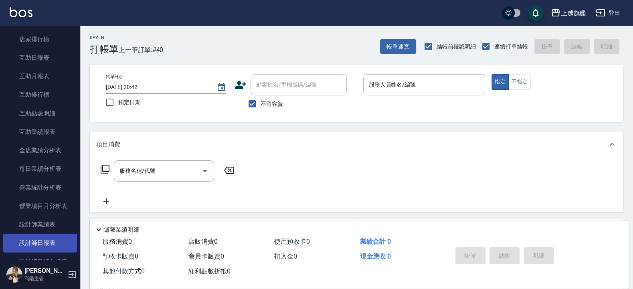
scroll to position [193, 0]
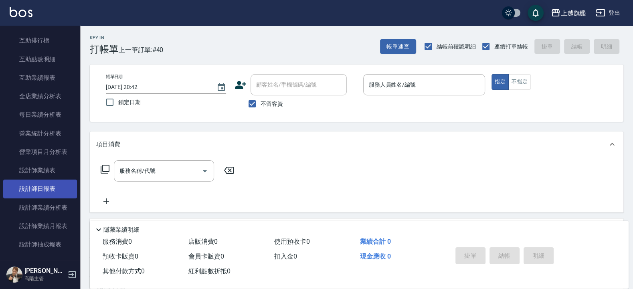
click at [45, 196] on link "設計師日報表" at bounding box center [40, 189] width 74 height 18
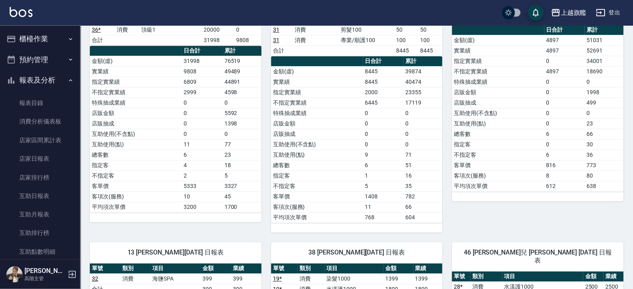
scroll to position [433, 0]
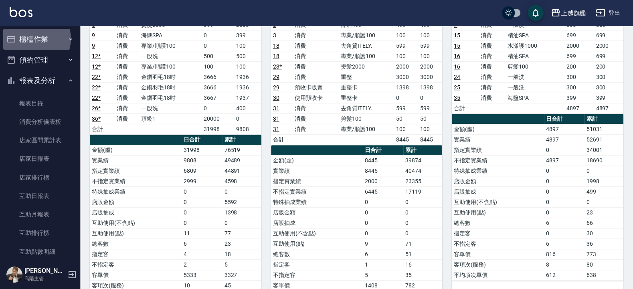
click at [32, 39] on button "櫃檯作業" at bounding box center [40, 39] width 74 height 21
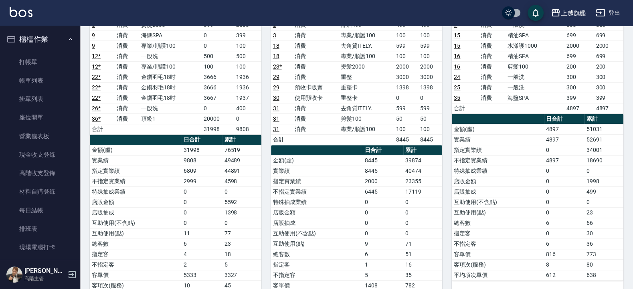
click at [22, 44] on button "櫃檯作業" at bounding box center [40, 39] width 74 height 21
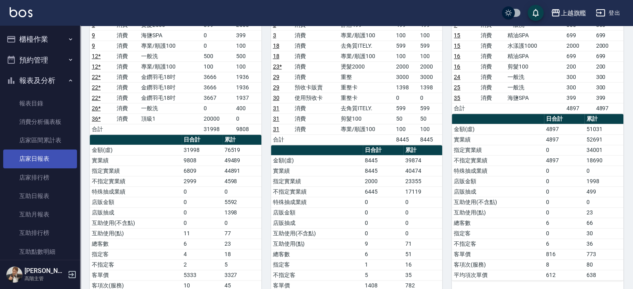
click at [43, 161] on link "店家日報表" at bounding box center [40, 159] width 74 height 18
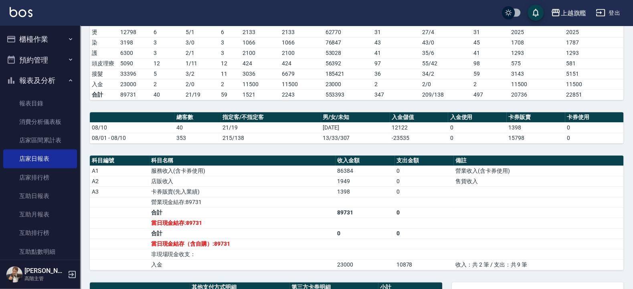
scroll to position [96, 0]
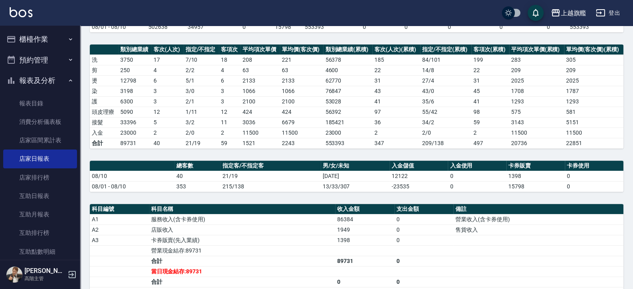
click at [36, 77] on button "報表及分析" at bounding box center [40, 80] width 74 height 21
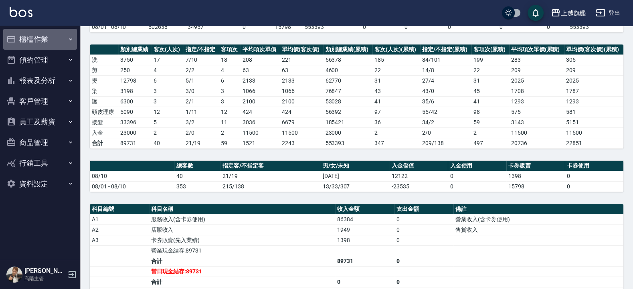
click at [32, 39] on button "櫃檯作業" at bounding box center [40, 39] width 74 height 21
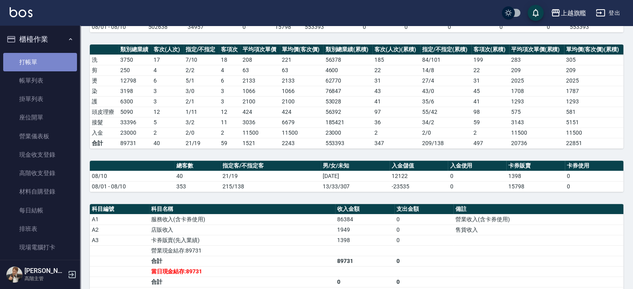
click at [40, 65] on link "打帳單" at bounding box center [40, 62] width 74 height 18
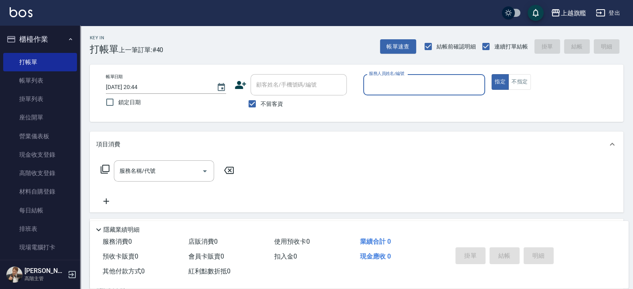
click at [279, 103] on span "不留客資" at bounding box center [272, 104] width 22 height 8
click at [261, 103] on input "不留客資" at bounding box center [252, 103] width 17 height 17
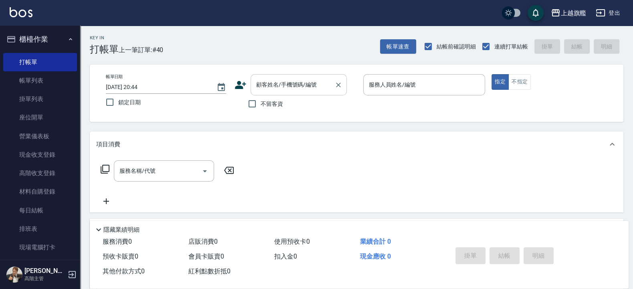
click at [295, 90] on input "顧客姓名/手機號碼/編號" at bounding box center [292, 85] width 77 height 14
click at [492, 74] on button "指定" at bounding box center [500, 82] width 17 height 16
click at [413, 78] on input "服務人員姓名/編號" at bounding box center [424, 85] width 115 height 14
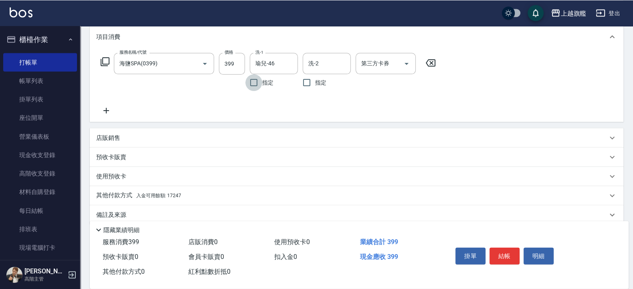
scroll to position [119, 0]
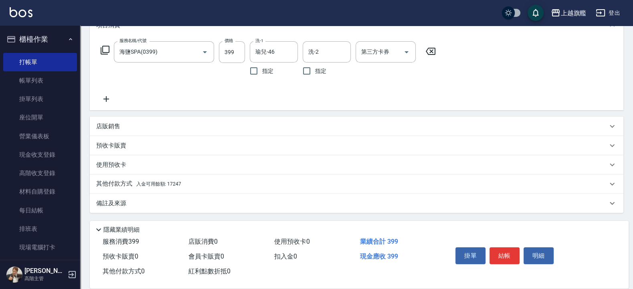
click at [174, 180] on p "其他付款方式 入金可用餘額: 17247" at bounding box center [138, 184] width 85 height 9
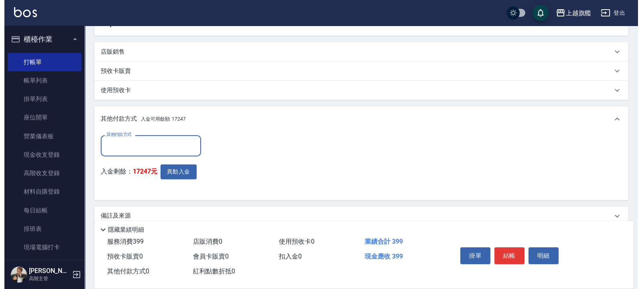
scroll to position [206, 0]
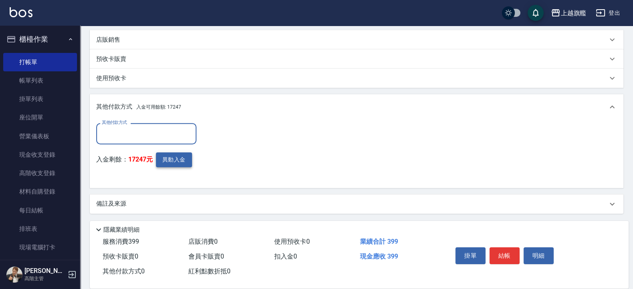
click at [178, 162] on button "異動入金" at bounding box center [174, 159] width 36 height 15
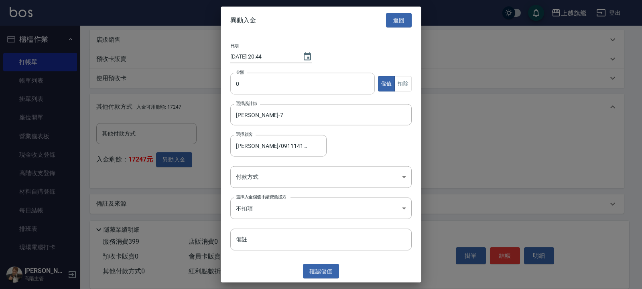
drag, startPoint x: 250, startPoint y: 79, endPoint x: 257, endPoint y: 77, distance: 6.9
click at [252, 79] on input "0" at bounding box center [302, 84] width 144 height 22
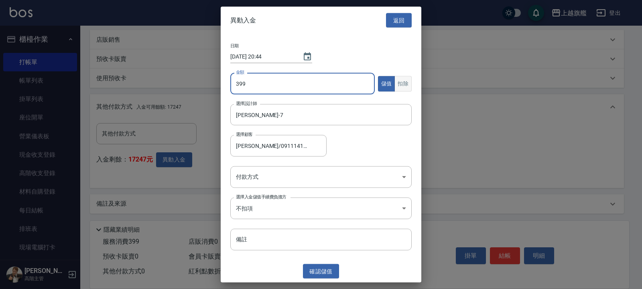
click at [404, 82] on button "扣除" at bounding box center [402, 84] width 17 height 16
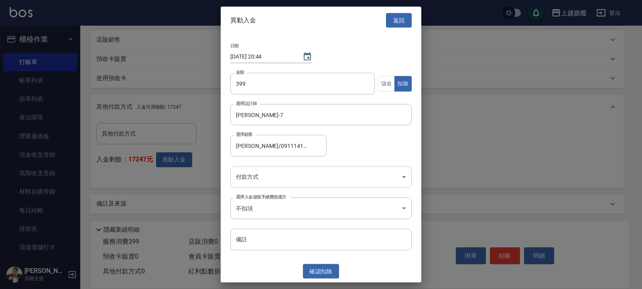
click at [274, 175] on body "上越旗艦 登出 櫃檯作業 打帳單 帳單列表 掛單列表 座位開單 營業儀表板 現金收支登錄 高階收支登錄 材料自購登錄 每日結帳 排班表 現場電腦打卡 掃碼打卡…" at bounding box center [321, 42] width 642 height 496
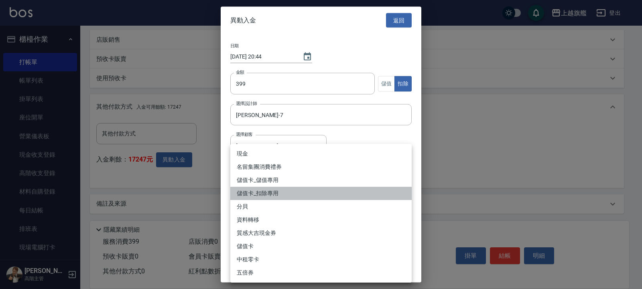
click at [266, 192] on li "儲值卡_扣除專用" at bounding box center [320, 193] width 181 height 13
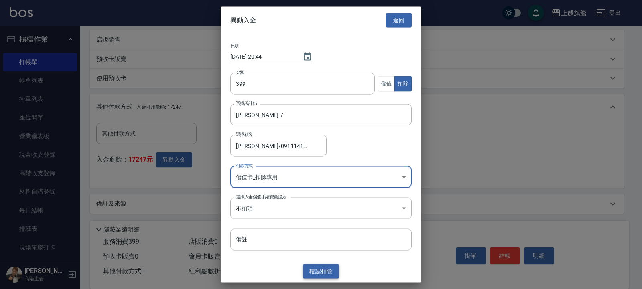
click at [316, 231] on button "確認 扣除" at bounding box center [321, 271] width 36 height 15
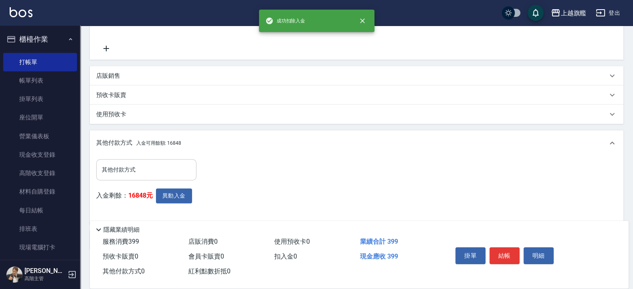
scroll to position [207, 0]
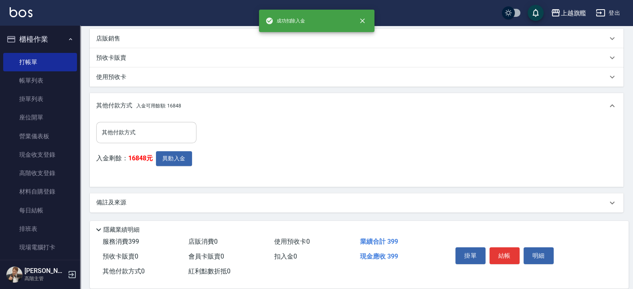
click at [135, 135] on input "其他付款方式" at bounding box center [146, 133] width 93 height 14
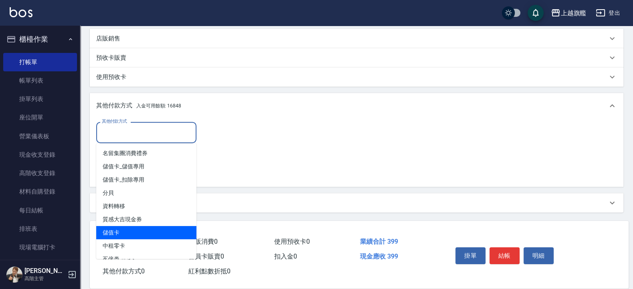
click at [144, 231] on span "儲值卡" at bounding box center [146, 232] width 100 height 13
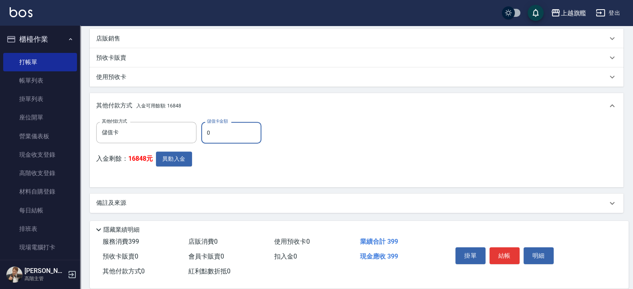
drag, startPoint x: 236, startPoint y: 128, endPoint x: 186, endPoint y: 132, distance: 49.9
click at [201, 132] on input "0" at bounding box center [231, 133] width 60 height 22
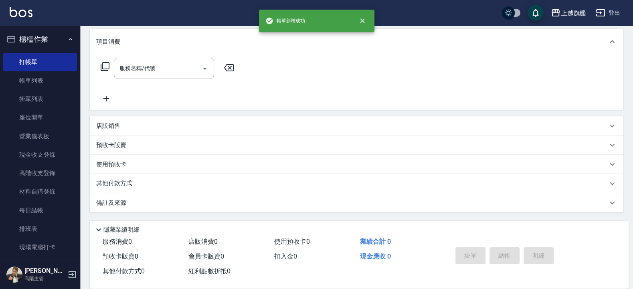
scroll to position [0, 0]
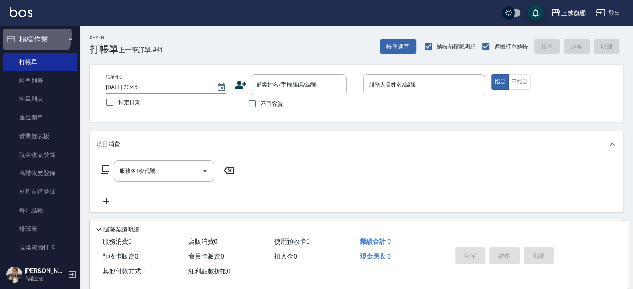
click at [30, 34] on button "櫃檯作業" at bounding box center [40, 39] width 74 height 21
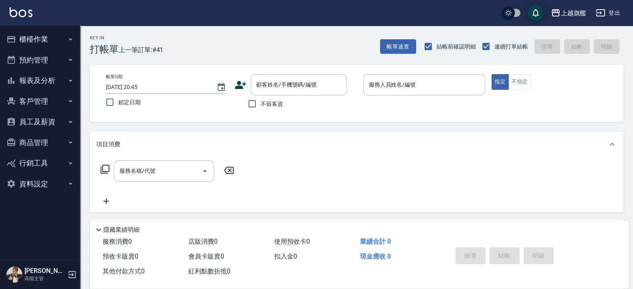
click at [39, 81] on button "報表及分析" at bounding box center [40, 80] width 74 height 21
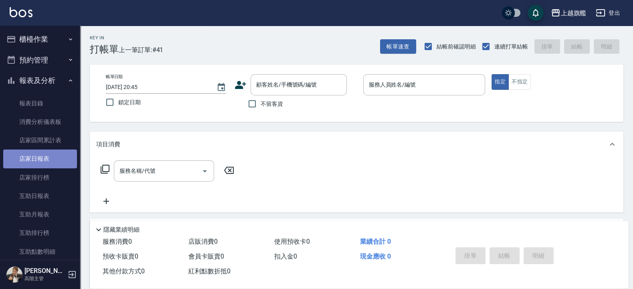
click at [45, 164] on link "店家日報表" at bounding box center [40, 159] width 74 height 18
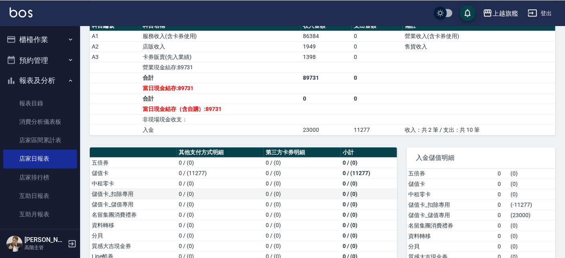
scroll to position [238, 0]
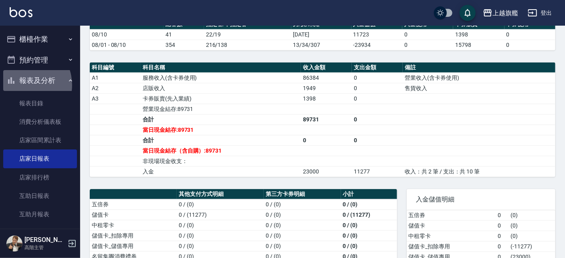
click at [23, 85] on button "報表及分析" at bounding box center [40, 80] width 74 height 21
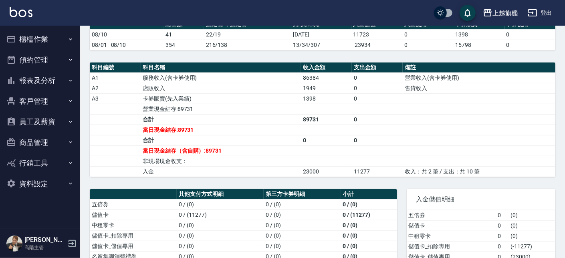
click at [28, 35] on button "櫃檯作業" at bounding box center [40, 39] width 74 height 21
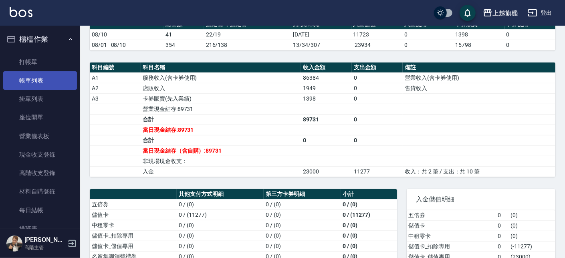
click at [34, 77] on link "帳單列表" at bounding box center [40, 80] width 74 height 18
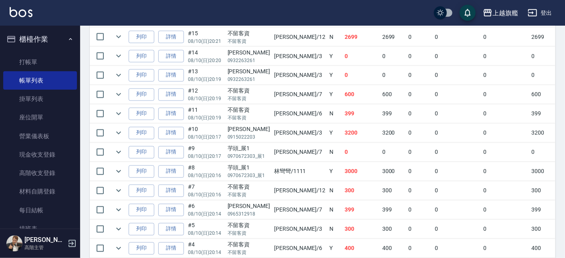
scroll to position [749, 0]
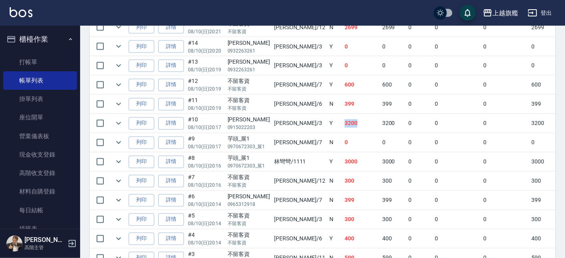
drag, startPoint x: 337, startPoint y: 126, endPoint x: 311, endPoint y: 126, distance: 26.5
click at [311, 126] on tr "列印 詳情 #10 08/10 (日) 20:17 [PERSON_NAME]0915022203 [PERSON_NAME]/3 Y 3200 3200 0…" at bounding box center [445, 123] width 710 height 19
drag, startPoint x: 341, startPoint y: 93, endPoint x: 319, endPoint y: 87, distance: 22.6
click at [319, 87] on tr "列印 詳情 #12 08/10 (日) 20:19 不留客資 不留客資 [PERSON_NAME] /7 Y 600 600 0 0 0 600 0 0 0 …" at bounding box center [445, 85] width 710 height 19
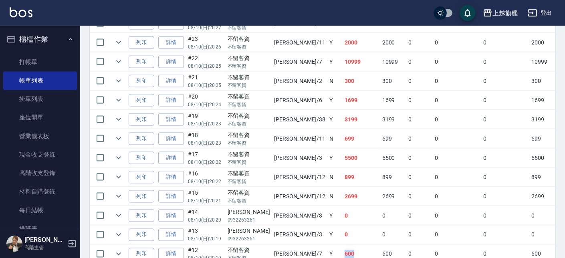
scroll to position [566, 0]
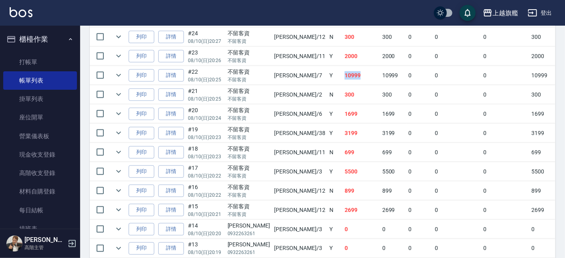
drag, startPoint x: 340, startPoint y: 81, endPoint x: 320, endPoint y: 77, distance: 20.5
click at [343, 77] on td "10999" at bounding box center [362, 75] width 38 height 19
drag, startPoint x: 348, startPoint y: 63, endPoint x: 318, endPoint y: 60, distance: 30.2
click at [318, 60] on tr "列印 詳情 #23 08/10 (日) 20:26 不留客資 不留客資 [PERSON_NAME] /11 Y 2000 2000 0 0 0 2000 0 …" at bounding box center [445, 56] width 710 height 19
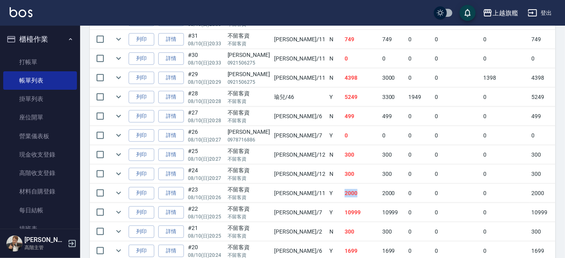
scroll to position [383, 0]
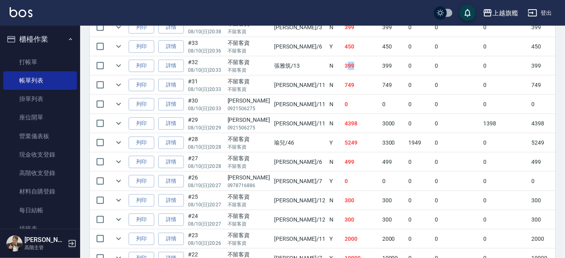
drag, startPoint x: 340, startPoint y: 66, endPoint x: 324, endPoint y: 62, distance: 16.9
click at [343, 62] on td "399" at bounding box center [362, 66] width 38 height 19
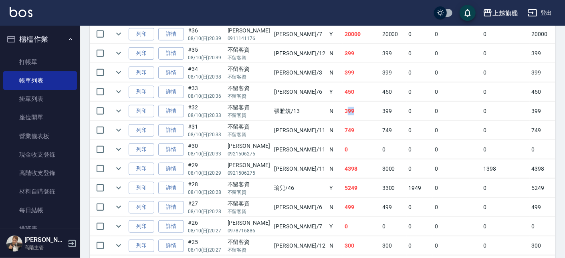
scroll to position [292, 0]
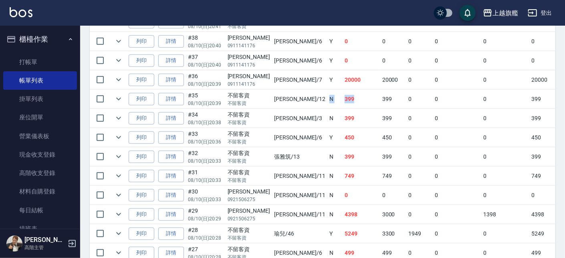
drag, startPoint x: 337, startPoint y: 102, endPoint x: 300, endPoint y: 95, distance: 37.2
click at [300, 95] on tr "列印 詳情 #35 08/10 (日) 20:39 不留客資 不留客資 [PERSON_NAME] /12 N 399 399 0 0 0 399 0 0 0…" at bounding box center [445, 99] width 710 height 19
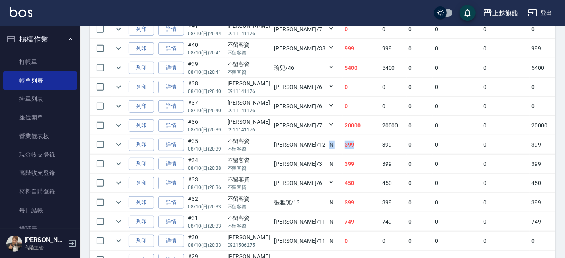
scroll to position [201, 0]
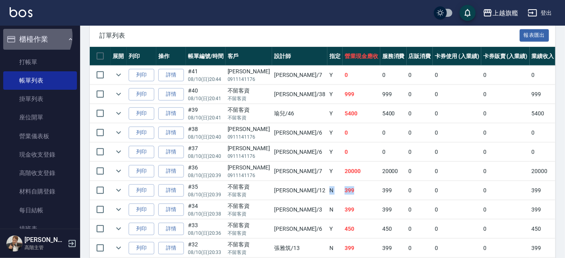
click at [34, 36] on button "櫃檯作業" at bounding box center [40, 39] width 74 height 21
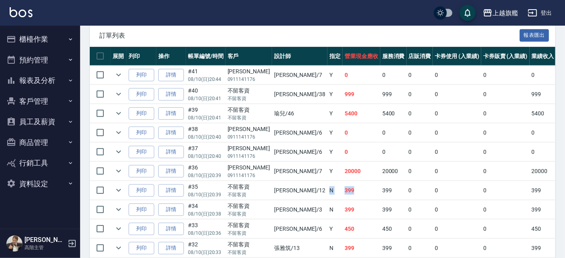
click at [49, 72] on button "報表及分析" at bounding box center [40, 80] width 74 height 21
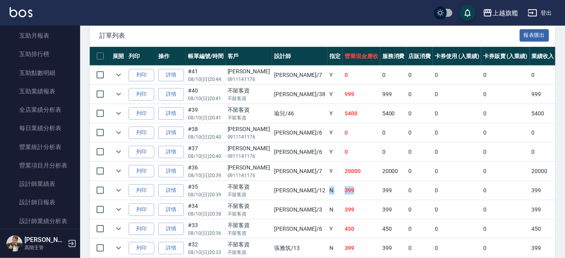
scroll to position [193, 0]
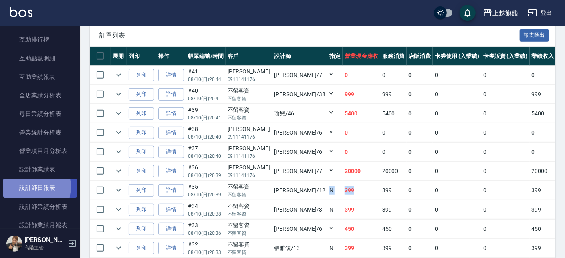
click at [28, 187] on link "設計師日報表" at bounding box center [40, 188] width 74 height 18
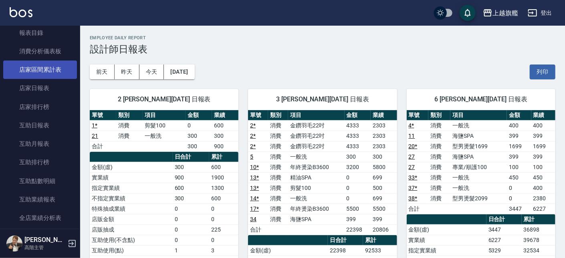
scroll to position [48, 0]
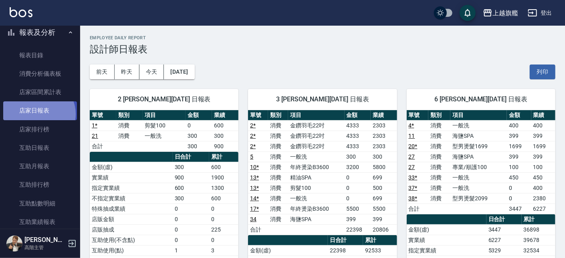
click at [38, 114] on link "店家日報表" at bounding box center [40, 110] width 74 height 18
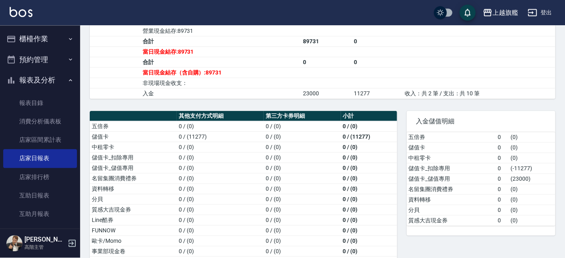
scroll to position [320, 0]
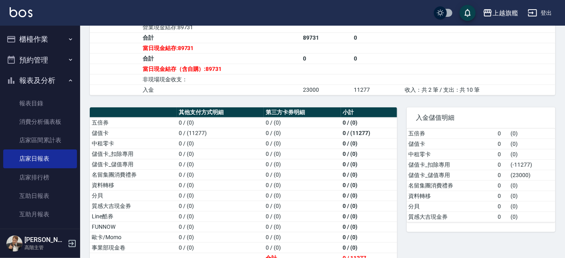
click at [30, 41] on button "櫃檯作業" at bounding box center [40, 39] width 74 height 21
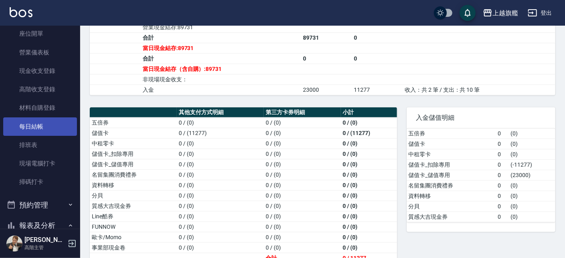
scroll to position [97, 0]
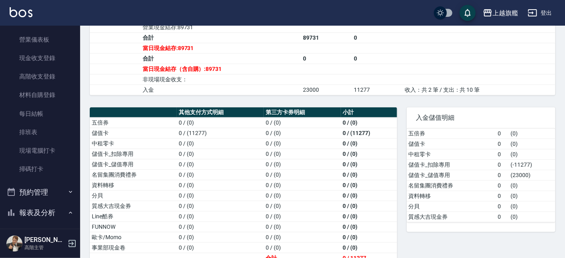
click at [19, 179] on ul "打帳單 帳單列表 掛單列表 座位開單 營業儀表板 現金收支登錄 高階收支登錄 材料自購登錄 每日結帳 排班表 現場電腦打卡 掃碼打卡" at bounding box center [40, 67] width 74 height 229
click at [23, 178] on link "掃碼打卡" at bounding box center [40, 169] width 74 height 18
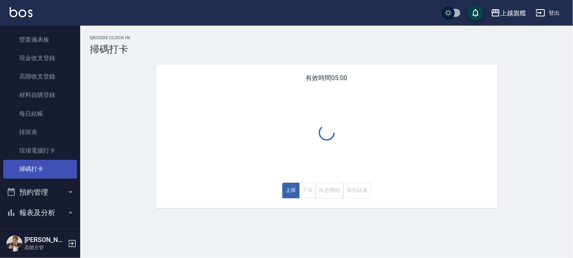
click at [23, 174] on link "掃碼打卡" at bounding box center [40, 169] width 74 height 18
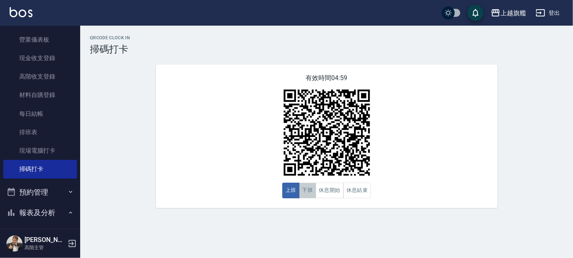
click at [307, 188] on button "下班" at bounding box center [307, 191] width 17 height 16
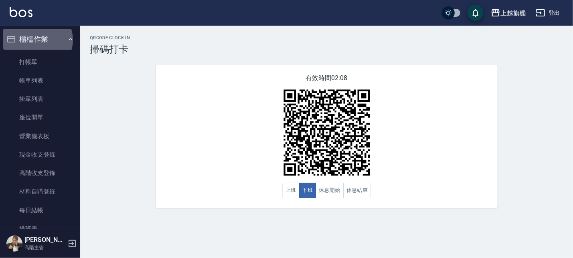
click at [37, 41] on button "櫃檯作業" at bounding box center [40, 39] width 74 height 21
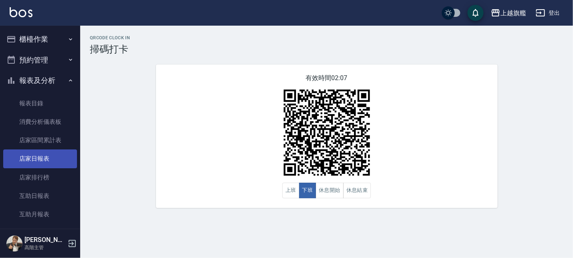
click at [46, 158] on link "店家日報表" at bounding box center [40, 159] width 74 height 18
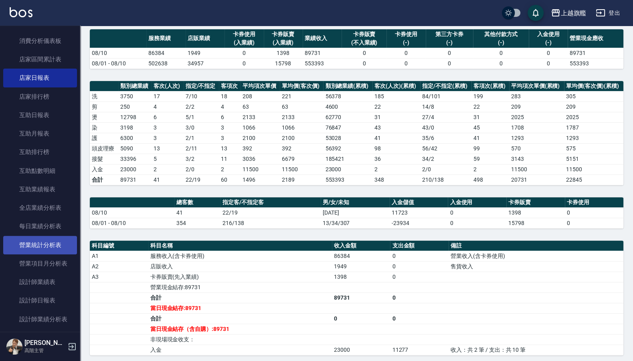
scroll to position [96, 0]
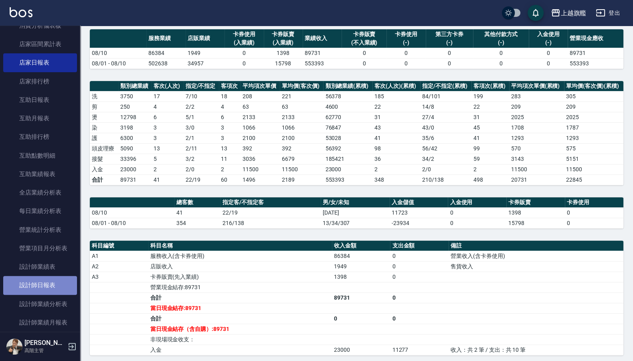
click at [45, 231] on link "設計師日報表" at bounding box center [40, 285] width 74 height 18
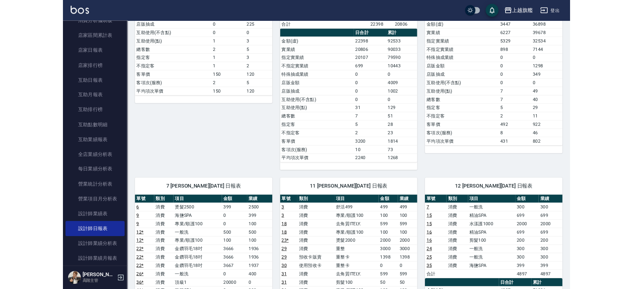
scroll to position [55, 0]
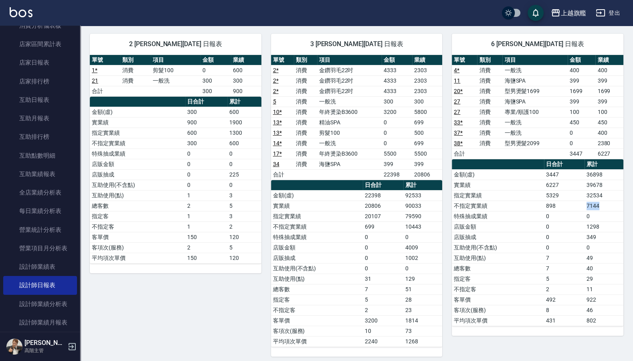
drag, startPoint x: 576, startPoint y: 206, endPoint x: 610, endPoint y: 208, distance: 34.1
click at [506, 208] on tr "不指定實業績 898 7144" at bounding box center [538, 206] width 172 height 10
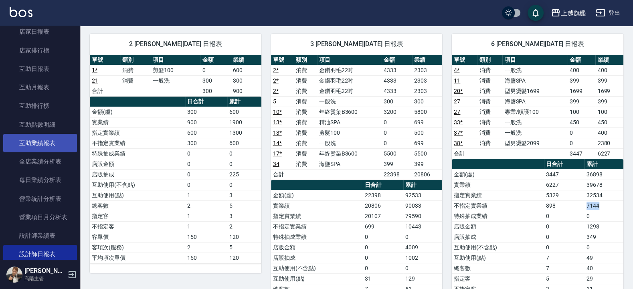
scroll to position [144, 0]
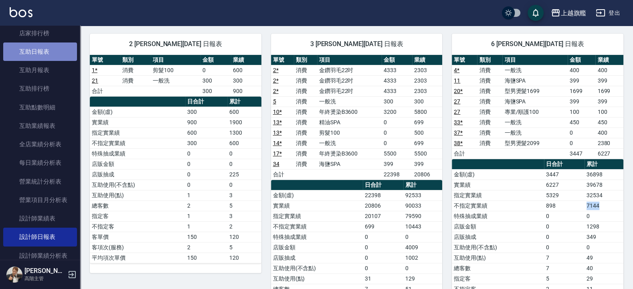
click at [53, 52] on link "互助日報表" at bounding box center [40, 52] width 74 height 18
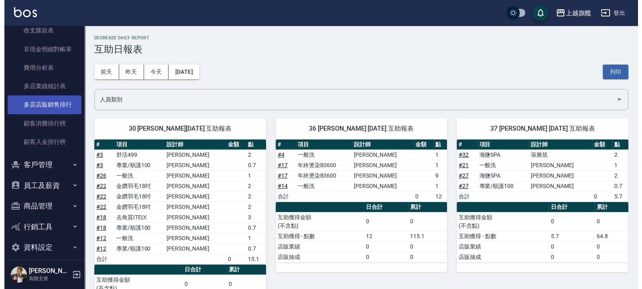
scroll to position [803, 0]
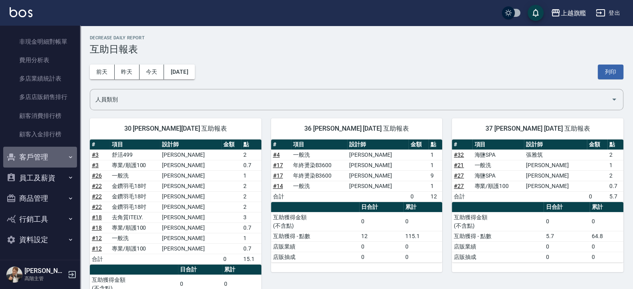
click at [49, 156] on button "客戶管理" at bounding box center [40, 157] width 74 height 21
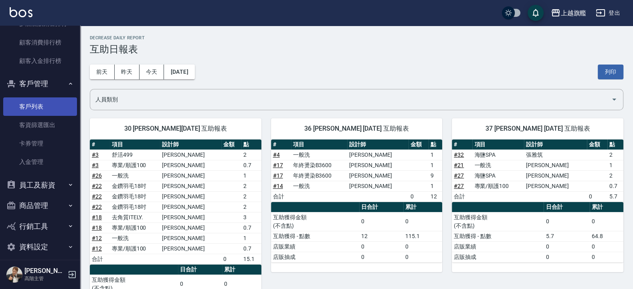
click at [40, 116] on link "客戶列表" at bounding box center [40, 106] width 74 height 18
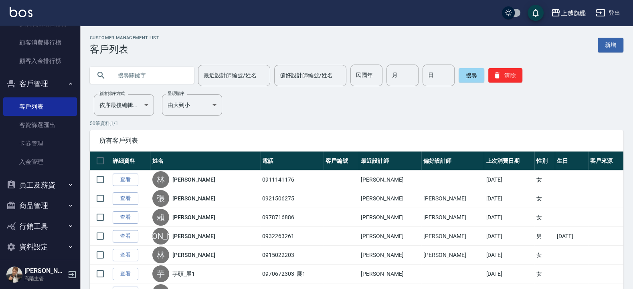
click at [173, 77] on input "text" at bounding box center [149, 76] width 75 height 22
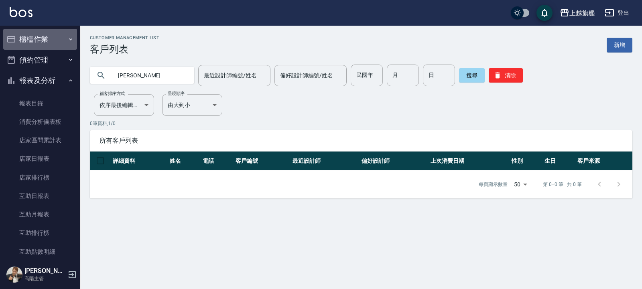
click at [47, 42] on button "櫃檯作業" at bounding box center [40, 39] width 74 height 21
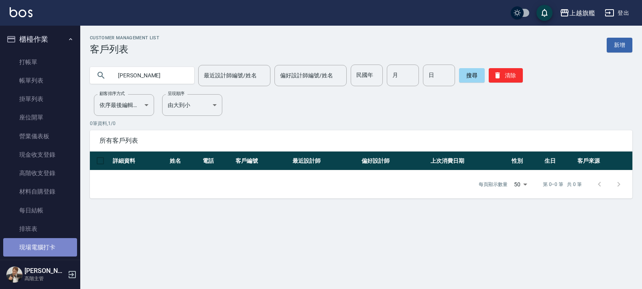
click at [43, 231] on link "現場電腦打卡" at bounding box center [40, 247] width 74 height 18
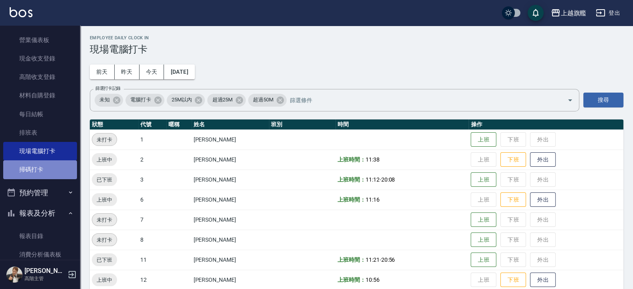
click at [55, 172] on link "掃碼打卡" at bounding box center [40, 169] width 74 height 18
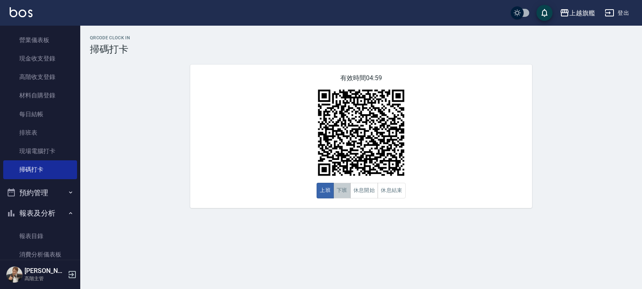
click at [336, 196] on button "下班" at bounding box center [341, 191] width 17 height 16
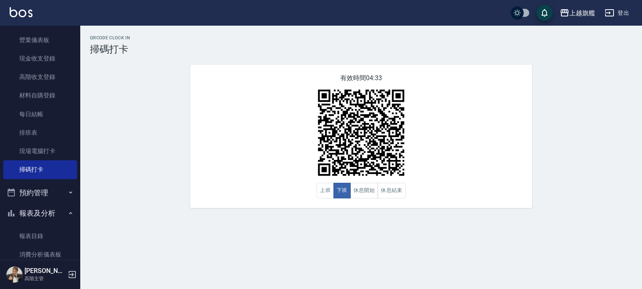
scroll to position [96, 0]
